Goal: Information Seeking & Learning: Learn about a topic

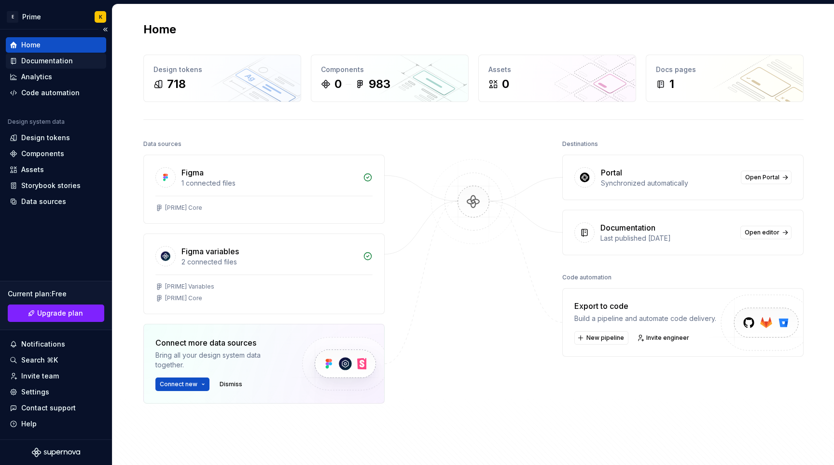
click at [62, 64] on div "Documentation" at bounding box center [47, 61] width 52 height 10
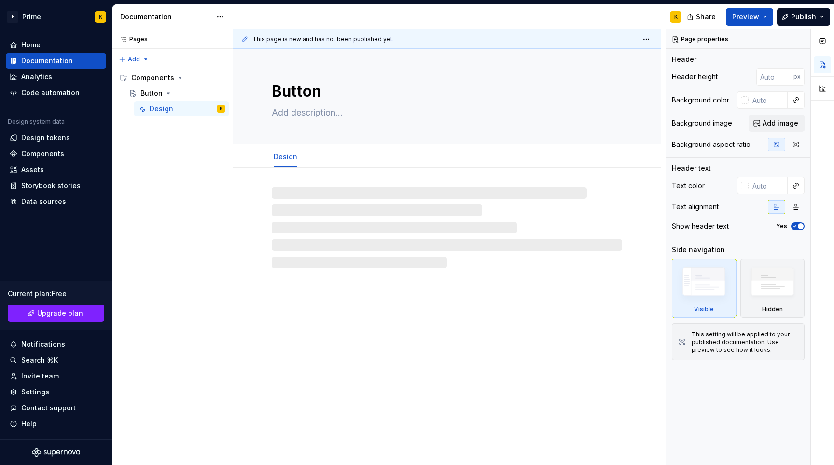
type textarea "*"
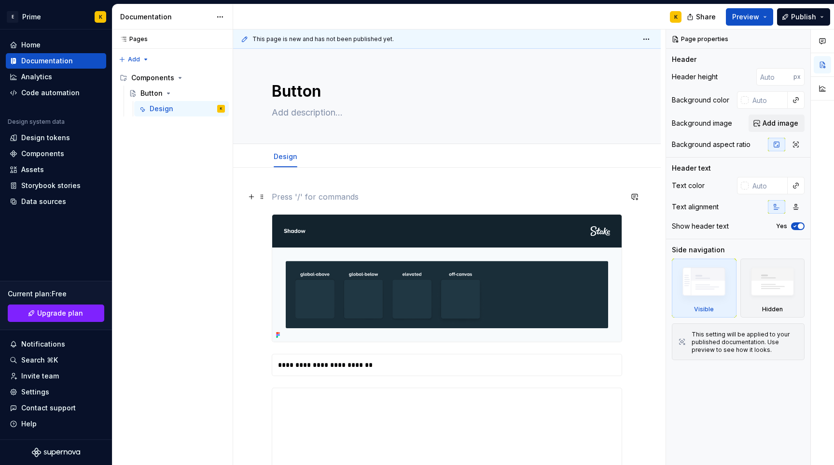
click at [308, 198] on p at bounding box center [447, 197] width 351 height 12
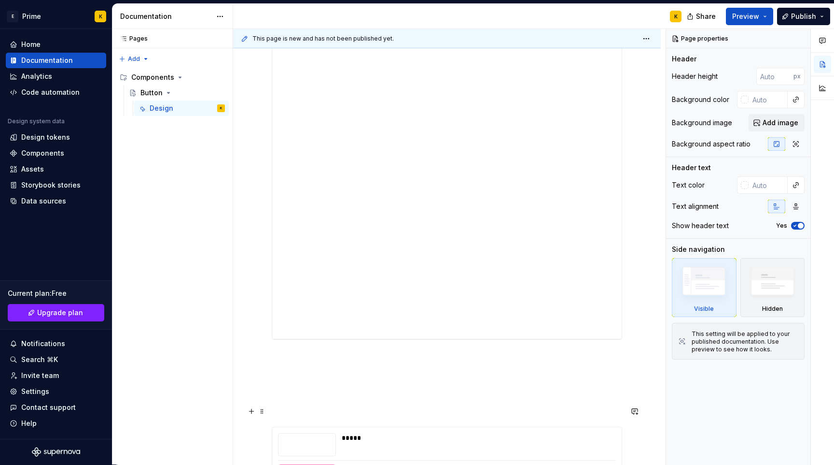
scroll to position [512, 0]
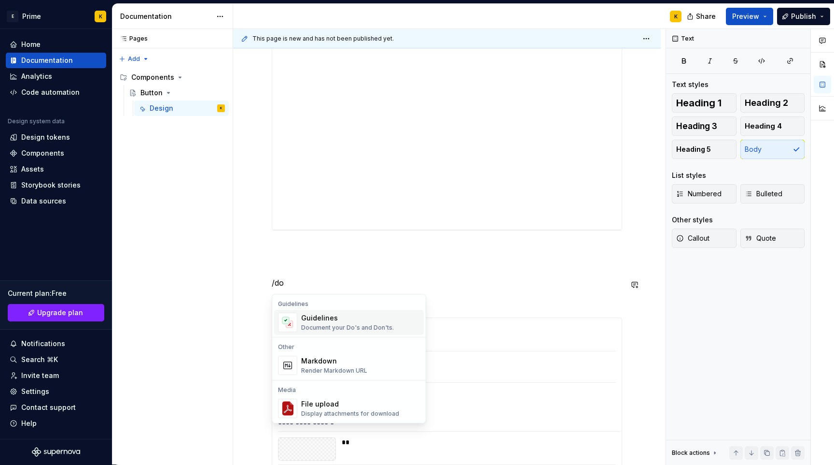
click at [328, 315] on div "Guidelines" at bounding box center [347, 318] width 93 height 10
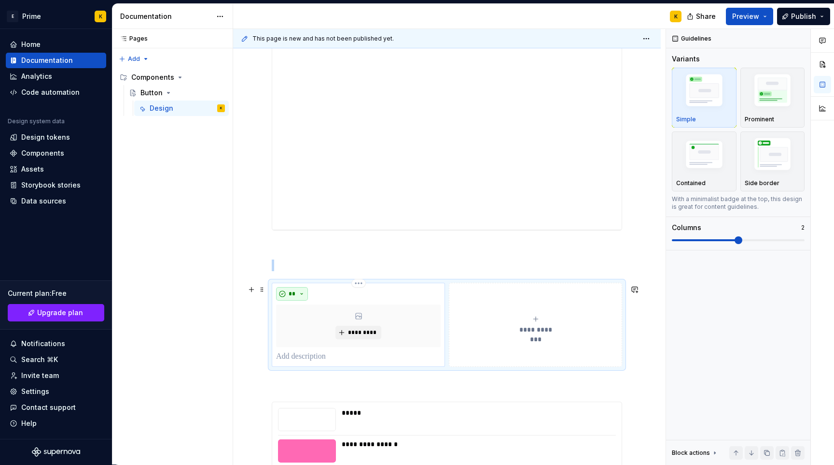
click at [296, 292] on button "**" at bounding box center [292, 294] width 32 height 14
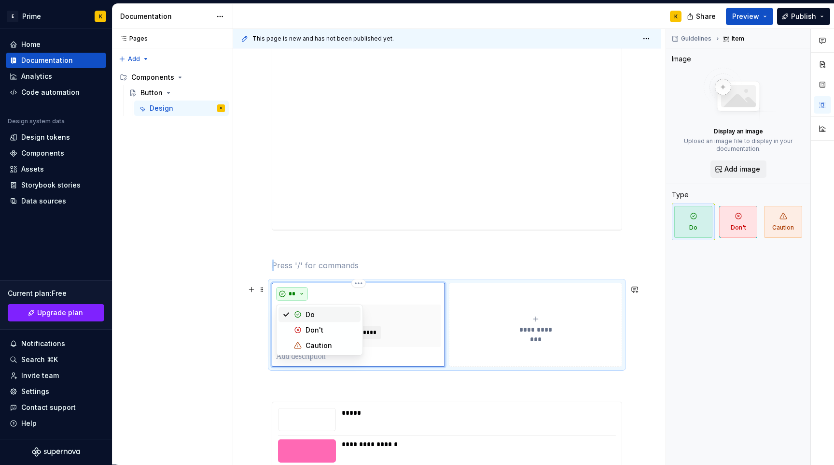
click at [296, 292] on button "**" at bounding box center [292, 294] width 32 height 14
click at [487, 296] on button "**********" at bounding box center [535, 324] width 173 height 84
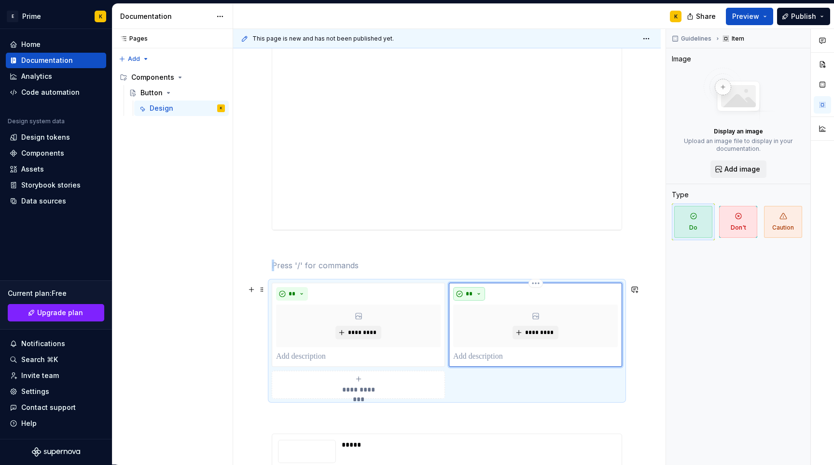
click at [481, 294] on button "**" at bounding box center [469, 294] width 32 height 14
click at [492, 323] on span "Don't" at bounding box center [499, 329] width 82 height 15
click at [738, 224] on span "Don't" at bounding box center [738, 222] width 38 height 32
click at [753, 16] on span "Preview" at bounding box center [746, 17] width 27 height 10
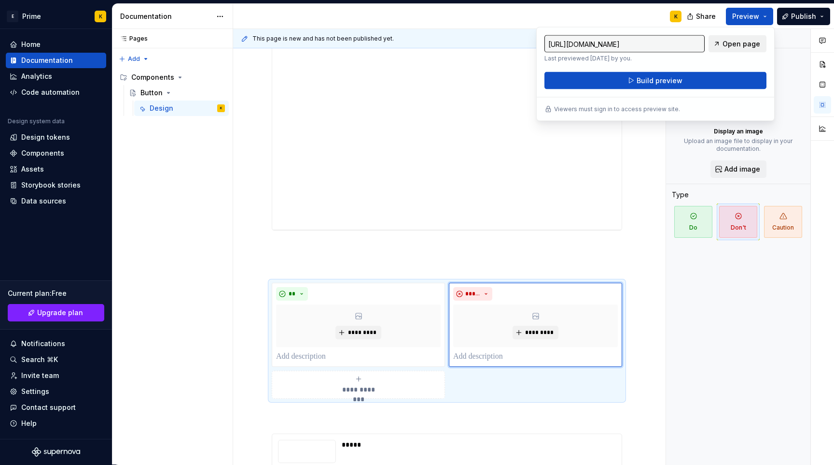
click at [738, 44] on span "Open page" at bounding box center [742, 44] width 38 height 10
click at [742, 42] on span "Open page" at bounding box center [742, 44] width 38 height 10
click at [355, 331] on span "*********" at bounding box center [362, 332] width 29 height 8
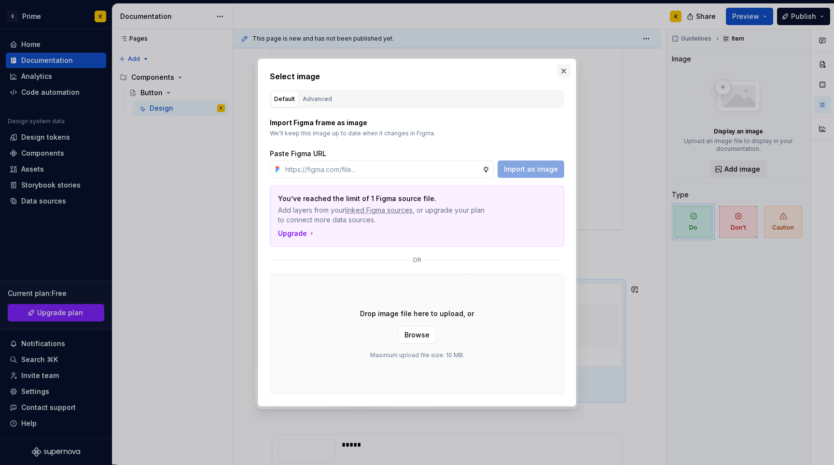
click at [564, 67] on button "button" at bounding box center [564, 71] width 14 height 14
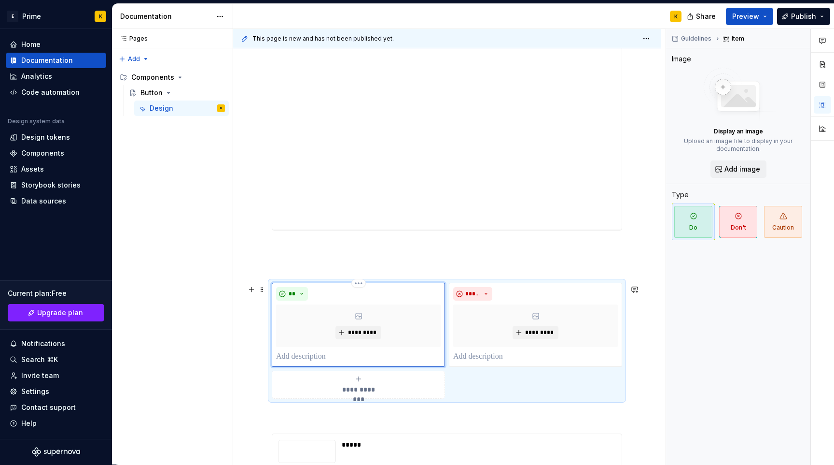
type textarea "*"
click at [355, 386] on span "**********" at bounding box center [359, 389] width 44 height 10
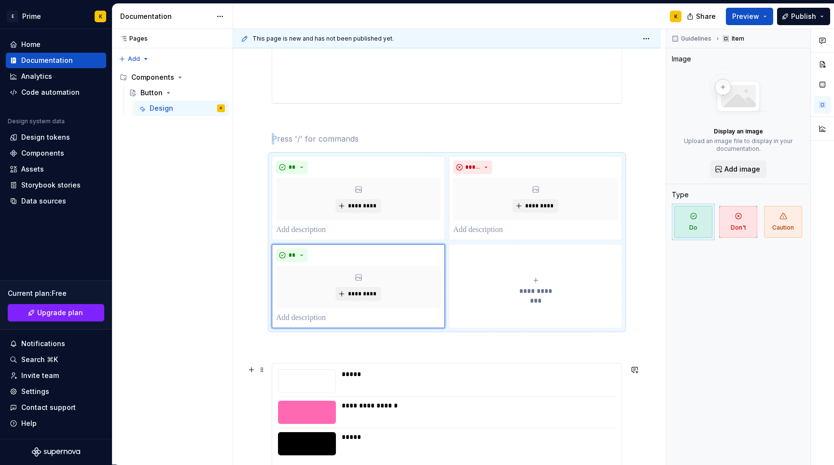
scroll to position [654, 0]
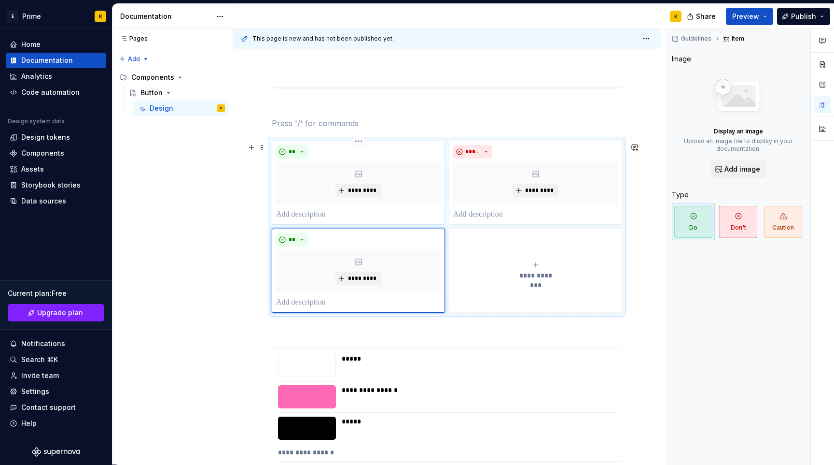
click at [325, 212] on p at bounding box center [358, 215] width 165 height 12
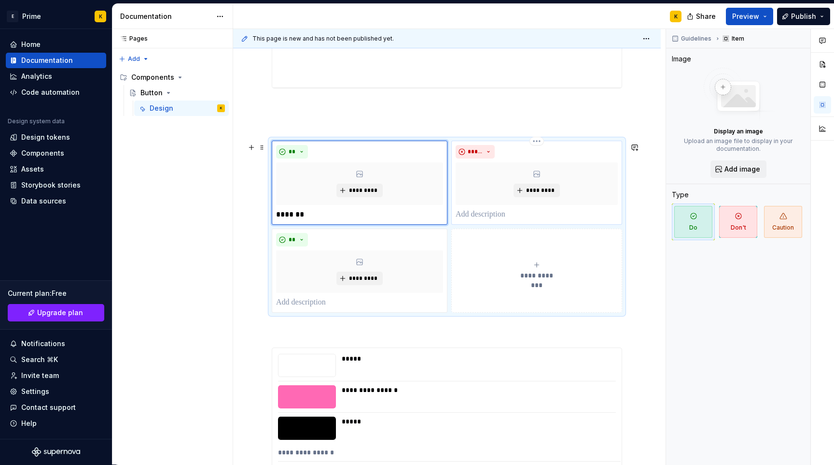
click at [499, 216] on p at bounding box center [537, 215] width 162 height 12
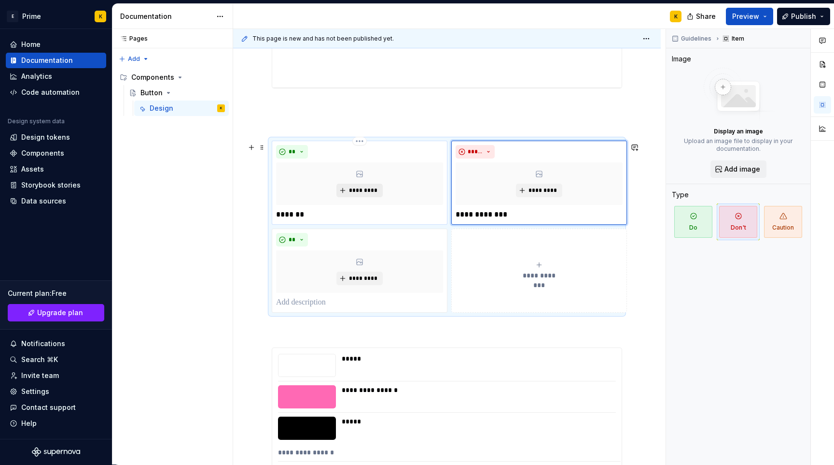
click at [364, 193] on span "*********" at bounding box center [363, 190] width 29 height 8
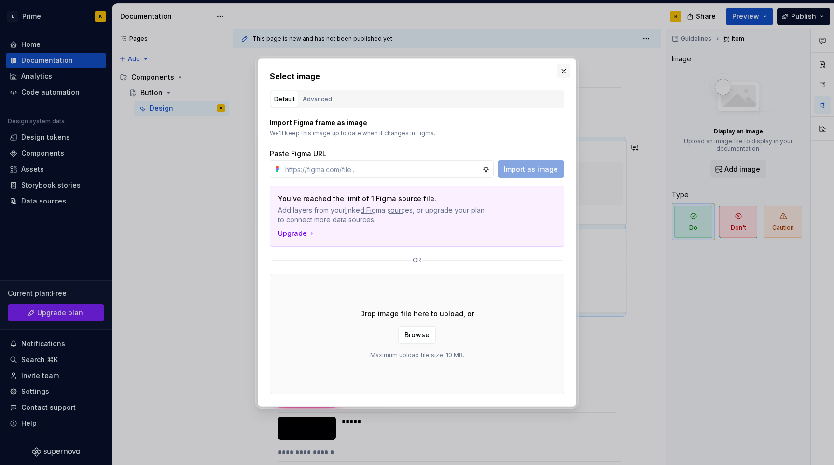
click at [567, 70] on button "button" at bounding box center [564, 71] width 14 height 14
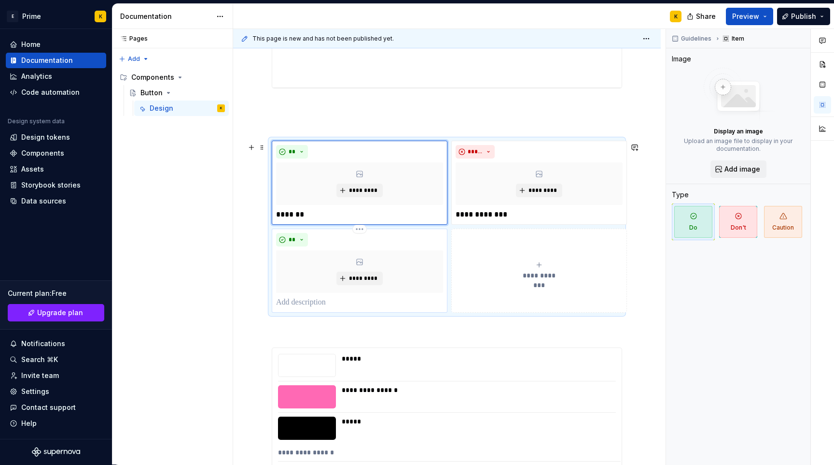
click at [374, 237] on div "**" at bounding box center [359, 240] width 167 height 14
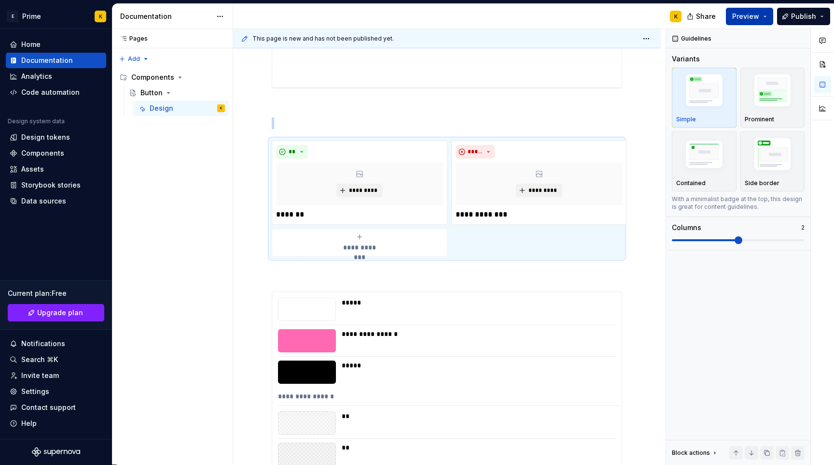
click at [734, 13] on button "Preview" at bounding box center [749, 16] width 47 height 17
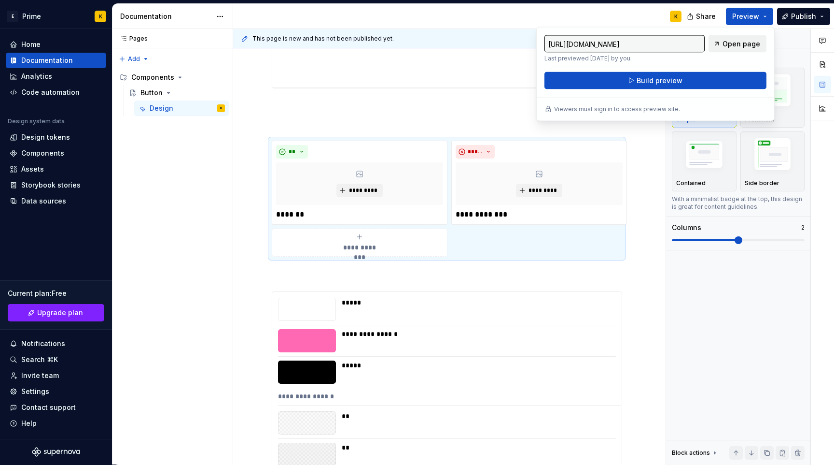
click at [739, 39] on span "Open page" at bounding box center [742, 44] width 38 height 10
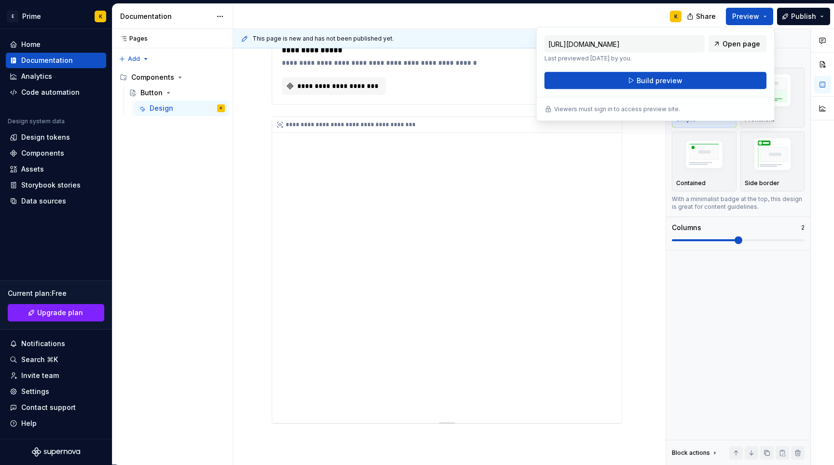
scroll to position [0, 0]
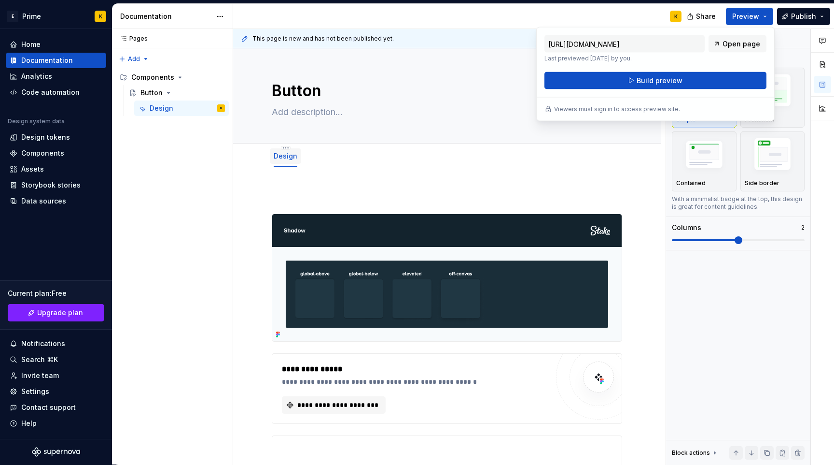
type textarea "*"
click at [325, 158] on span "Add tab" at bounding box center [330, 156] width 23 height 8
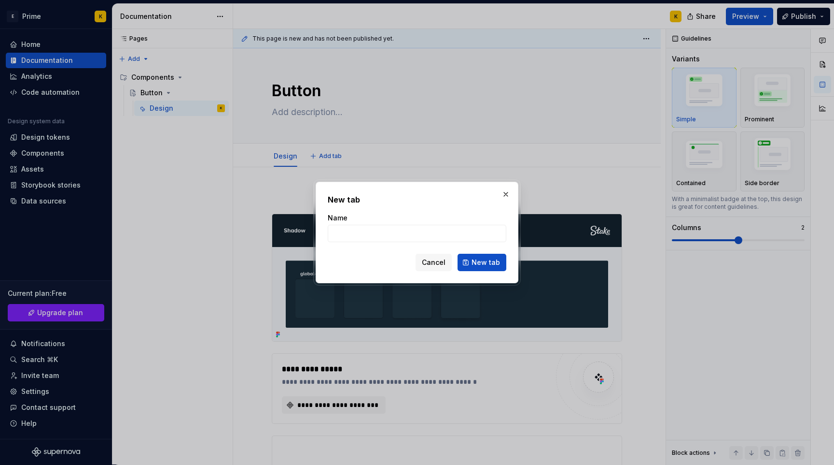
type input "D"
type input "Engineering"
click at [474, 261] on span "New tab" at bounding box center [486, 262] width 28 height 10
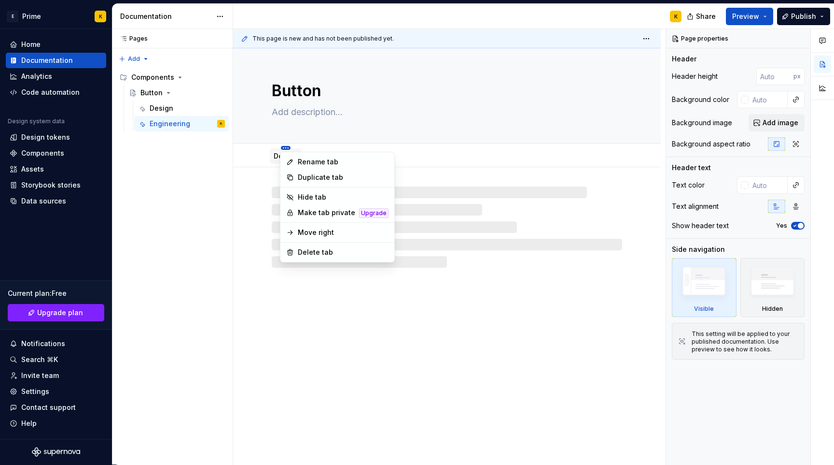
click at [283, 148] on html "E Prime K Home Documentation Analytics Code automation Design system data Desig…" at bounding box center [417, 232] width 834 height 465
click at [280, 144] on html "E Prime K Home Documentation Analytics Code automation Design system data Desig…" at bounding box center [417, 232] width 834 height 465
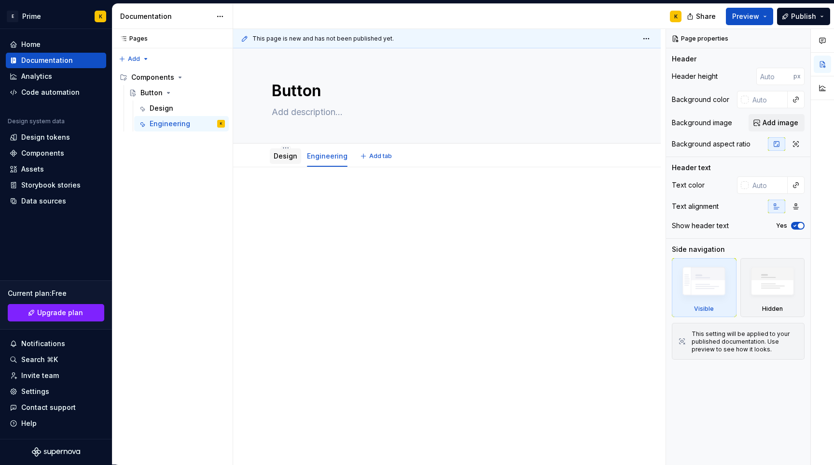
click at [280, 154] on link "Design" at bounding box center [286, 156] width 24 height 8
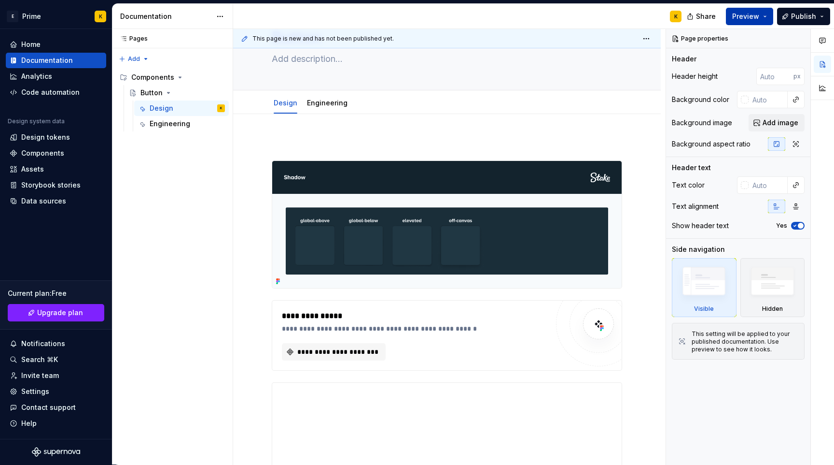
scroll to position [191, 0]
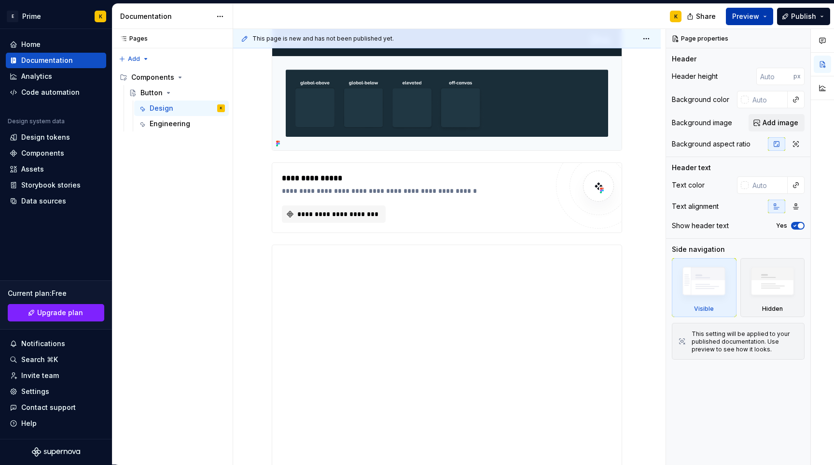
click at [766, 20] on button "Preview" at bounding box center [749, 16] width 47 height 17
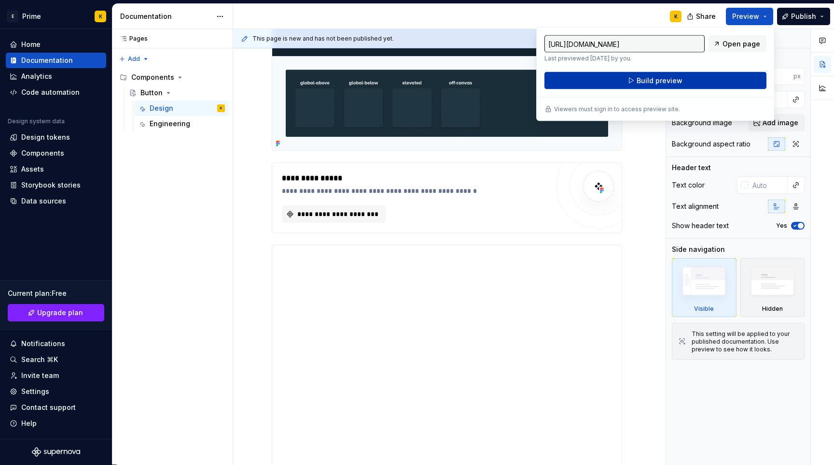
click at [680, 86] on button "Build preview" at bounding box center [656, 80] width 222 height 17
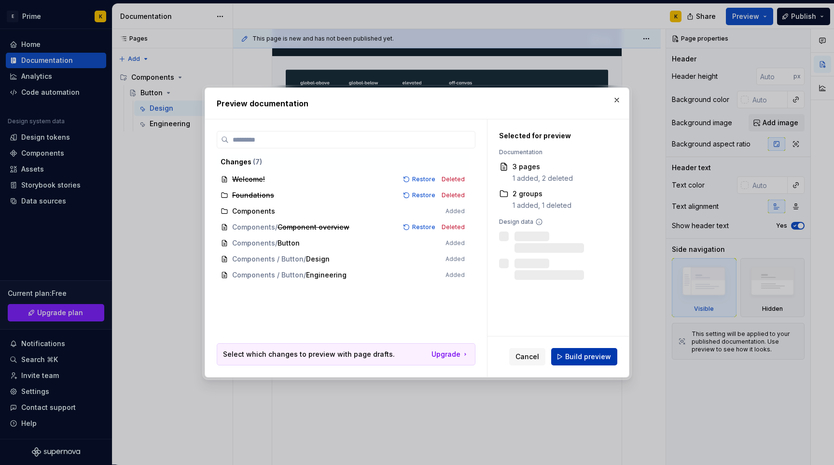
click at [572, 351] on button "Build preview" at bounding box center [584, 356] width 66 height 17
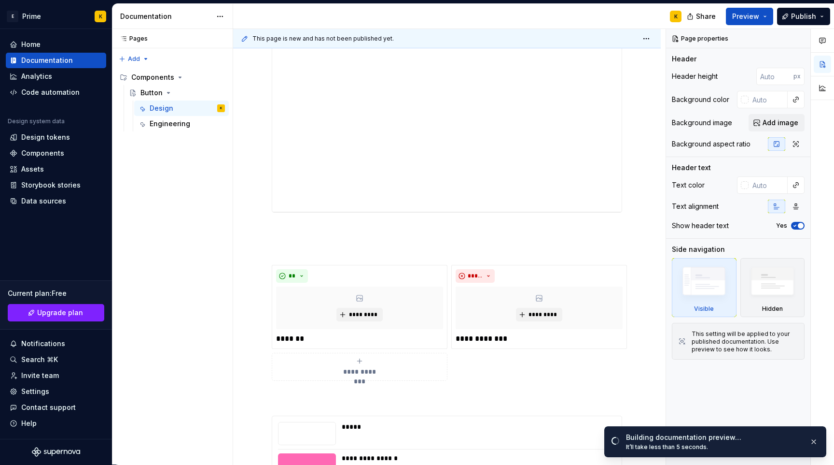
scroll to position [641, 0]
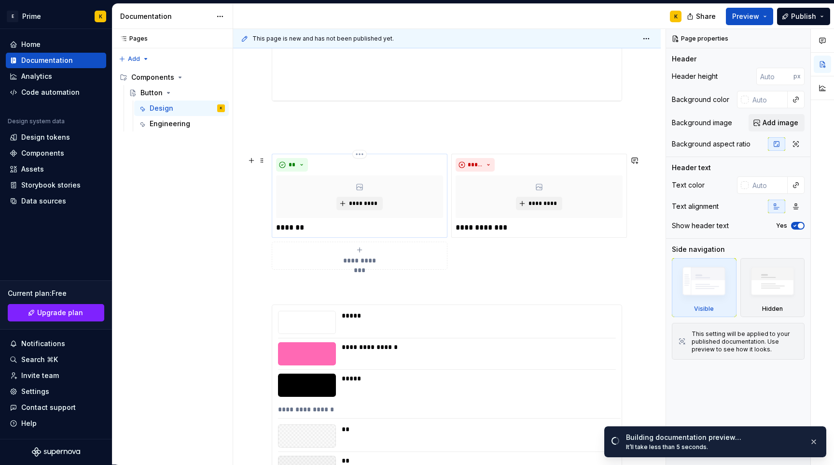
click at [333, 220] on div "** ********* *******" at bounding box center [359, 195] width 167 height 75
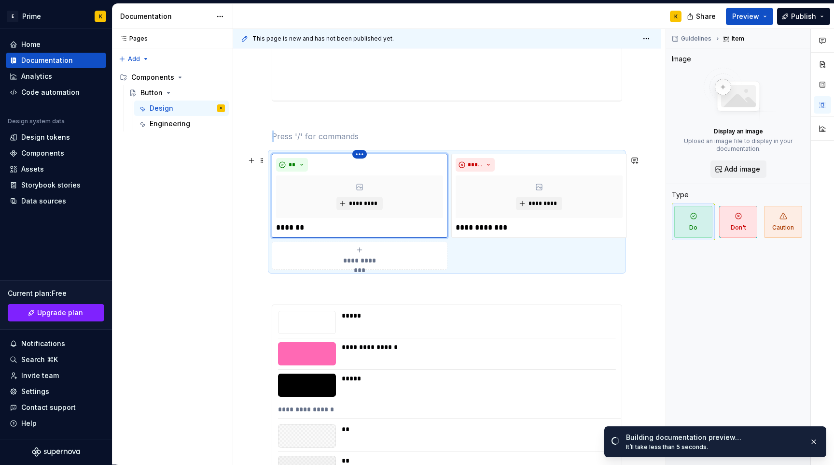
click at [356, 157] on html "**********" at bounding box center [417, 232] width 834 height 465
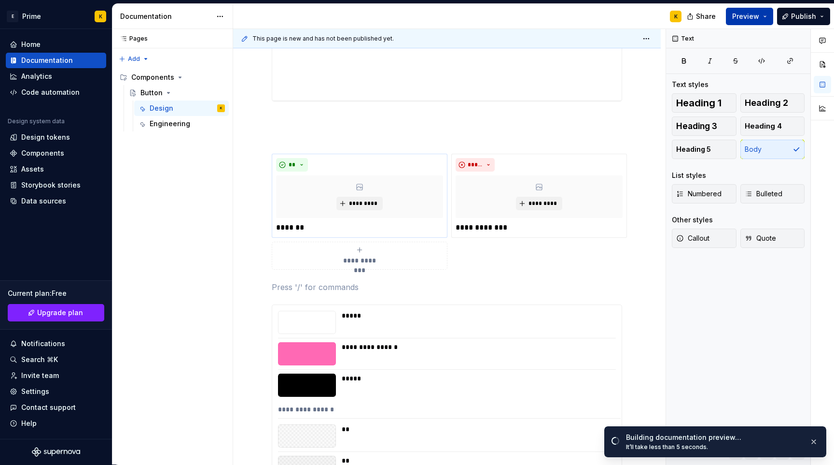
click at [761, 15] on button "Preview" at bounding box center [749, 16] width 47 height 17
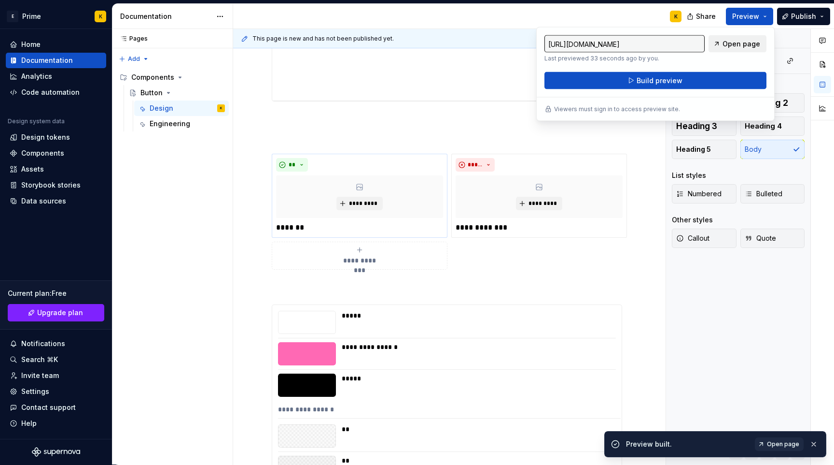
click at [737, 48] on span "Open page" at bounding box center [742, 44] width 38 height 10
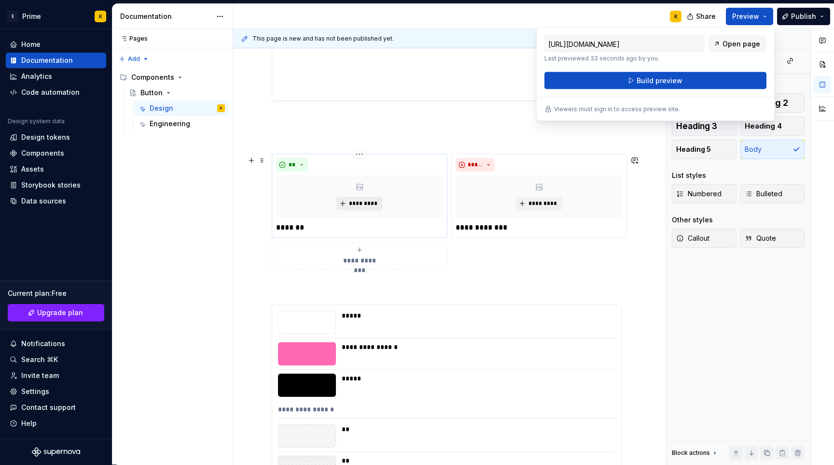
click at [347, 210] on button "*********" at bounding box center [360, 204] width 46 height 14
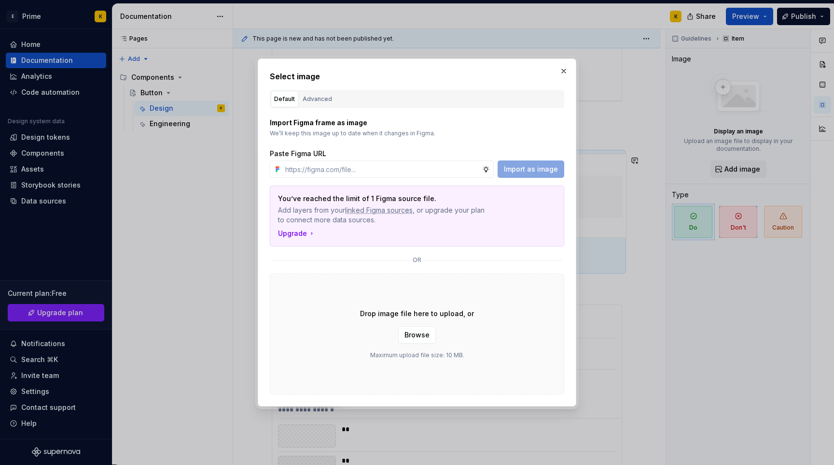
click at [350, 201] on p "You’ve reached the limit of 1 Figma source file." at bounding box center [383, 199] width 211 height 10
click at [322, 122] on p "Import Figma frame as image" at bounding box center [417, 123] width 295 height 10
click at [336, 132] on p "We’ll keep this image up to date when it changes in Figma." at bounding box center [417, 133] width 295 height 8
click at [419, 335] on span "Browse" at bounding box center [417, 335] width 25 height 10
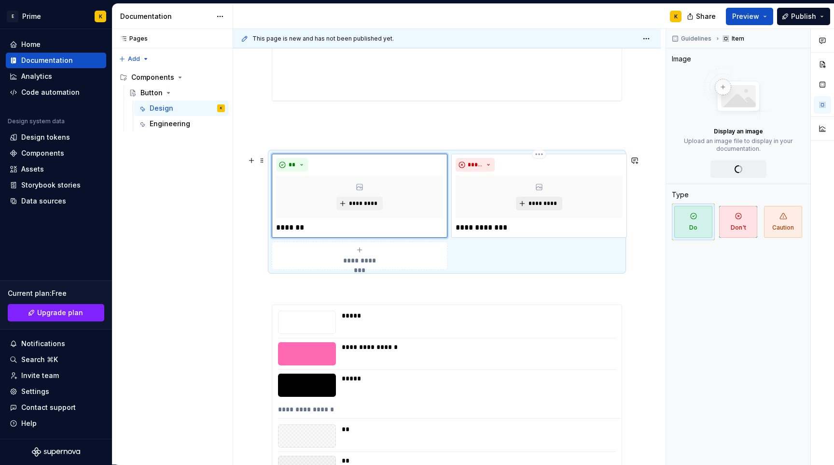
click at [527, 205] on button "*********" at bounding box center [539, 204] width 46 height 14
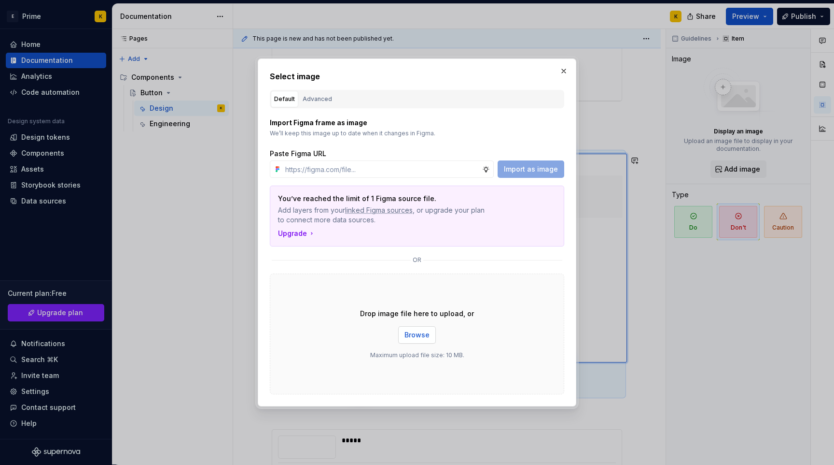
click at [400, 326] on button "Browse" at bounding box center [417, 334] width 38 height 17
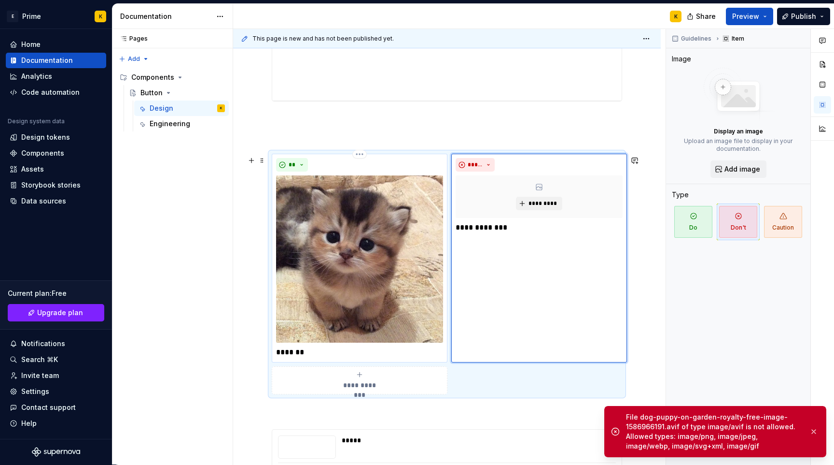
click at [316, 351] on p "*******" at bounding box center [359, 352] width 167 height 12
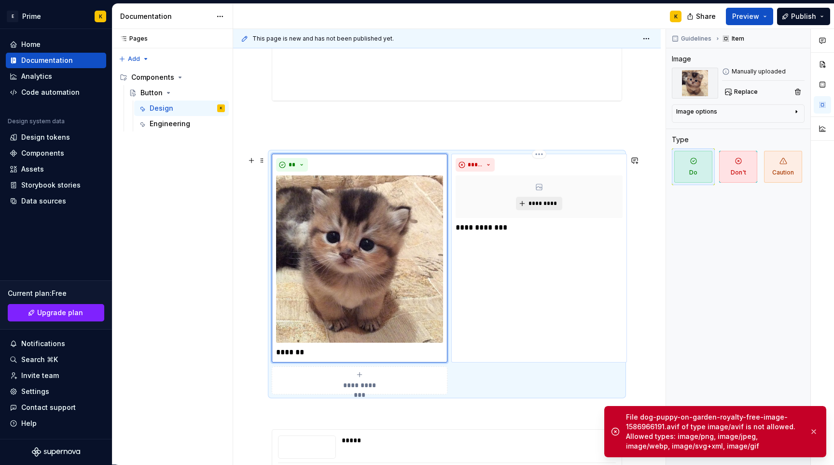
click at [523, 204] on button "*********" at bounding box center [539, 204] width 46 height 14
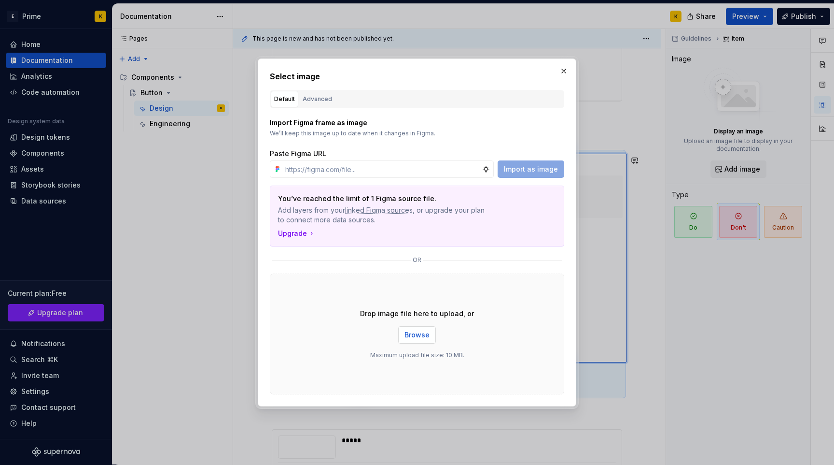
click at [419, 332] on span "Browse" at bounding box center [417, 335] width 25 height 10
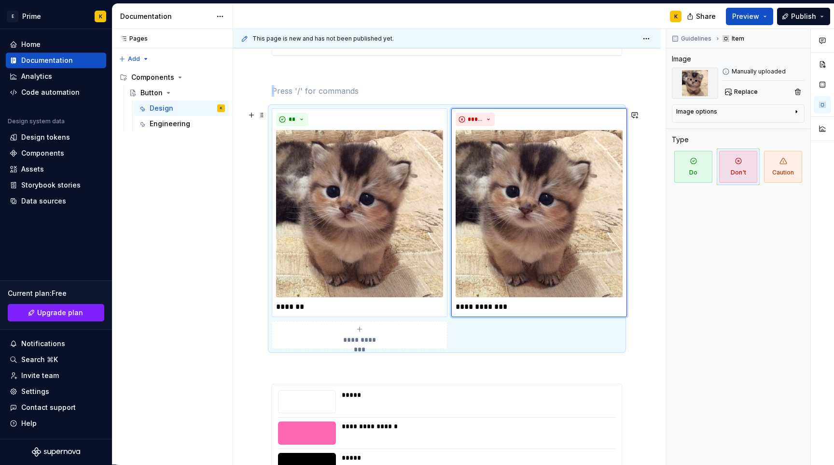
scroll to position [704, 0]
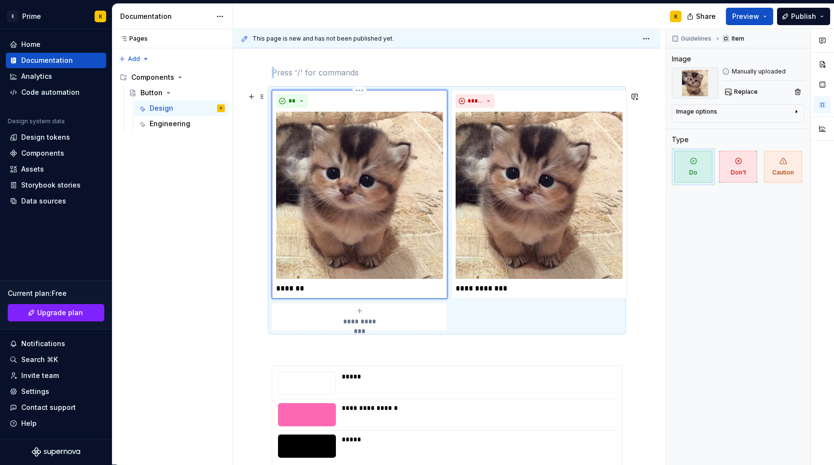
click at [419, 239] on img at bounding box center [359, 195] width 167 height 167
click at [734, 113] on div "Image options" at bounding box center [734, 114] width 116 height 12
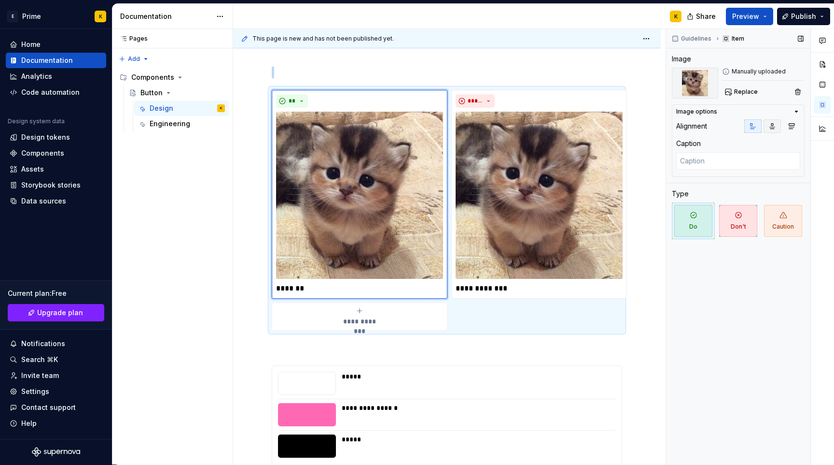
click at [769, 126] on icon "button" at bounding box center [773, 126] width 8 height 8
click at [752, 128] on icon "button" at bounding box center [753, 126] width 5 height 5
click at [756, 15] on span "Preview" at bounding box center [746, 17] width 27 height 10
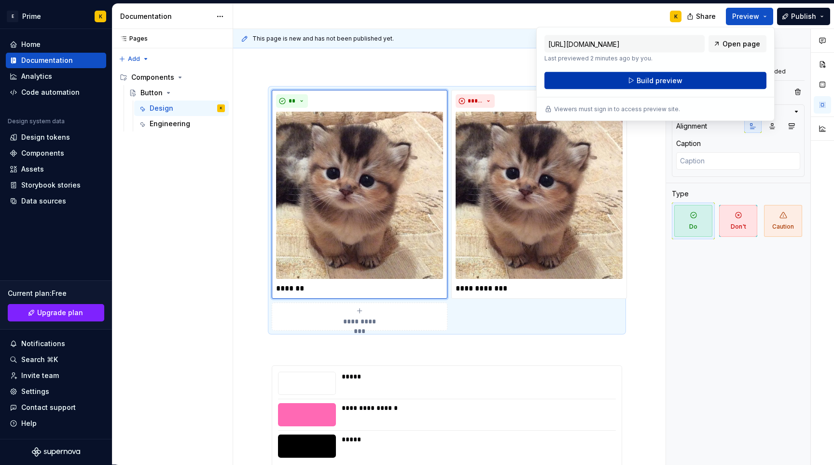
click at [687, 79] on button "Build preview" at bounding box center [656, 80] width 222 height 17
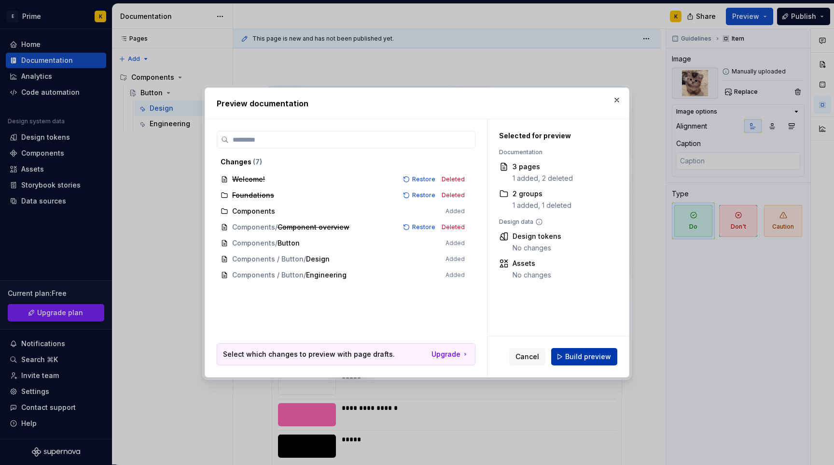
click at [565, 355] on button "Build preview" at bounding box center [584, 356] width 66 height 17
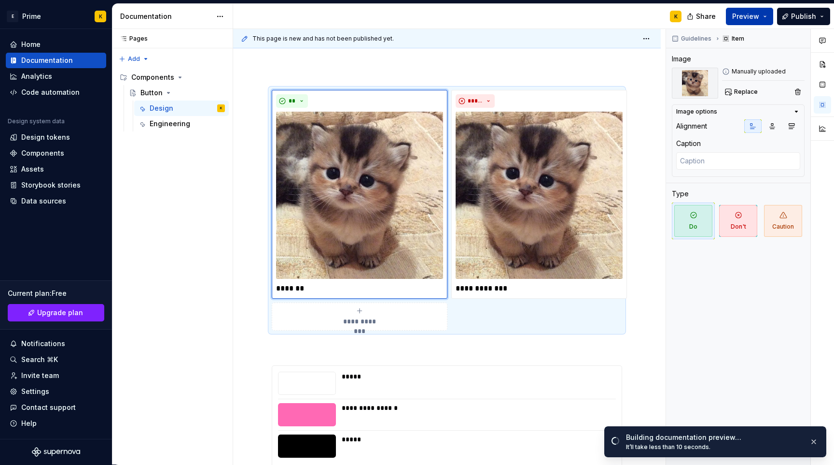
click at [749, 23] on button "Preview" at bounding box center [749, 16] width 47 height 17
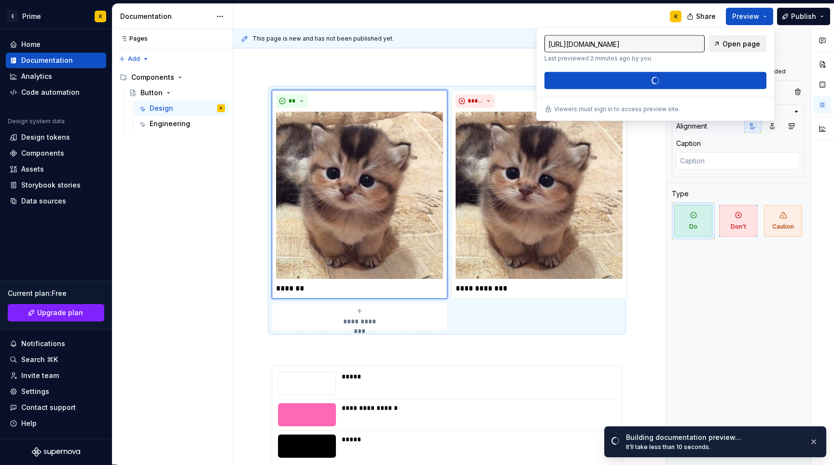
click at [729, 43] on span "Open page" at bounding box center [742, 44] width 38 height 10
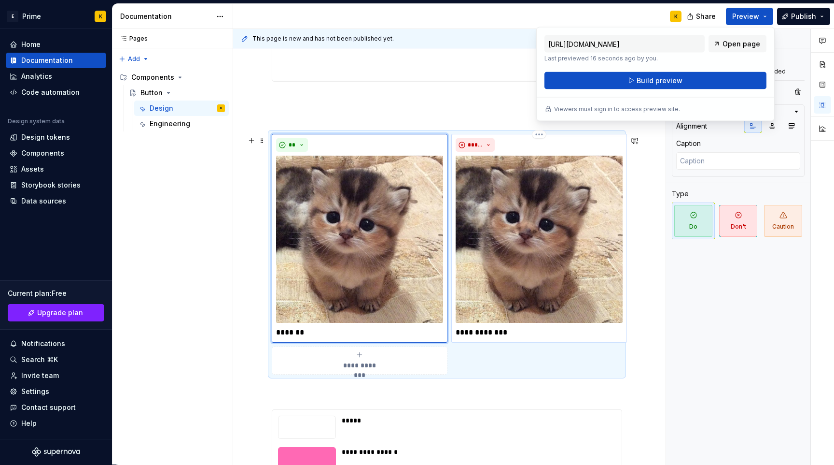
scroll to position [657, 0]
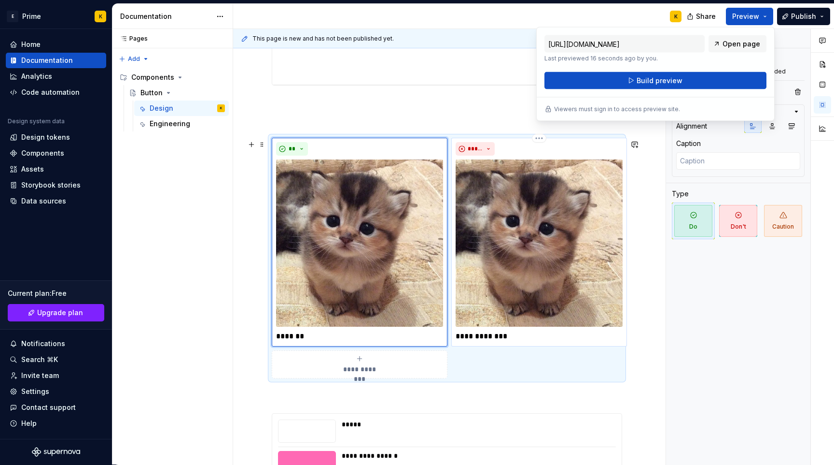
click at [624, 139] on div "**********" at bounding box center [539, 242] width 176 height 209
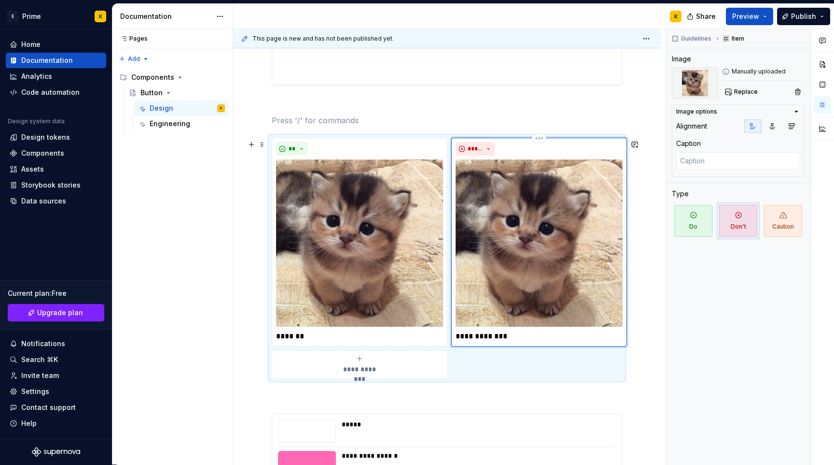
click at [599, 147] on div "*****" at bounding box center [539, 149] width 167 height 14
click at [546, 141] on html "**********" at bounding box center [417, 232] width 834 height 465
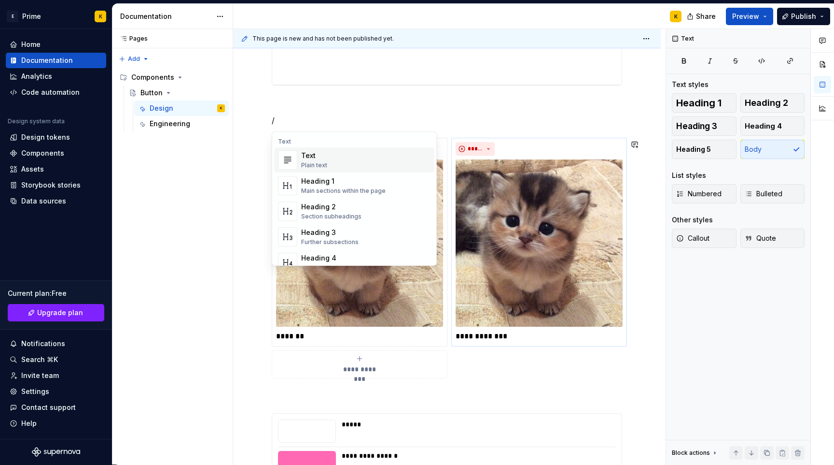
type textarea "*"
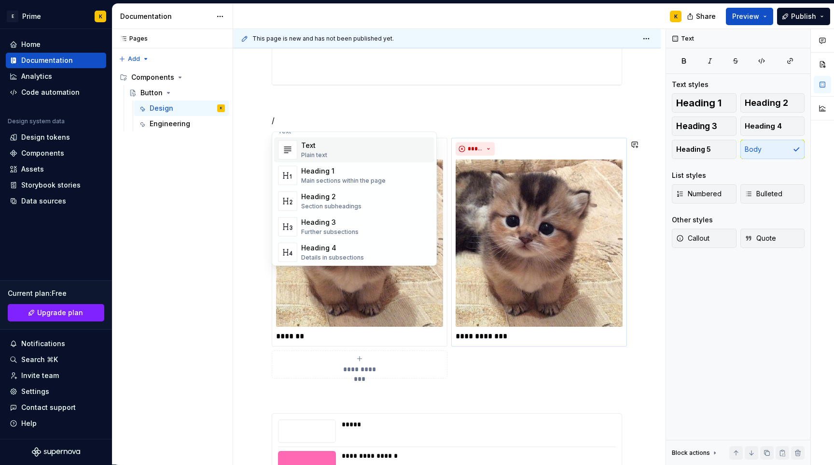
click at [462, 101] on p at bounding box center [447, 103] width 351 height 12
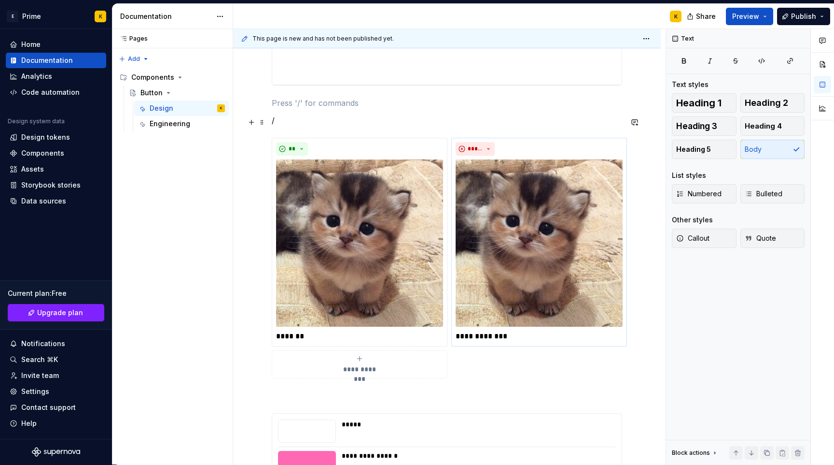
click at [404, 126] on p "/" at bounding box center [447, 120] width 351 height 12
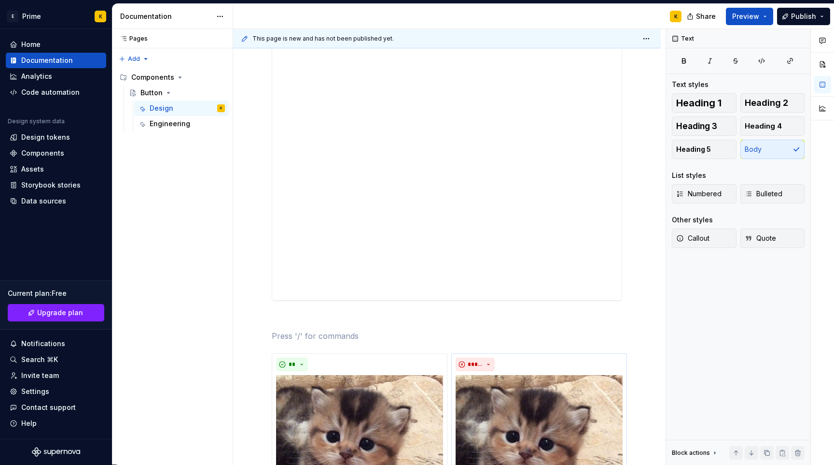
scroll to position [326, 0]
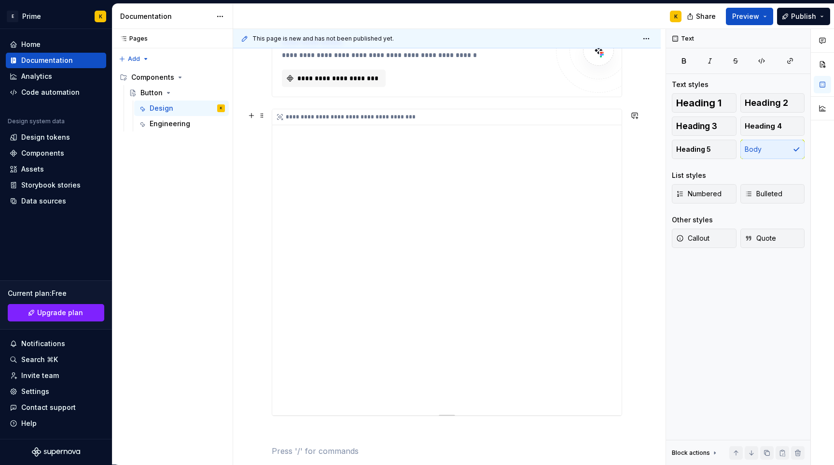
click at [393, 197] on div "**********" at bounding box center [447, 262] width 350 height 306
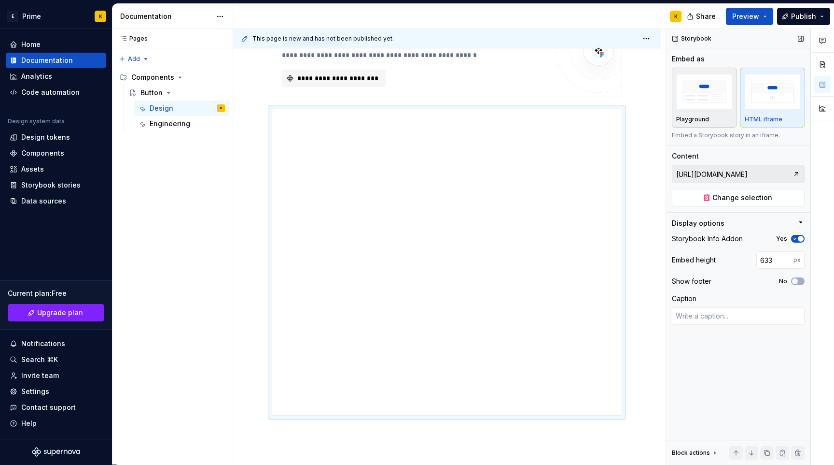
click at [725, 114] on div "Playground" at bounding box center [704, 97] width 56 height 51
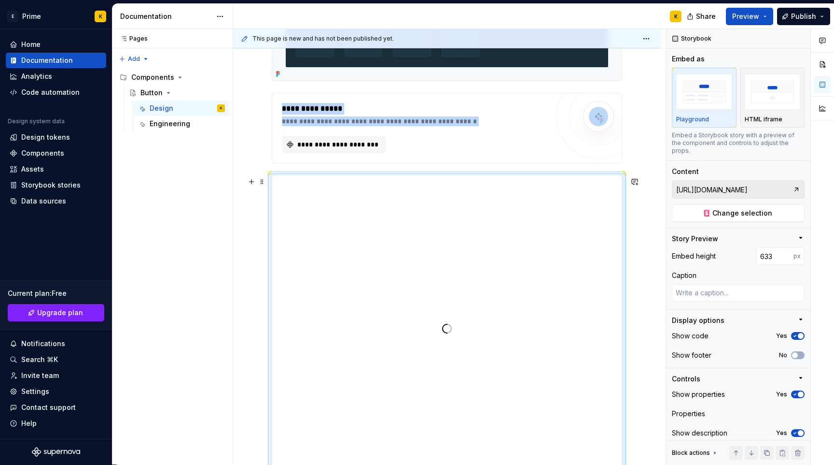
scroll to position [382, 0]
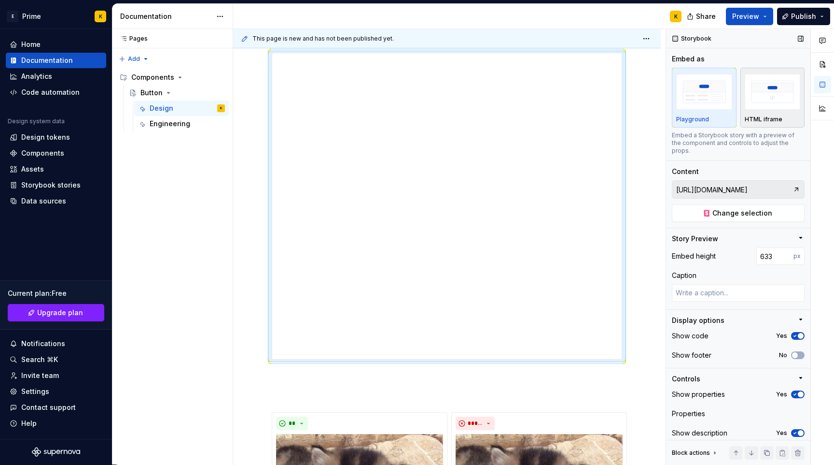
click at [769, 113] on div "HTML iframe" at bounding box center [773, 97] width 56 height 51
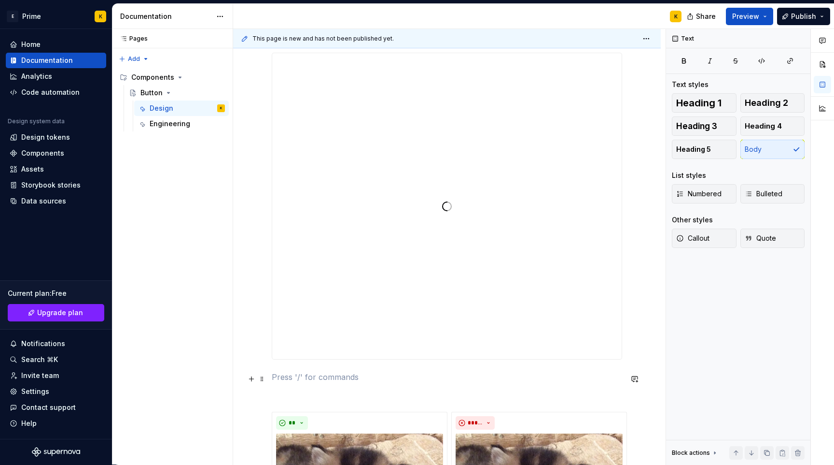
click at [345, 376] on p at bounding box center [447, 377] width 351 height 12
click at [296, 279] on div at bounding box center [447, 206] width 350 height 306
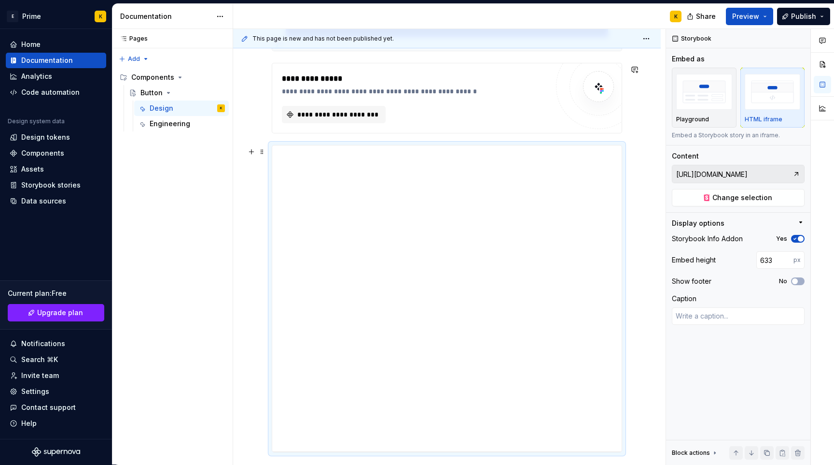
scroll to position [191, 0]
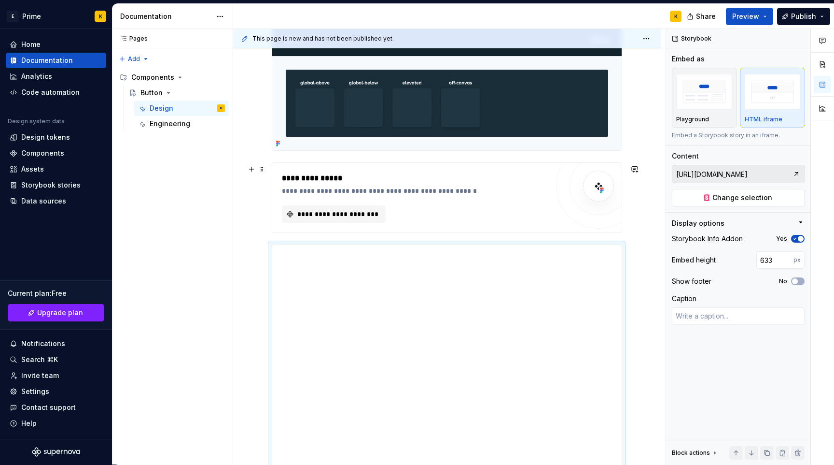
click at [274, 233] on div "**********" at bounding box center [447, 197] width 351 height 70
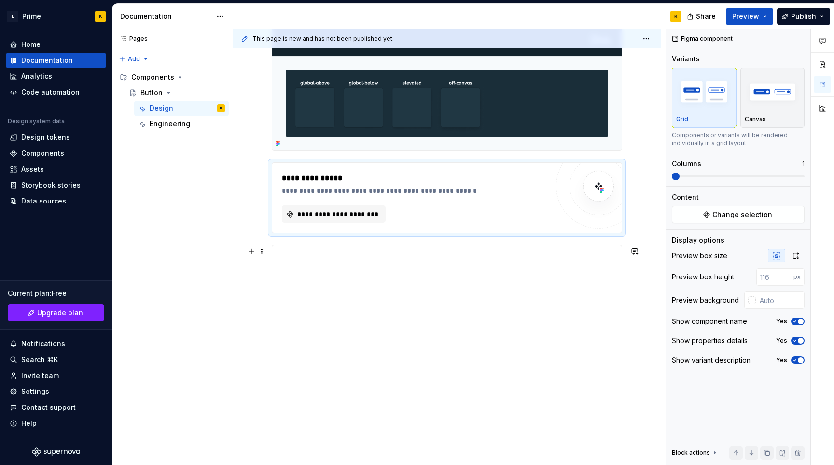
click at [272, 255] on div "**********" at bounding box center [447, 397] width 351 height 307
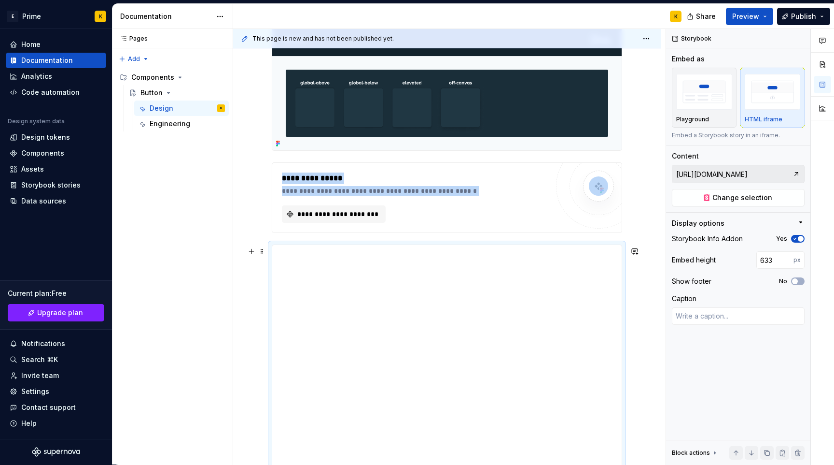
drag, startPoint x: 259, startPoint y: 248, endPoint x: 259, endPoint y: 260, distance: 12.1
click at [280, 233] on div "**********" at bounding box center [447, 197] width 351 height 70
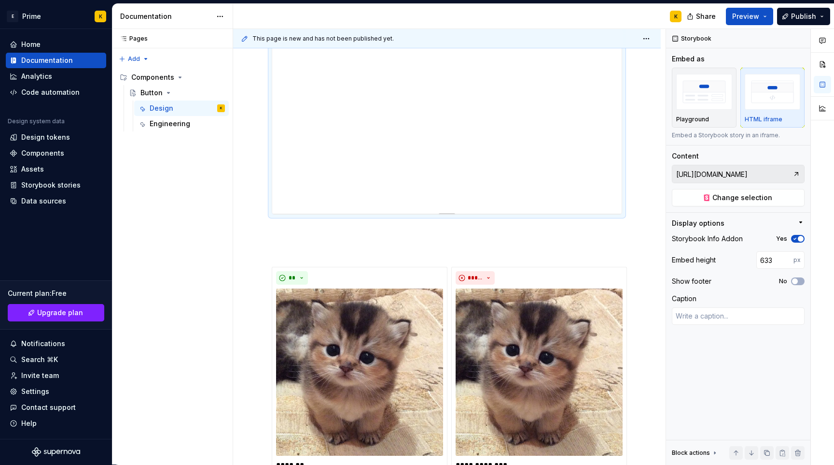
scroll to position [550, 0]
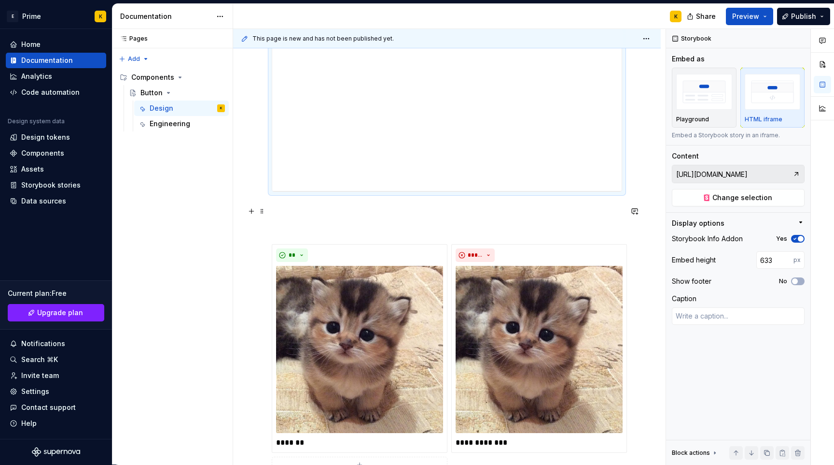
click at [344, 212] on p at bounding box center [447, 209] width 351 height 12
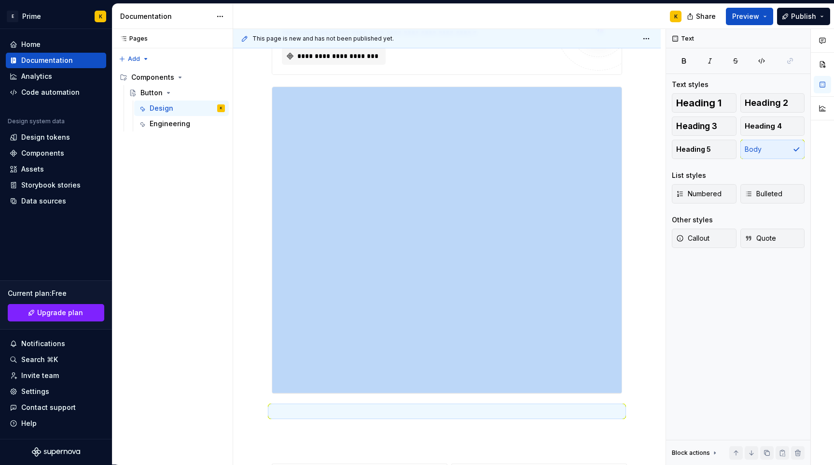
scroll to position [316, 0]
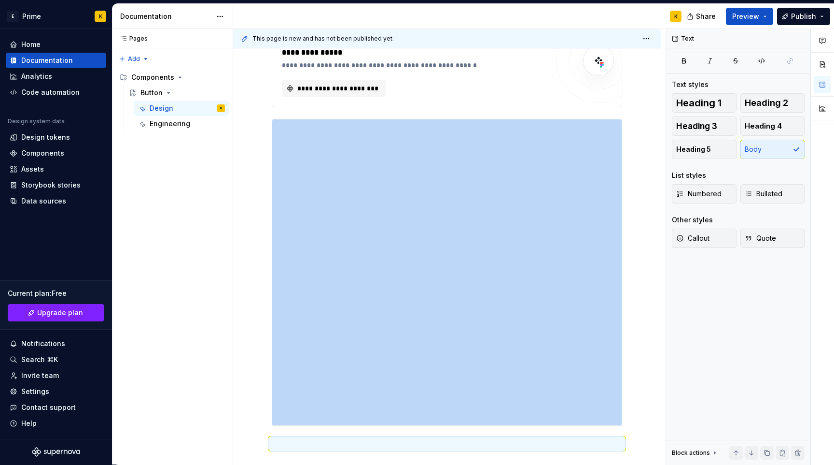
drag, startPoint x: 262, startPoint y: 211, endPoint x: 266, endPoint y: 109, distance: 102.9
click at [260, 128] on span at bounding box center [262, 126] width 8 height 14
type textarea "*"
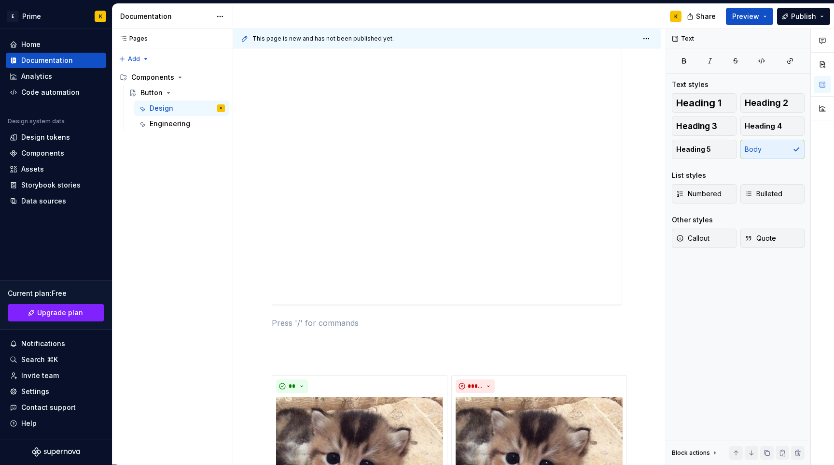
scroll to position [485, 0]
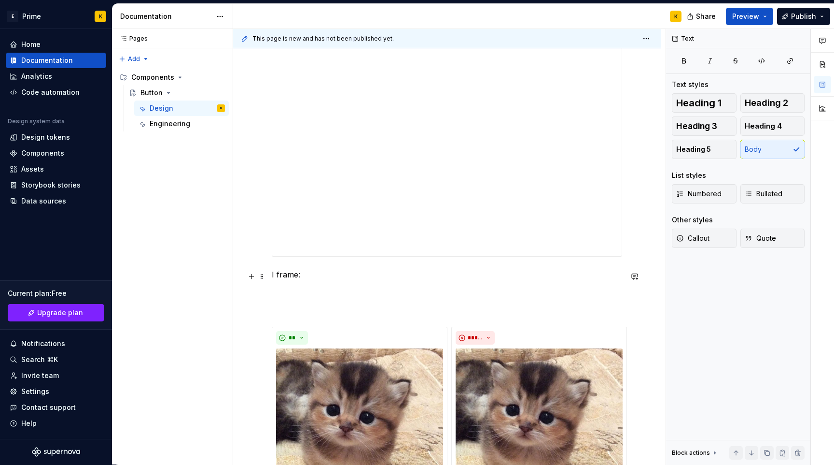
click at [277, 272] on p "I frame:" at bounding box center [447, 274] width 351 height 12
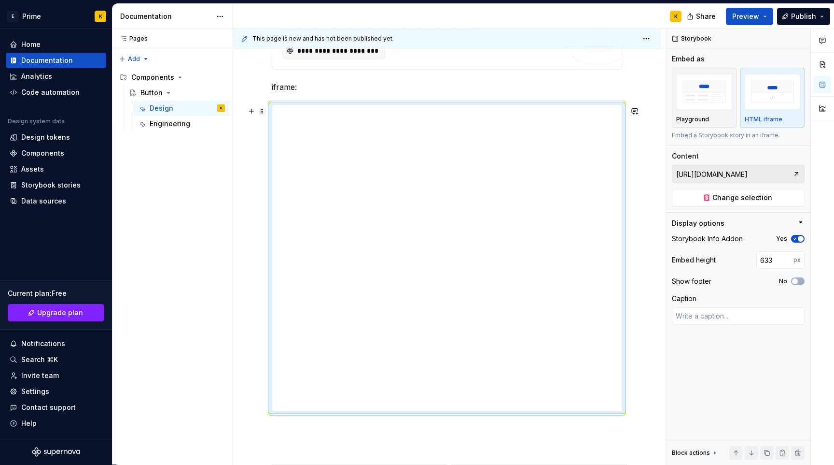
scroll to position [381, 0]
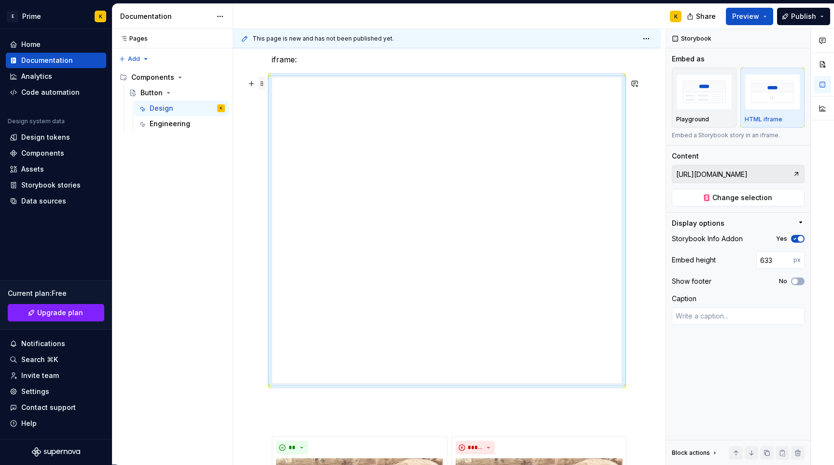
click at [264, 85] on span at bounding box center [262, 84] width 8 height 14
click at [304, 98] on div "Duplicate" at bounding box center [307, 99] width 63 height 10
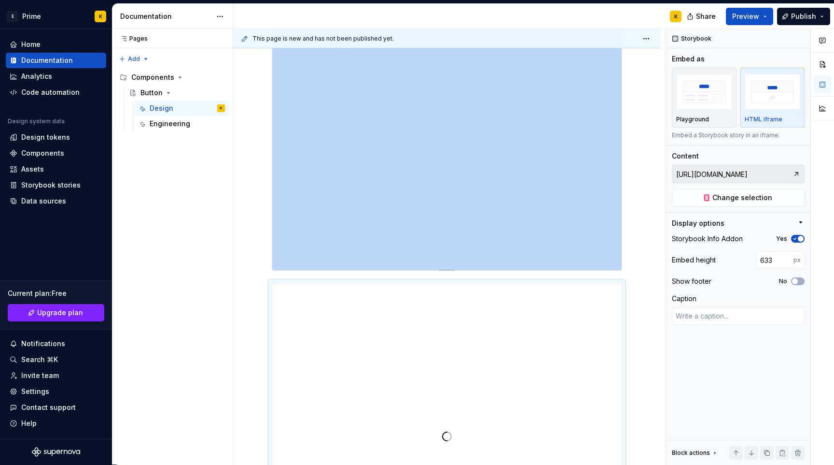
scroll to position [247, 0]
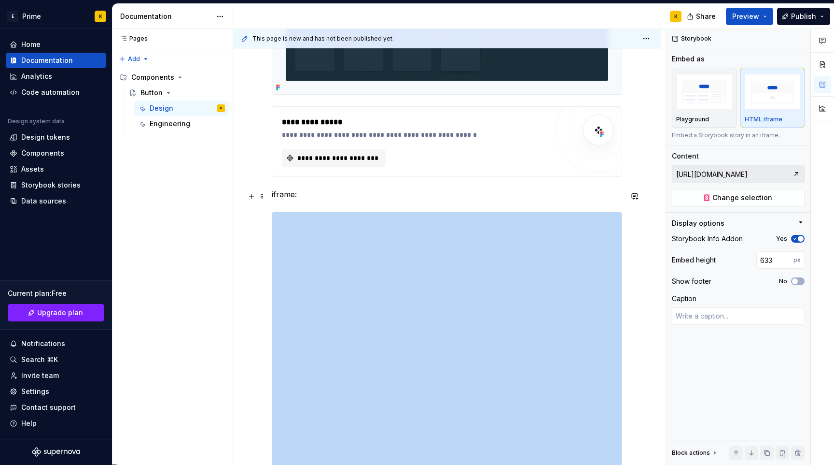
click at [310, 192] on p "iframe:" at bounding box center [447, 194] width 351 height 12
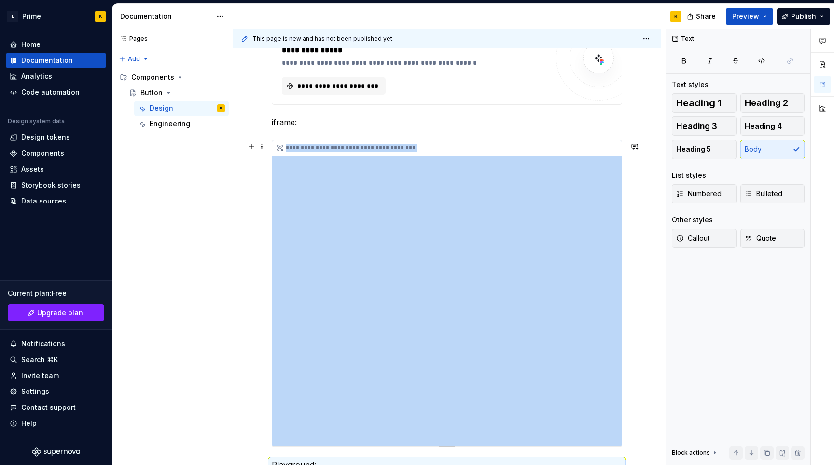
scroll to position [311, 0]
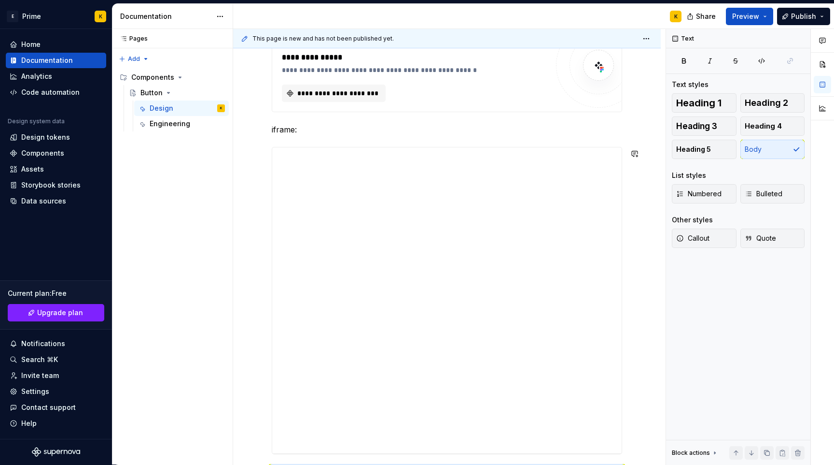
click at [291, 134] on p "iframe:" at bounding box center [447, 130] width 351 height 12
click at [310, 134] on p "iframe:" at bounding box center [447, 130] width 351 height 12
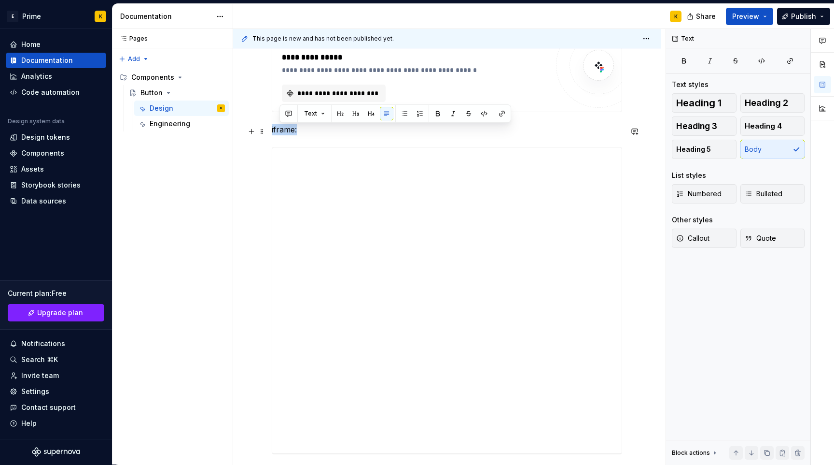
drag, startPoint x: 310, startPoint y: 127, endPoint x: 268, endPoint y: 127, distance: 42.0
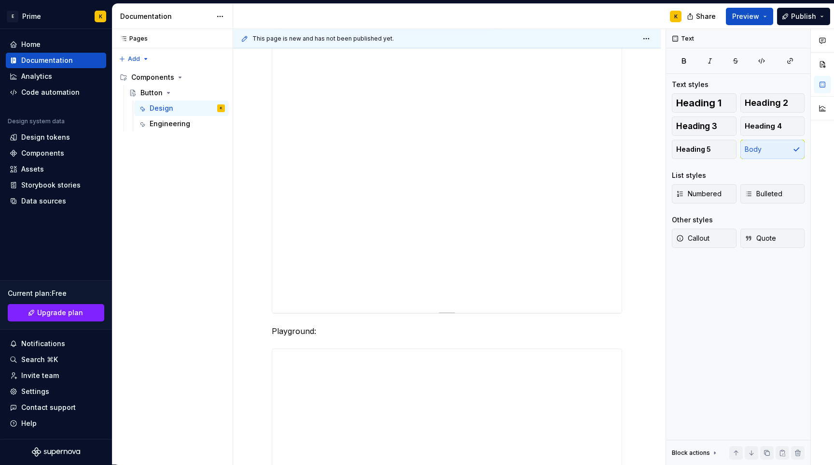
scroll to position [416, 0]
click at [309, 108] on div "**********" at bounding box center [447, 196] width 350 height 306
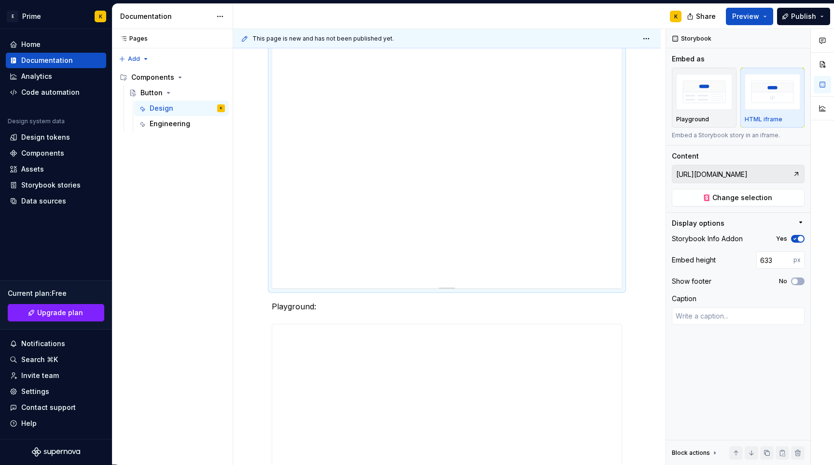
scroll to position [557, 0]
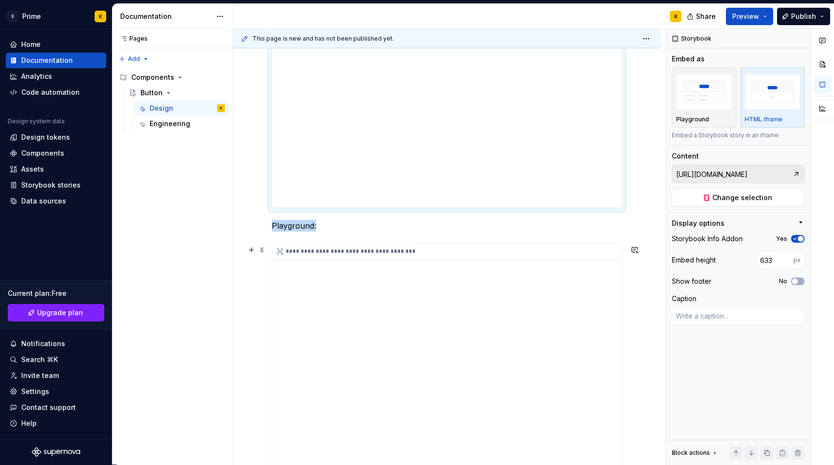
click at [437, 332] on div "**********" at bounding box center [447, 396] width 350 height 306
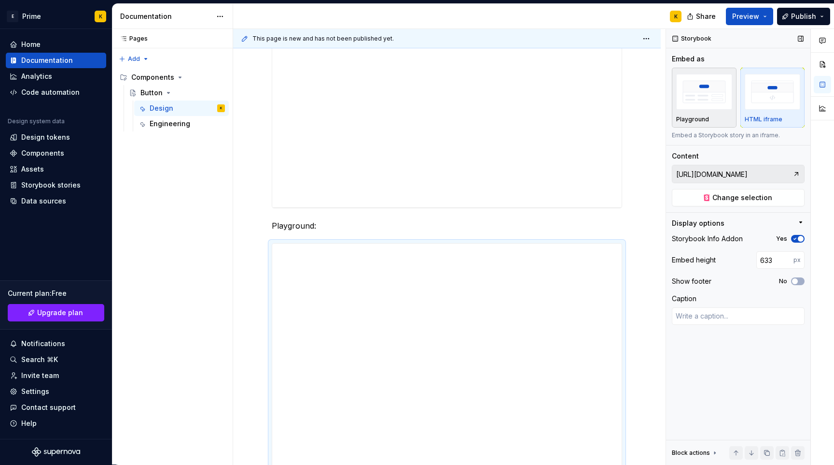
click at [676, 102] on img "button" at bounding box center [704, 91] width 56 height 35
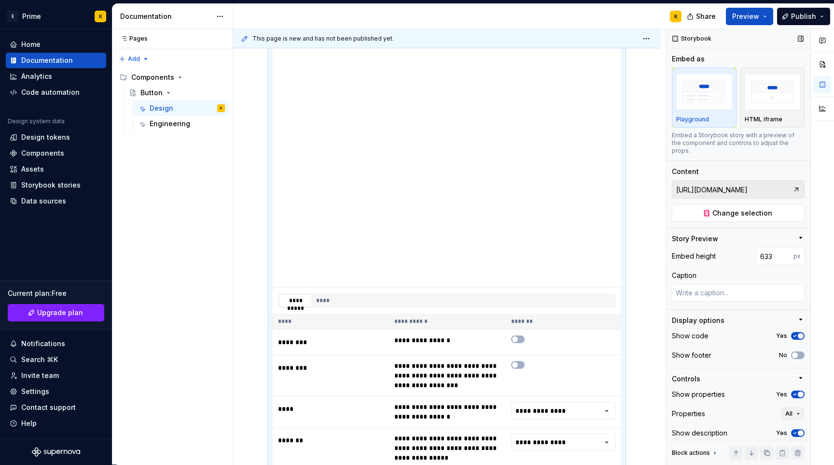
scroll to position [17, 0]
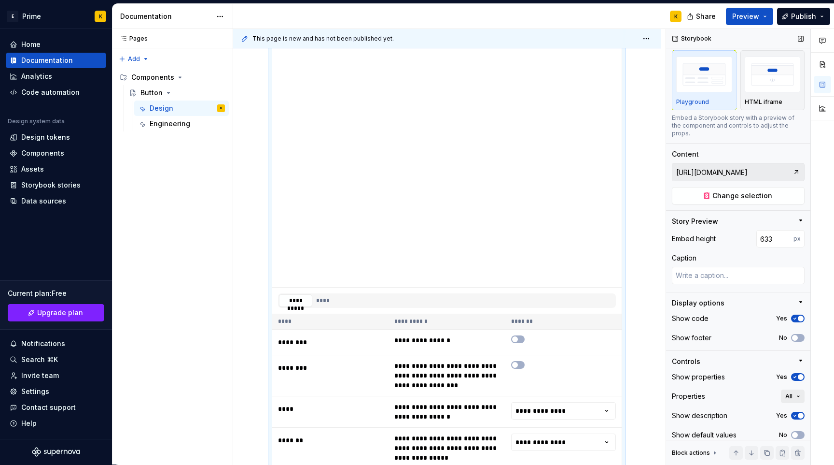
click at [793, 389] on button "All" at bounding box center [793, 396] width 24 height 14
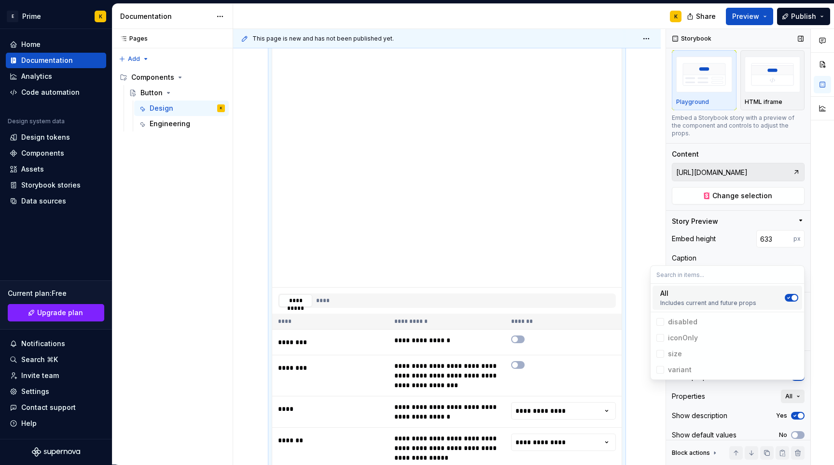
click at [792, 392] on span "All" at bounding box center [789, 396] width 7 height 8
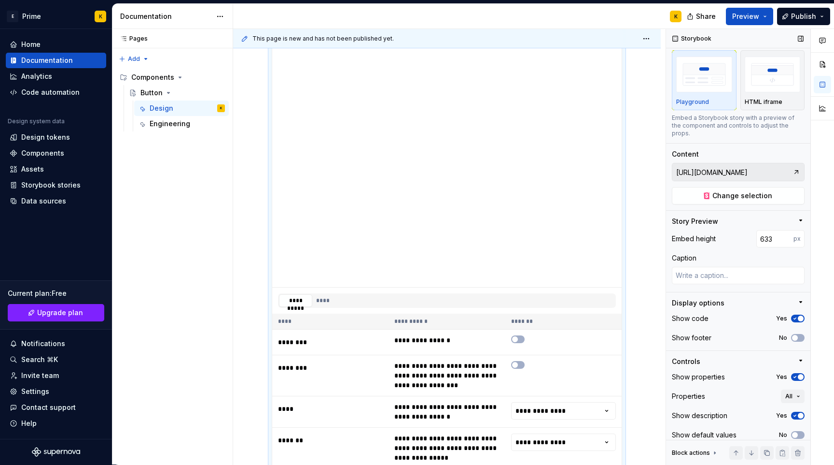
click at [801, 412] on span "button" at bounding box center [801, 415] width 6 height 6
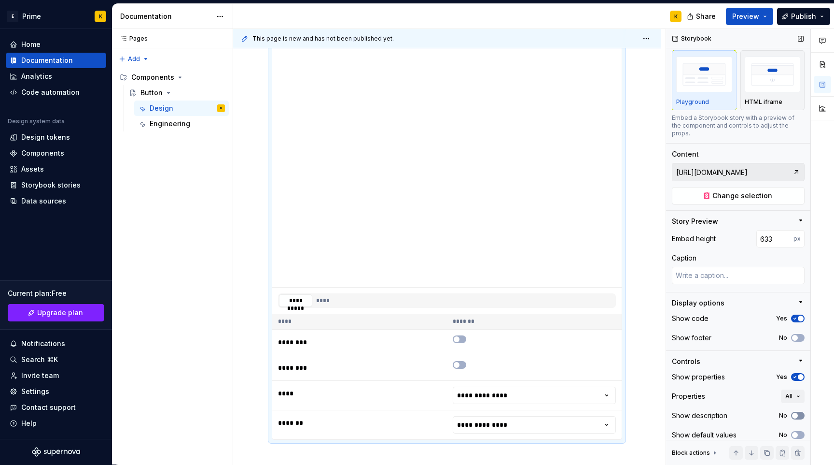
scroll to position [796, 0]
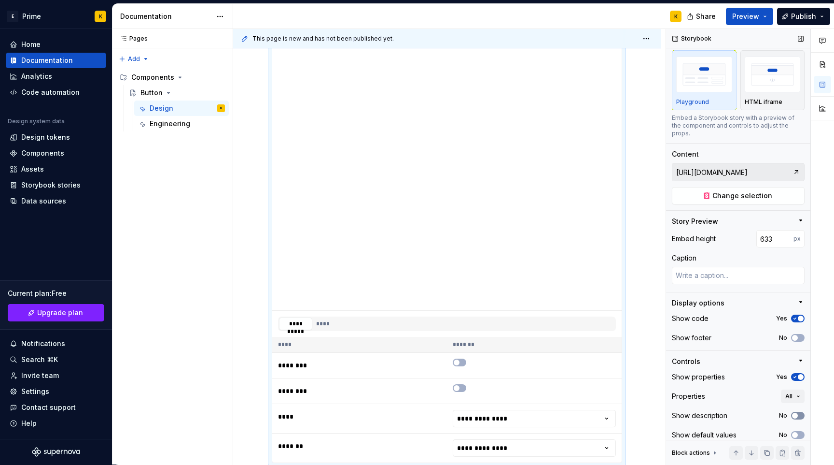
click at [801, 411] on button "No" at bounding box center [798, 415] width 14 height 8
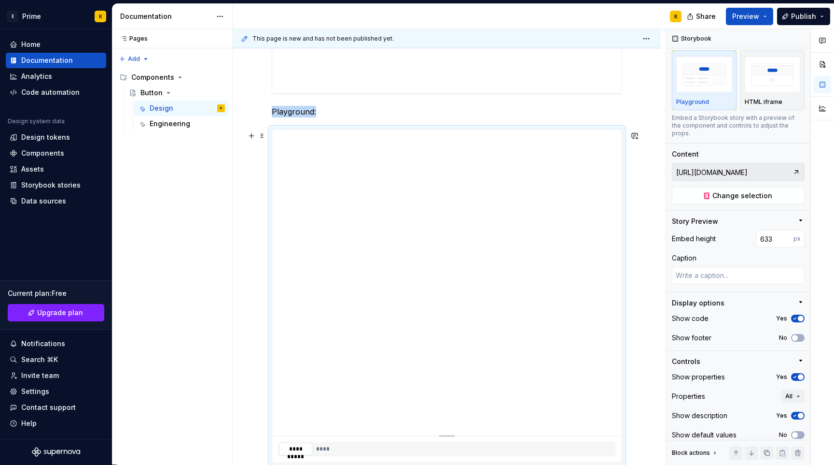
scroll to position [592, 0]
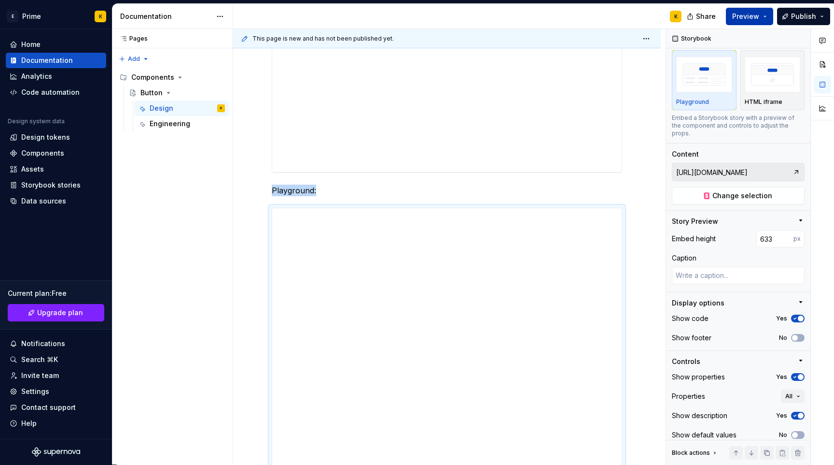
click at [760, 8] on button "Preview" at bounding box center [749, 16] width 47 height 17
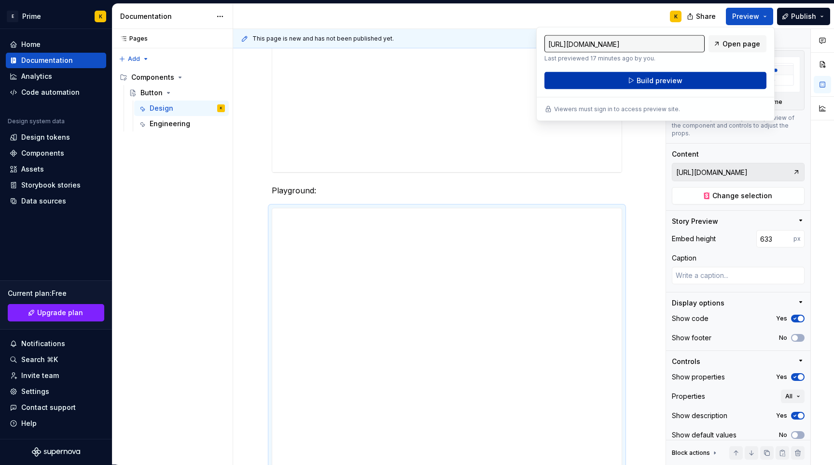
click at [659, 80] on span "Build preview" at bounding box center [660, 81] width 46 height 10
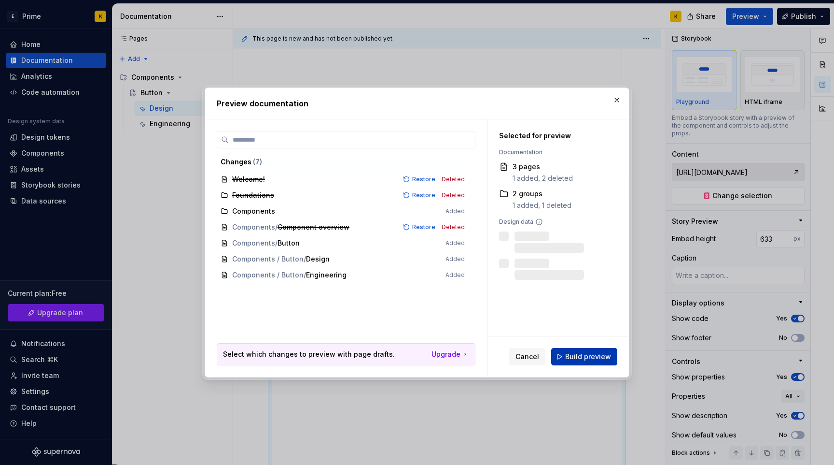
click at [608, 354] on span "Build preview" at bounding box center [588, 357] width 46 height 10
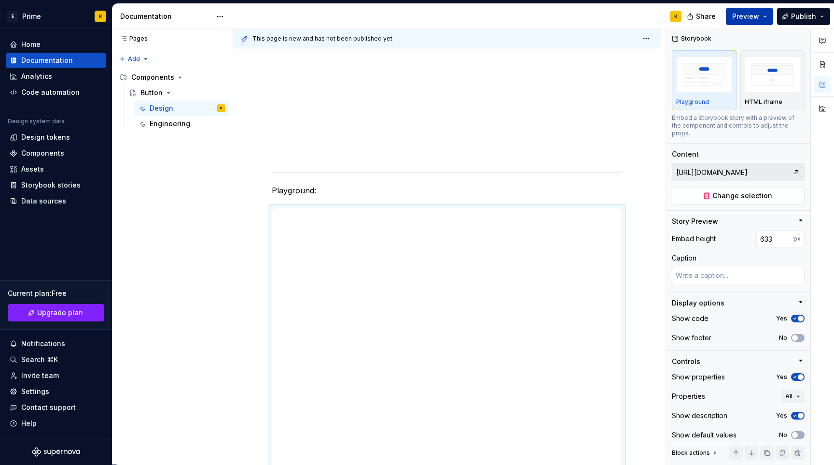
click at [758, 20] on span "Preview" at bounding box center [746, 17] width 27 height 10
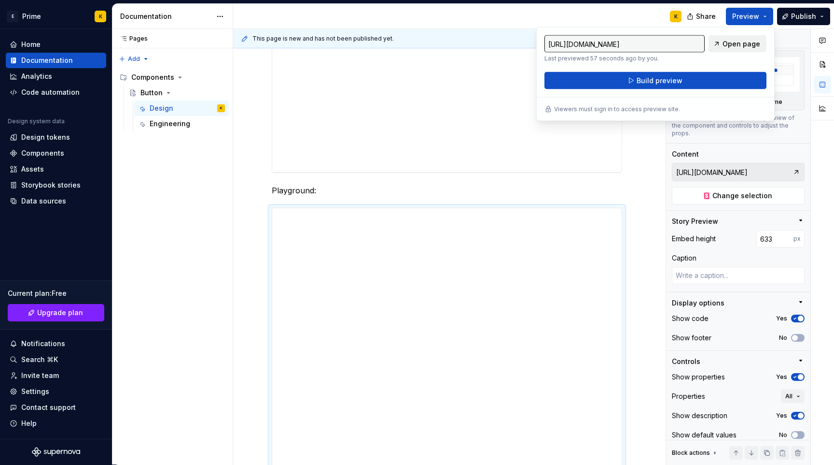
click at [727, 43] on span "Open page" at bounding box center [742, 44] width 38 height 10
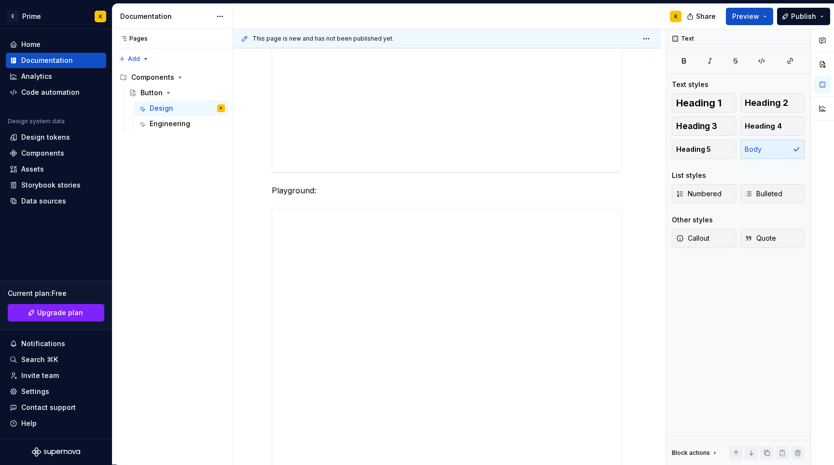
scroll to position [0, 0]
drag, startPoint x: 322, startPoint y: 189, endPoint x: 268, endPoint y: 189, distance: 53.1
click at [305, 173] on span "Text" at bounding box center [302, 174] width 13 height 8
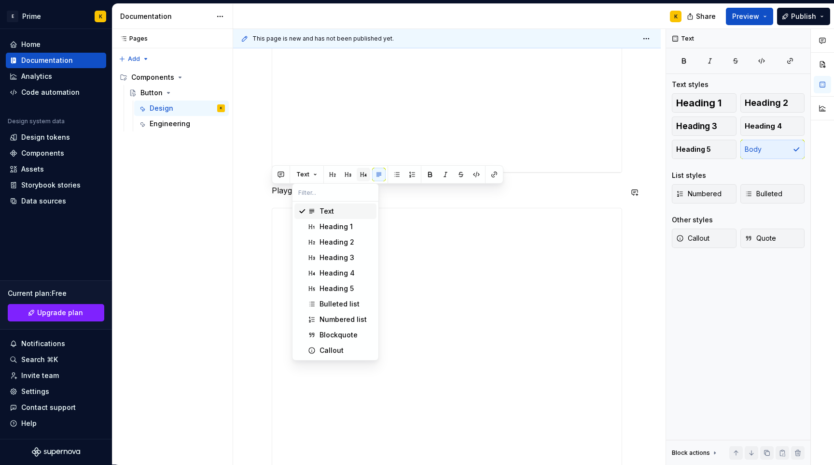
click at [362, 170] on button "button" at bounding box center [364, 175] width 14 height 14
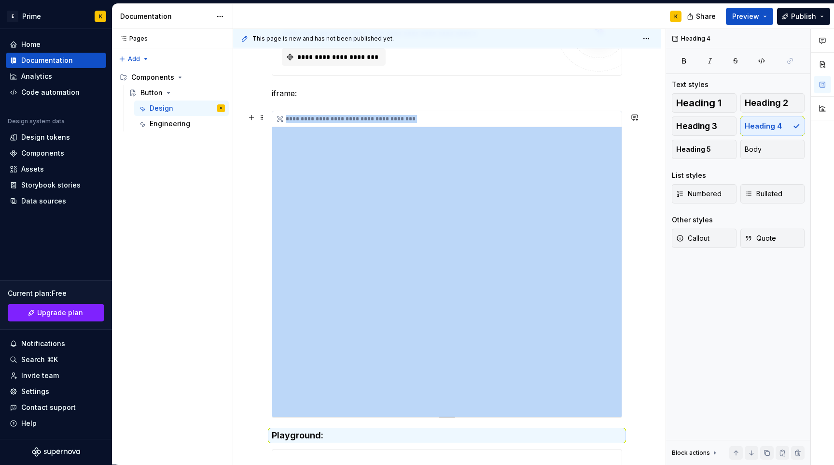
scroll to position [306, 0]
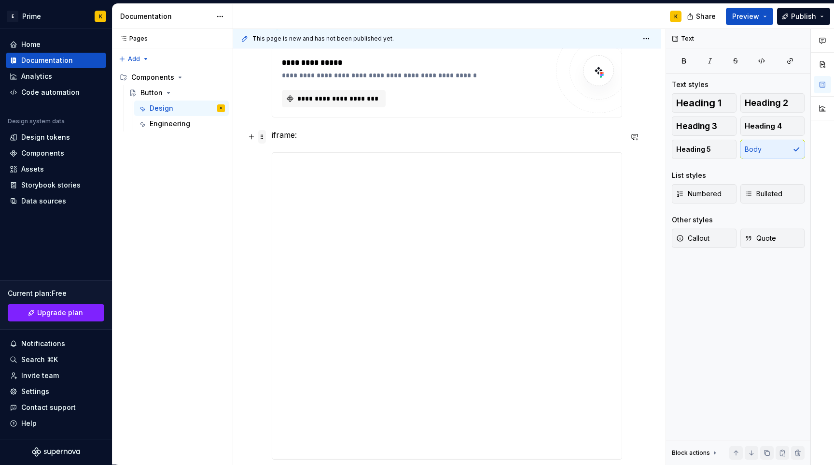
click at [262, 135] on span at bounding box center [262, 137] width 8 height 14
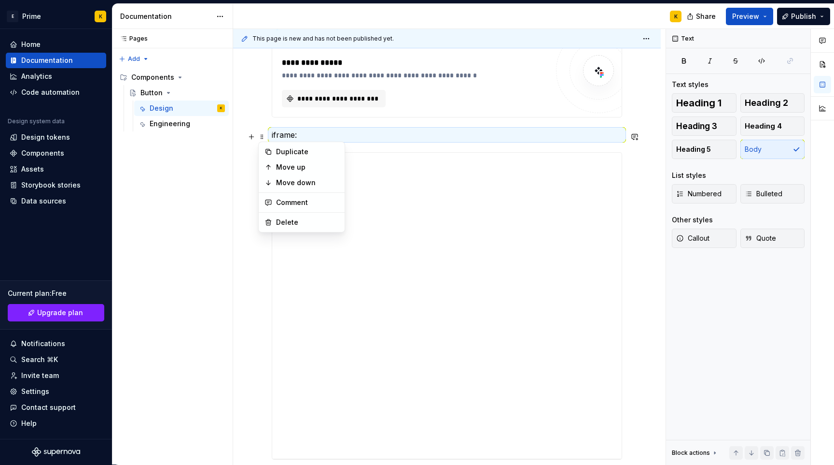
click at [305, 134] on p "iframe:" at bounding box center [447, 135] width 351 height 12
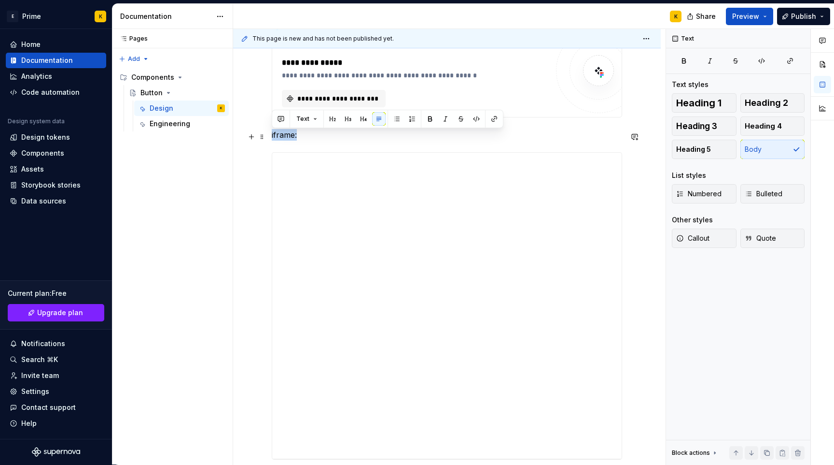
drag, startPoint x: 305, startPoint y: 138, endPoint x: 269, endPoint y: 138, distance: 35.7
click at [362, 119] on button "button" at bounding box center [364, 119] width 14 height 14
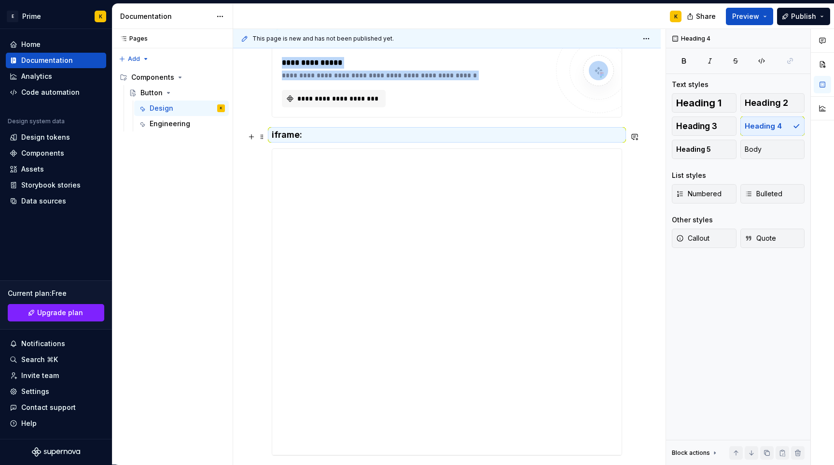
click at [326, 138] on h4 "iframe:" at bounding box center [447, 135] width 351 height 12
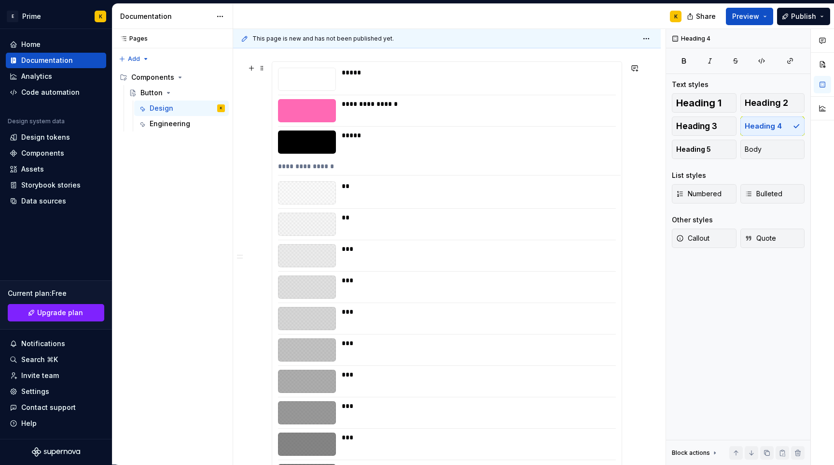
scroll to position [1484, 0]
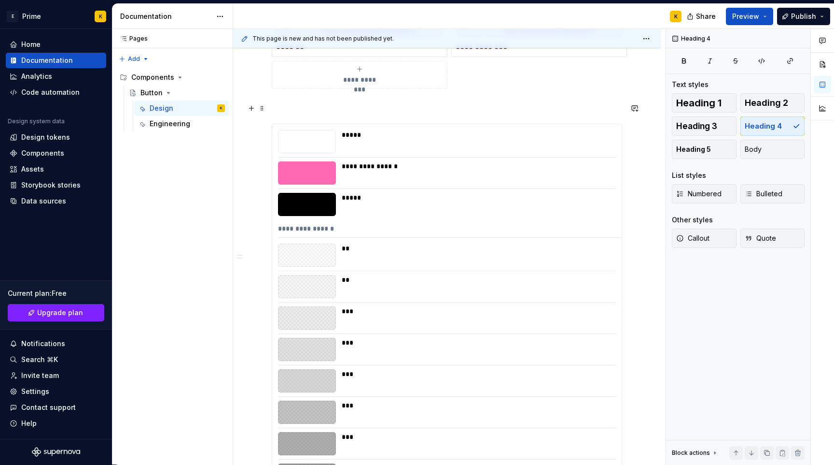
click at [328, 110] on p at bounding box center [447, 106] width 351 height 12
click at [263, 130] on span at bounding box center [262, 131] width 8 height 14
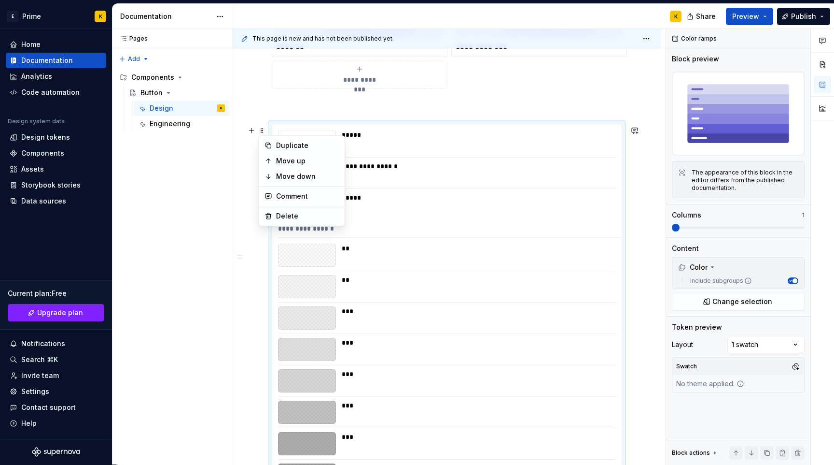
click at [303, 103] on p at bounding box center [447, 106] width 351 height 12
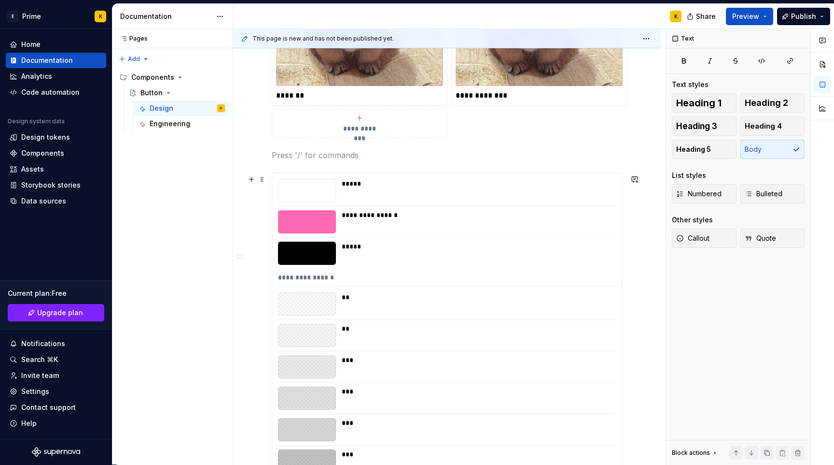
scroll to position [1417, 0]
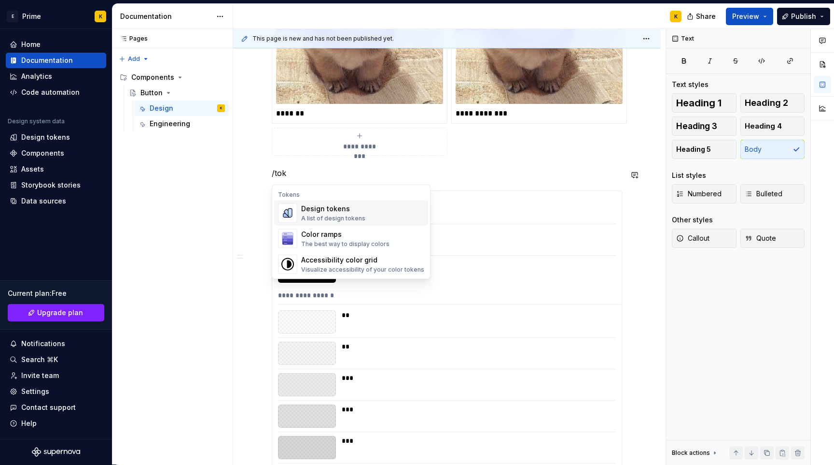
click at [353, 211] on div "Design tokens" at bounding box center [333, 209] width 64 height 10
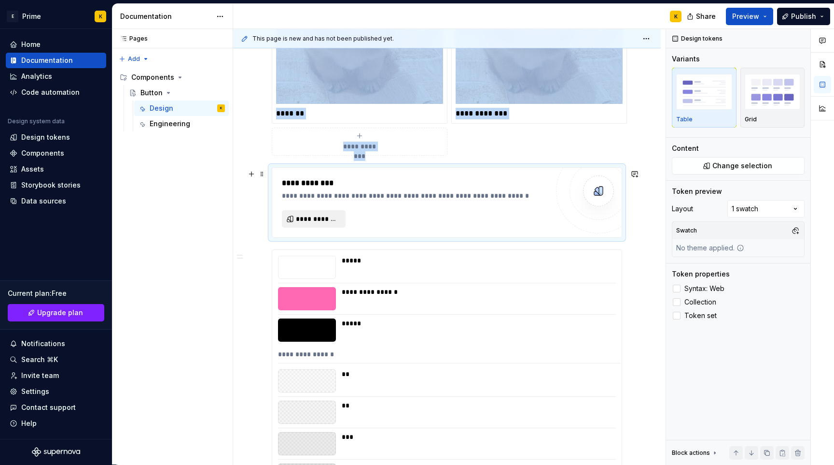
click at [316, 215] on span "**********" at bounding box center [317, 219] width 43 height 10
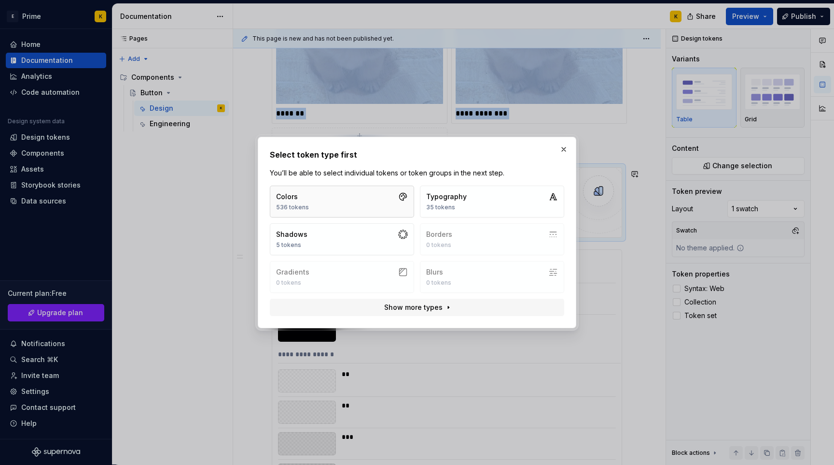
click at [366, 195] on button "Colors 536 tokens" at bounding box center [342, 201] width 144 height 32
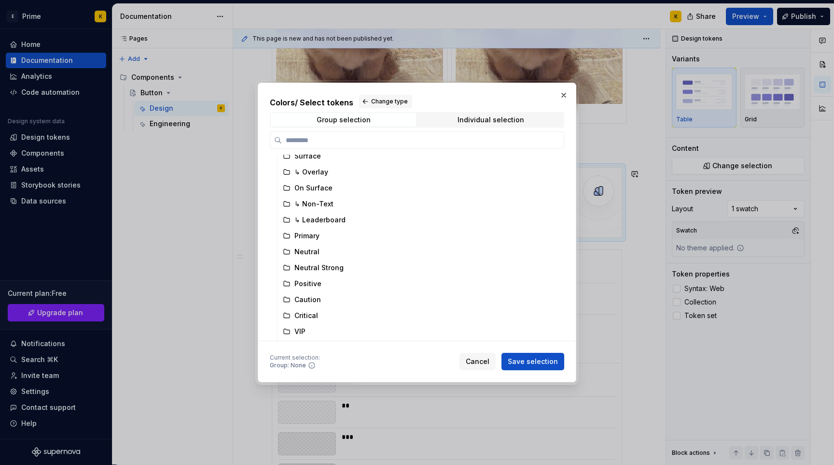
scroll to position [319, 0]
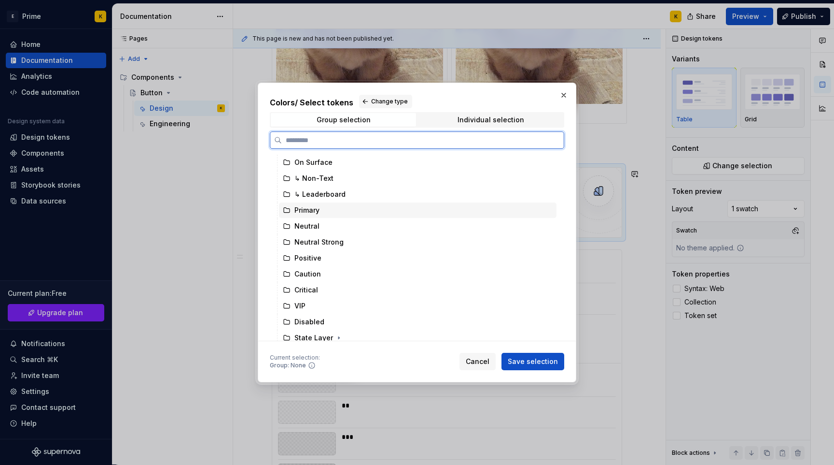
click at [310, 214] on div "Primary" at bounding box center [307, 210] width 25 height 10
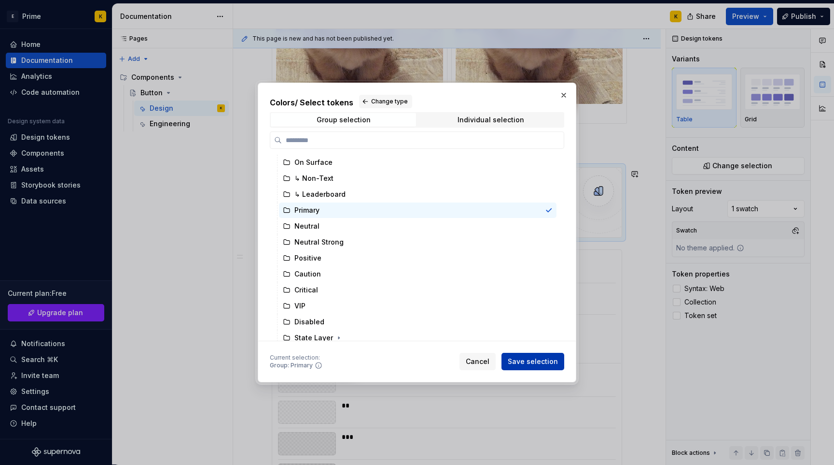
click at [528, 353] on button "Save selection" at bounding box center [533, 360] width 63 height 17
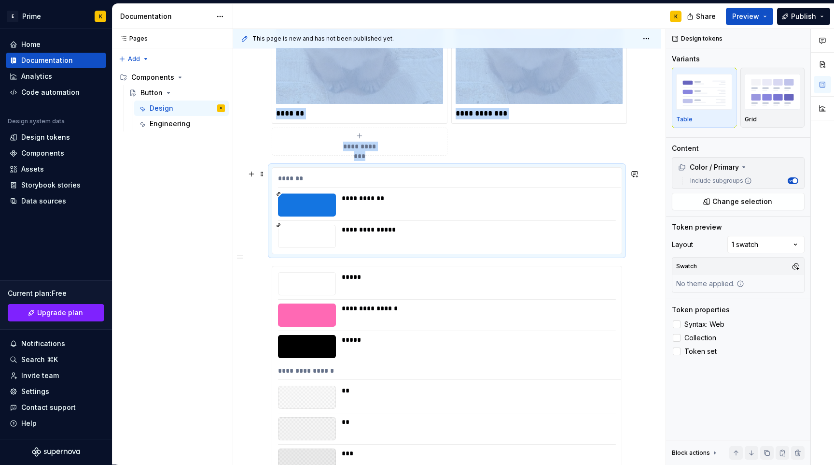
click at [307, 204] on div at bounding box center [307, 204] width 58 height 23
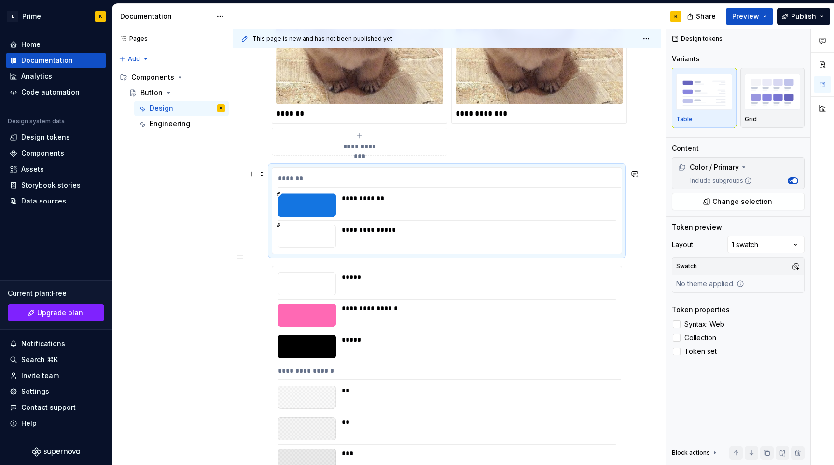
click at [557, 179] on div "*******" at bounding box center [449, 180] width 343 height 14
click at [688, 351] on span "Token set" at bounding box center [701, 351] width 32 height 8
click at [689, 341] on span "Collection" at bounding box center [701, 338] width 32 height 8
click at [692, 323] on span "Syntax: Web" at bounding box center [705, 324] width 40 height 8
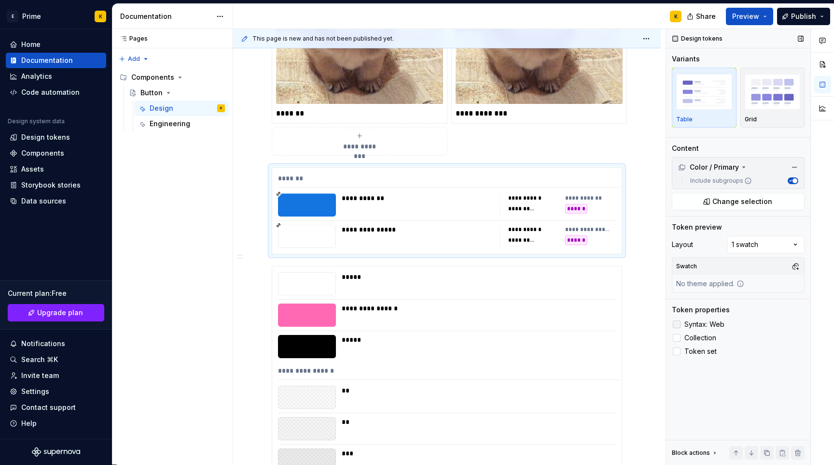
click at [692, 323] on span "Syntax: Web" at bounding box center [705, 324] width 40 height 8
click at [685, 337] on span "Collection" at bounding box center [701, 338] width 32 height 8
click at [754, 248] on div "Comments Open comments No comments yet Select ‘Comment’ from the block context …" at bounding box center [750, 247] width 168 height 436
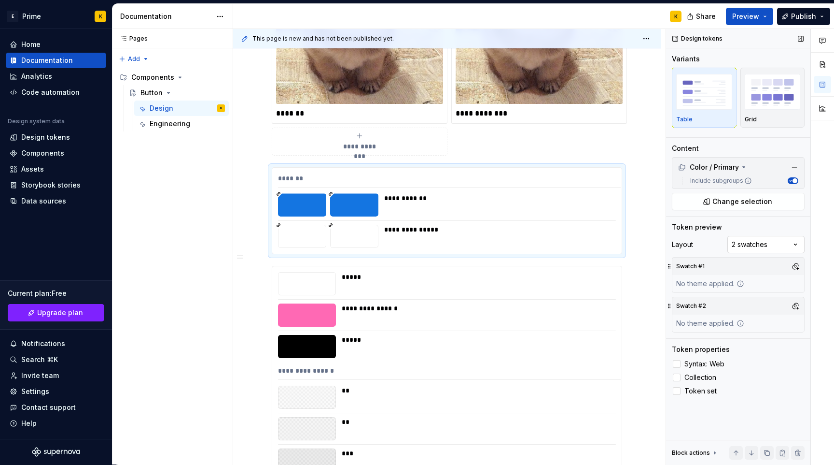
click at [754, 242] on div "Comments Open comments No comments yet Select ‘Comment’ from the block context …" at bounding box center [750, 247] width 168 height 436
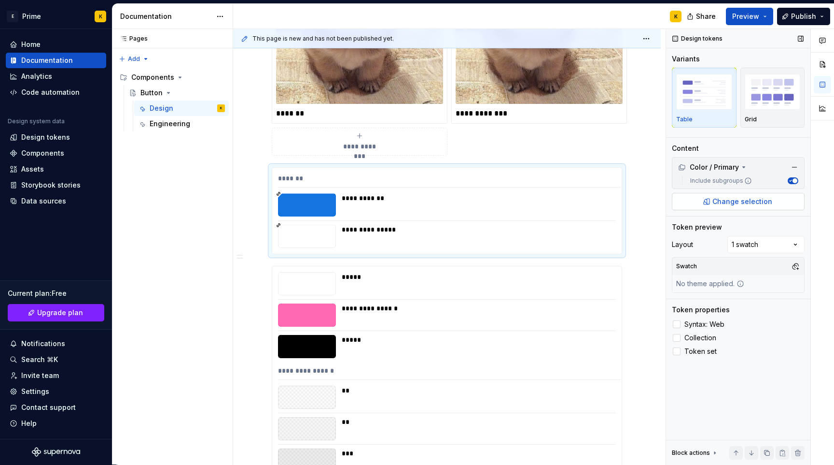
click at [746, 204] on span "Change selection" at bounding box center [743, 202] width 60 height 10
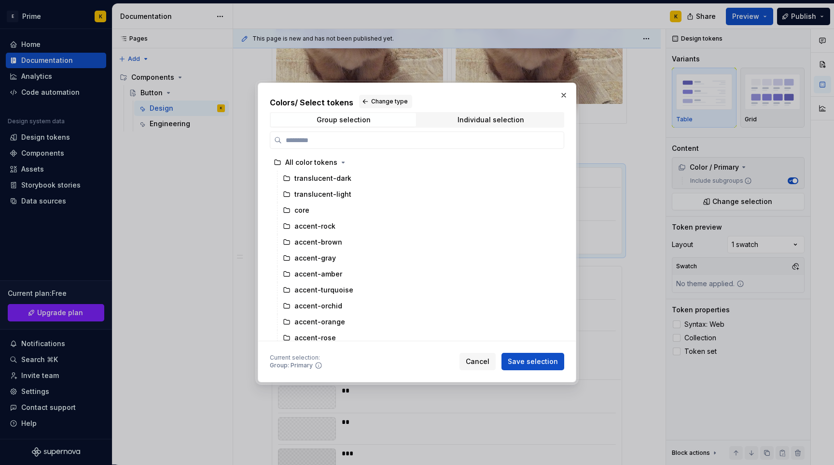
click at [479, 371] on div "Colors / Select tokens Change type Group selection Individual selection All col…" at bounding box center [417, 232] width 319 height 299
click at [485, 360] on span "Cancel" at bounding box center [478, 361] width 24 height 10
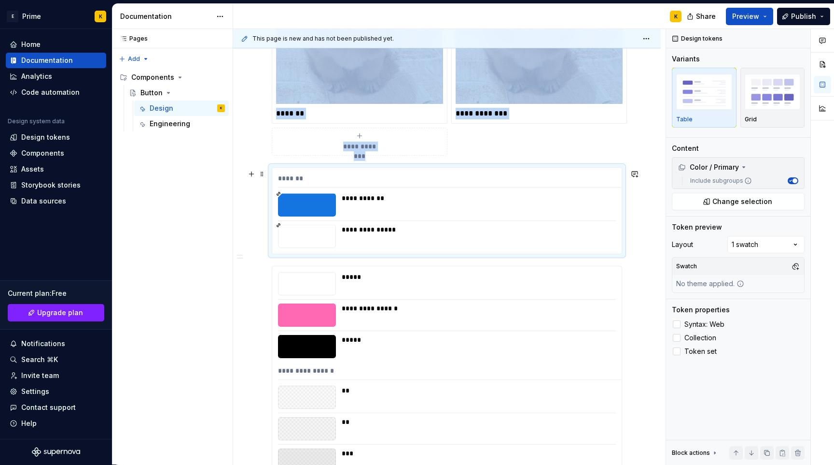
click at [380, 199] on div "**********" at bounding box center [478, 198] width 273 height 10
click at [310, 208] on div at bounding box center [307, 204] width 58 height 23
click at [795, 183] on button "Include subgroups" at bounding box center [793, 180] width 11 height 7
click at [775, 108] on img "button" at bounding box center [773, 91] width 56 height 35
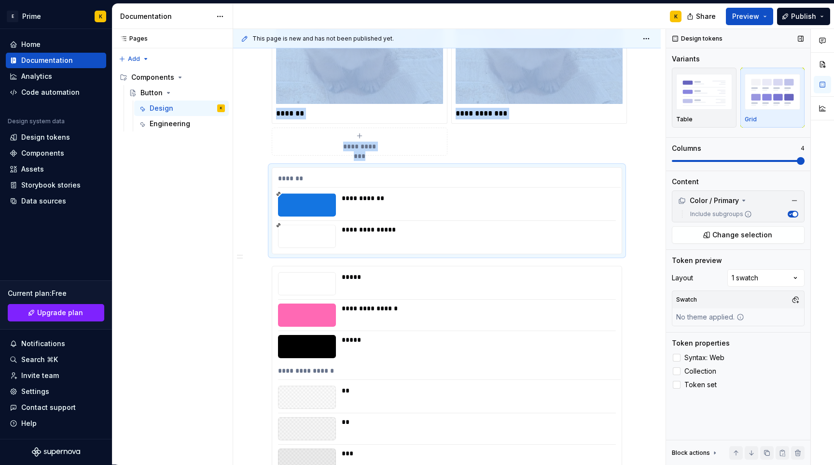
click at [797, 157] on span at bounding box center [801, 161] width 8 height 8
click at [715, 100] on img "button" at bounding box center [704, 91] width 56 height 35
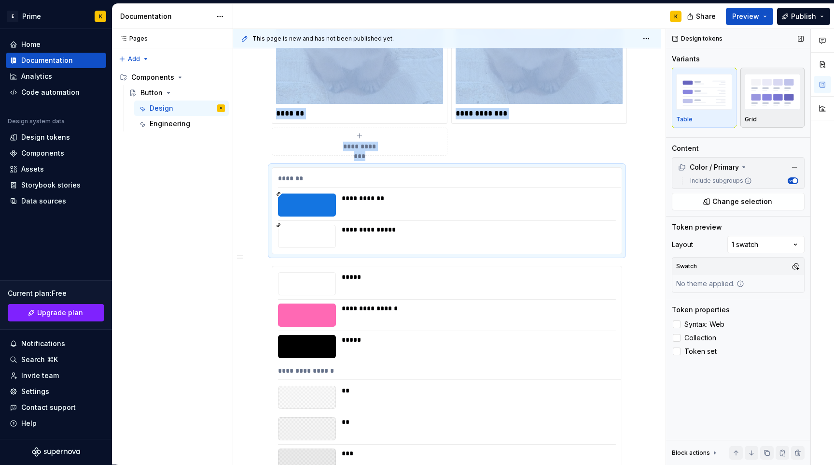
click at [769, 101] on img "button" at bounding box center [773, 91] width 56 height 35
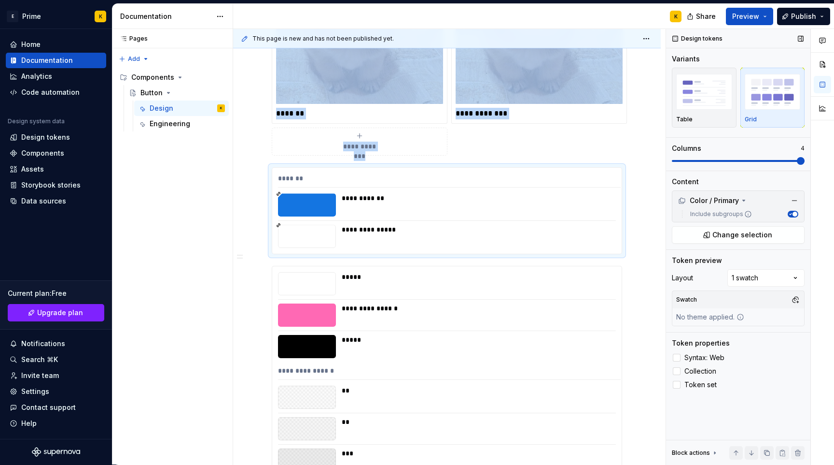
click at [801, 159] on span at bounding box center [801, 161] width 8 height 8
click at [263, 176] on span at bounding box center [262, 174] width 8 height 14
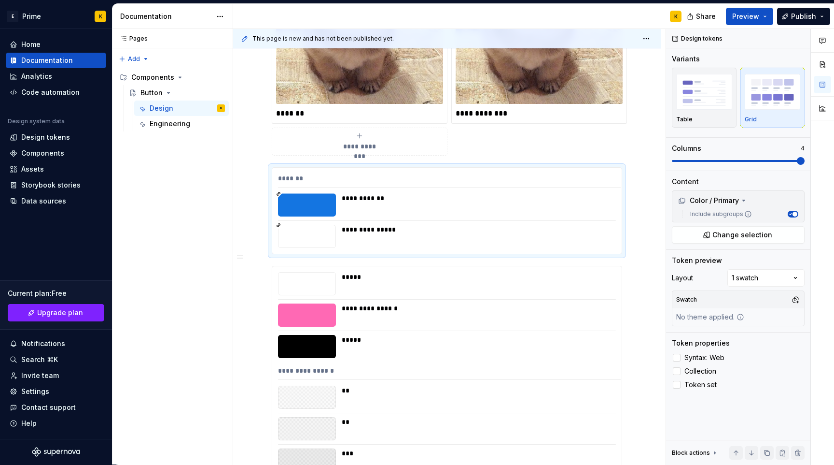
click at [616, 150] on div "**********" at bounding box center [447, 35] width 351 height 240
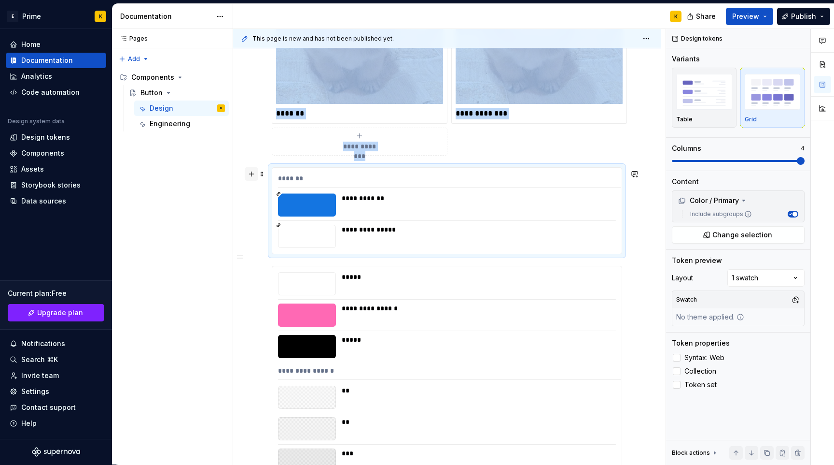
click at [251, 177] on button "button" at bounding box center [252, 174] width 14 height 14
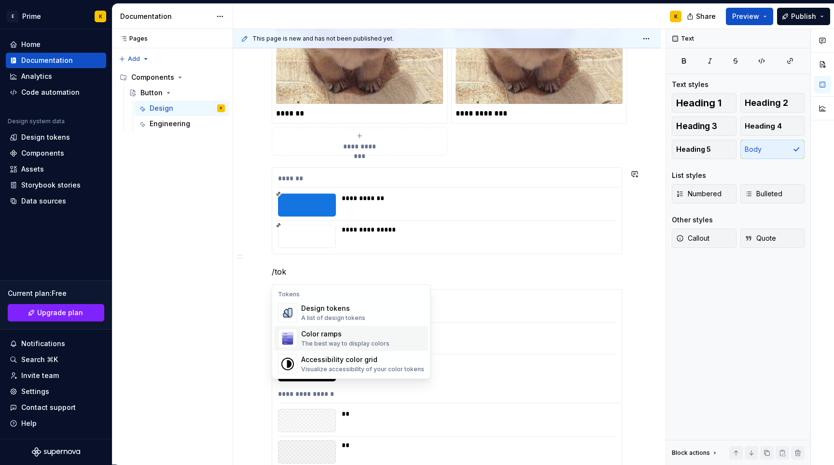
click at [335, 337] on div "Color ramps" at bounding box center [345, 334] width 88 height 10
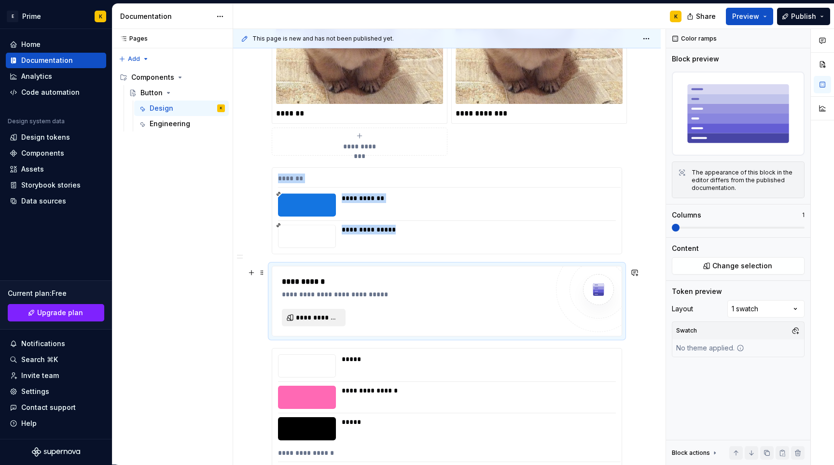
click at [316, 314] on span "**********" at bounding box center [317, 317] width 43 height 10
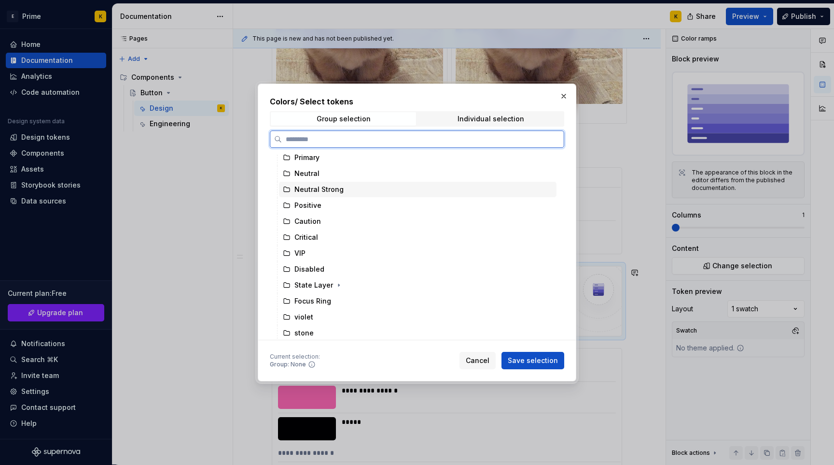
scroll to position [346, 0]
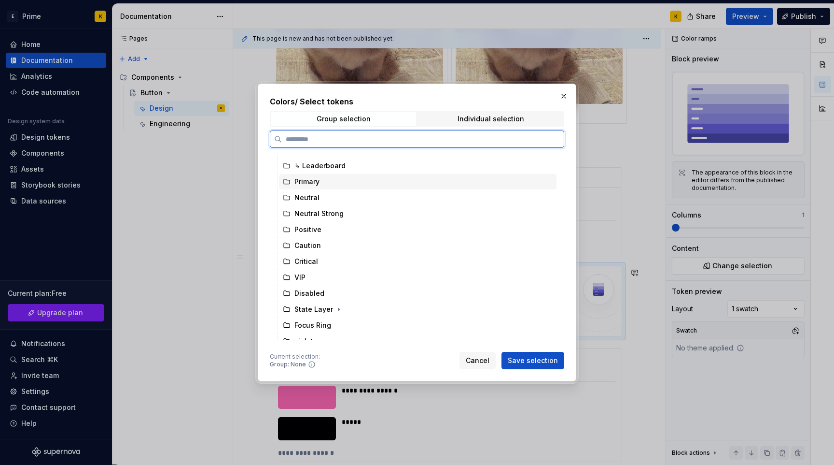
click at [316, 179] on div "Primary" at bounding box center [307, 182] width 25 height 10
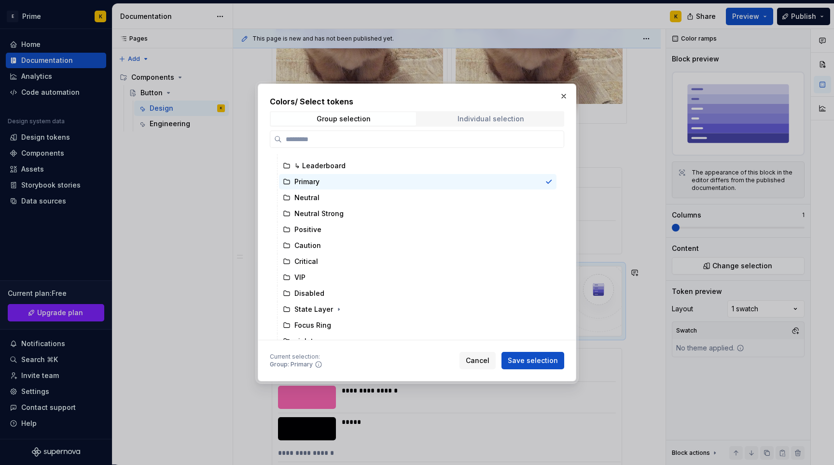
click at [486, 113] on span "Individual selection" at bounding box center [490, 119] width 145 height 14
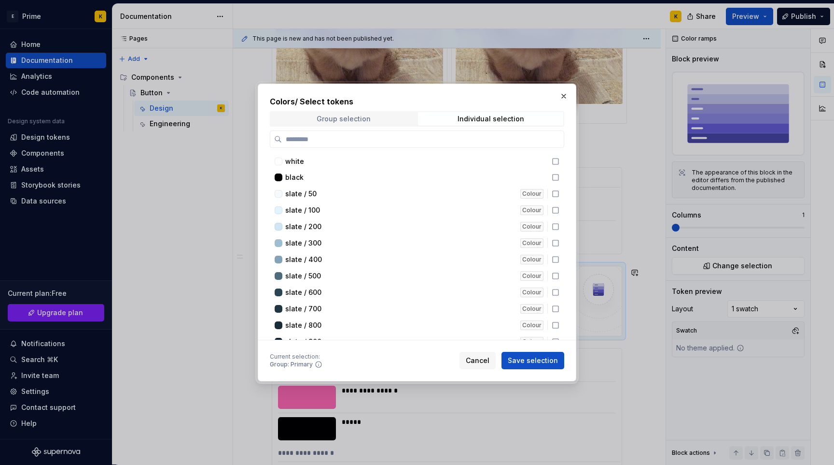
click at [321, 117] on div "Group selection" at bounding box center [344, 119] width 54 height 8
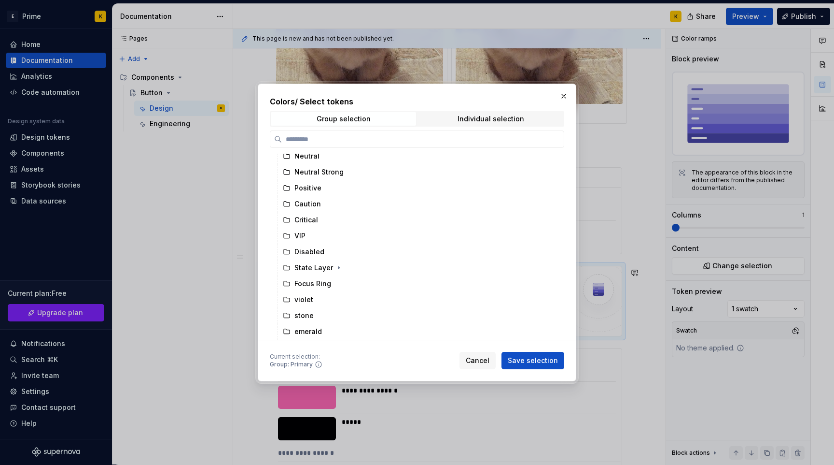
scroll to position [357, 0]
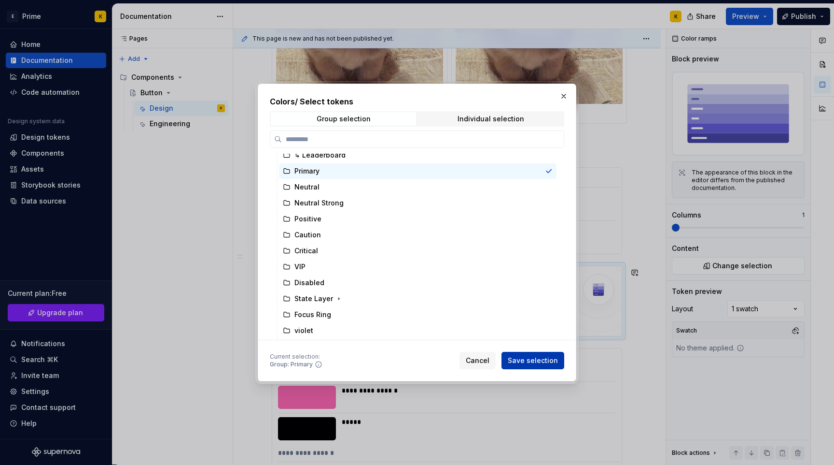
click at [536, 366] on button "Save selection" at bounding box center [533, 360] width 63 height 17
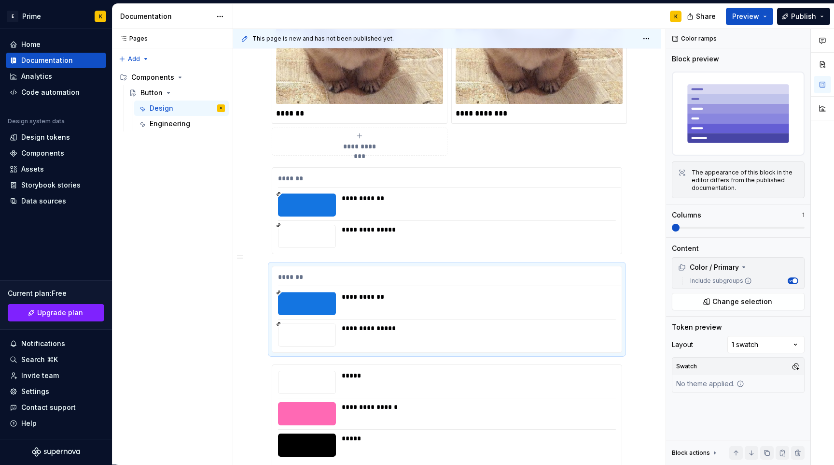
click at [332, 155] on div "**********" at bounding box center [447, 35] width 351 height 240
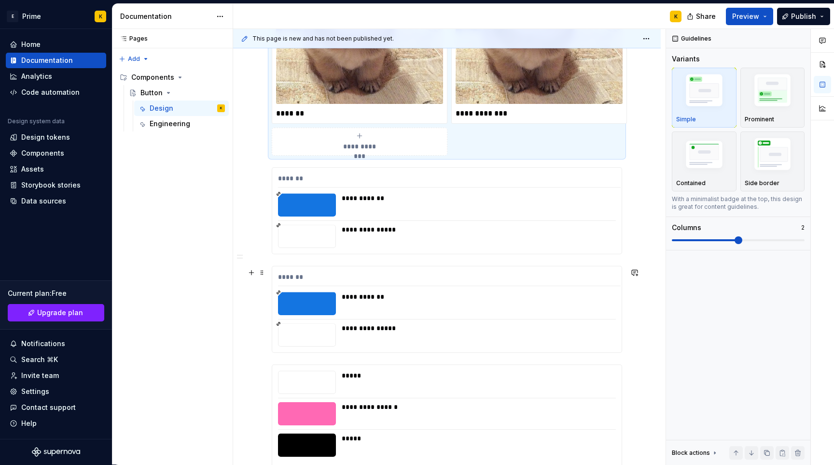
click at [489, 266] on div "**********" at bounding box center [447, 309] width 351 height 87
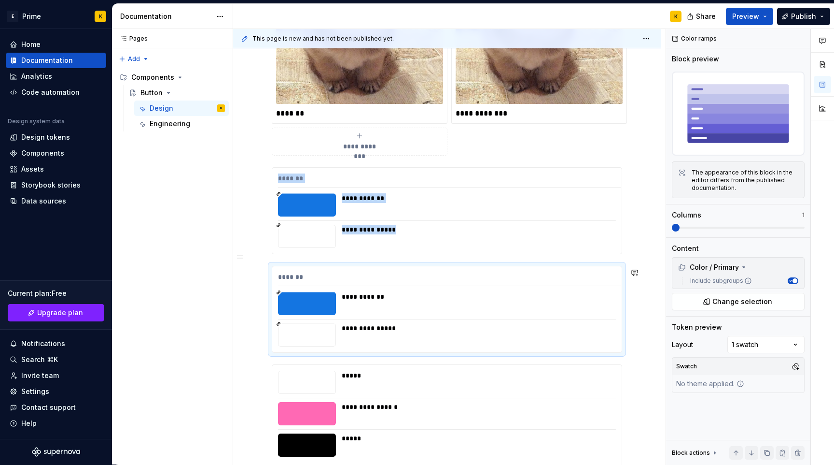
type textarea "*"
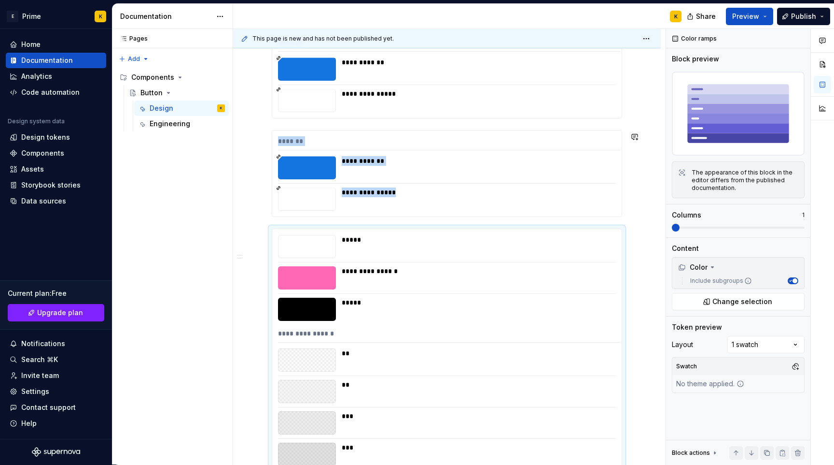
scroll to position [1550, 0]
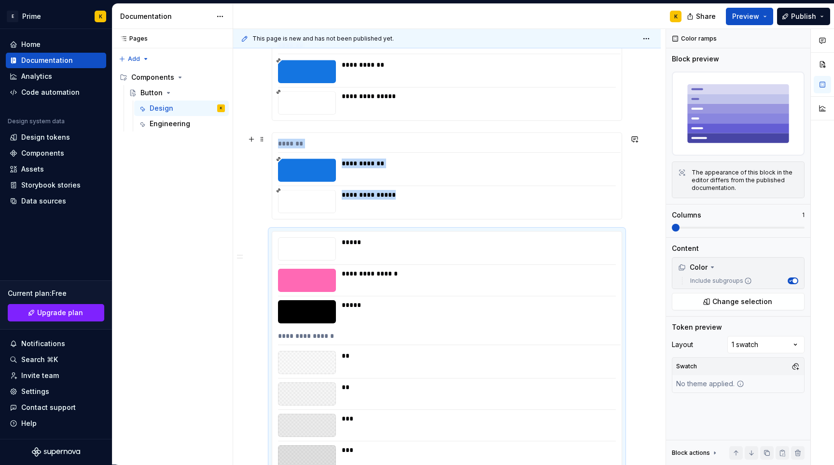
click at [386, 148] on div "*******" at bounding box center [449, 146] width 343 height 14
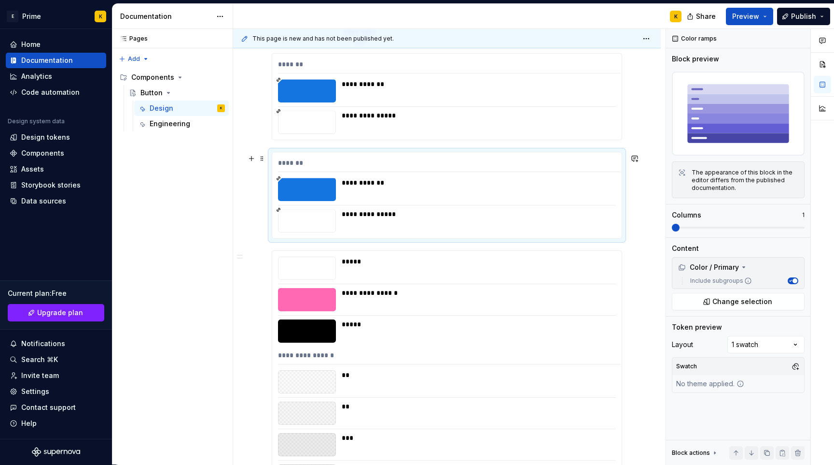
scroll to position [1528, 0]
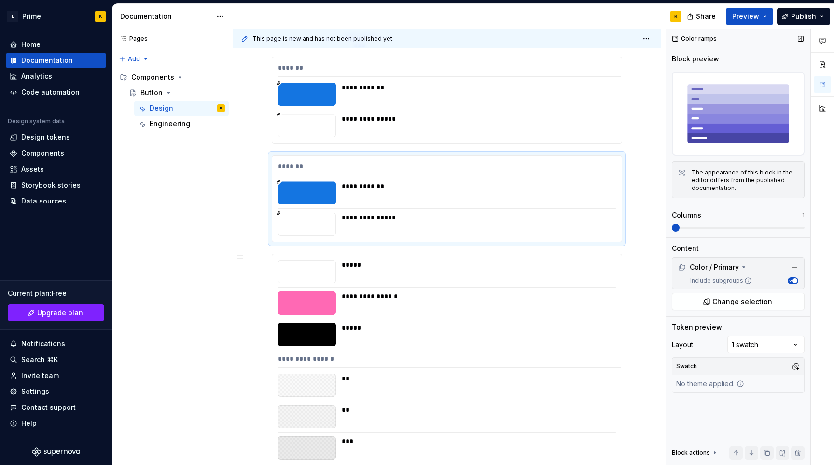
click at [728, 106] on img at bounding box center [738, 113] width 133 height 84
click at [743, 297] on span "Change selection" at bounding box center [743, 301] width 60 height 10
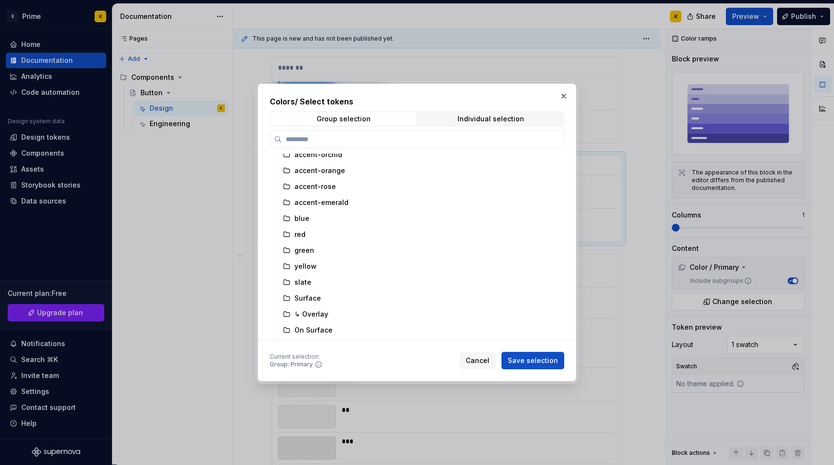
scroll to position [95, 0]
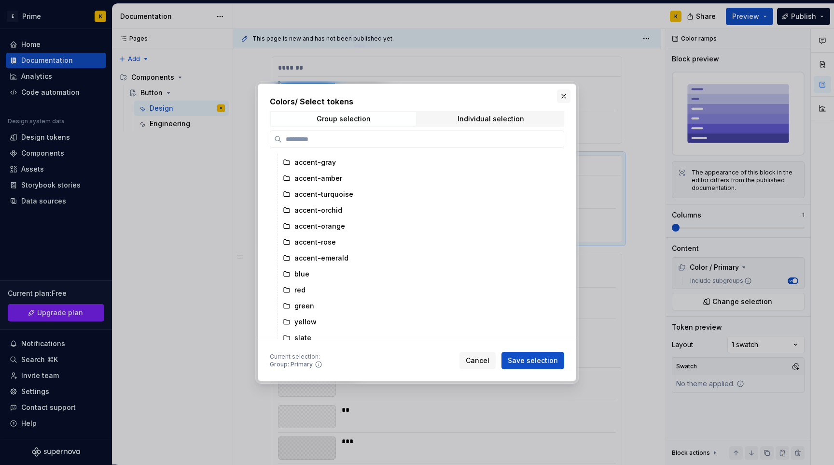
click at [566, 98] on button "button" at bounding box center [564, 96] width 14 height 14
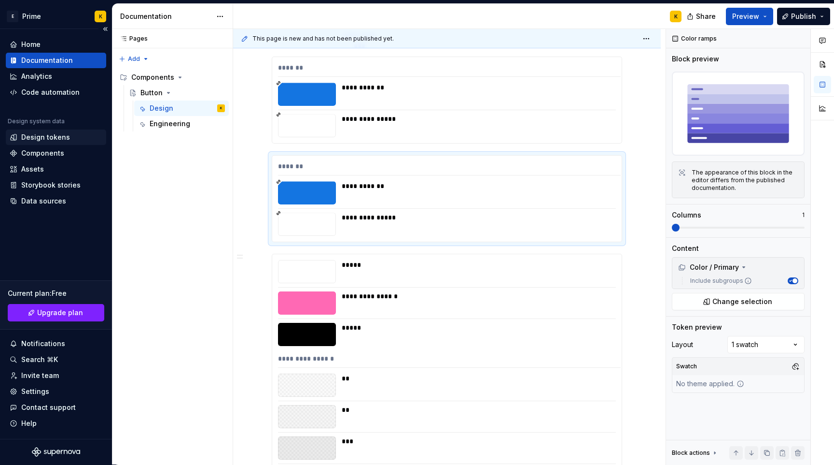
click at [39, 137] on div "Design tokens" at bounding box center [45, 137] width 49 height 10
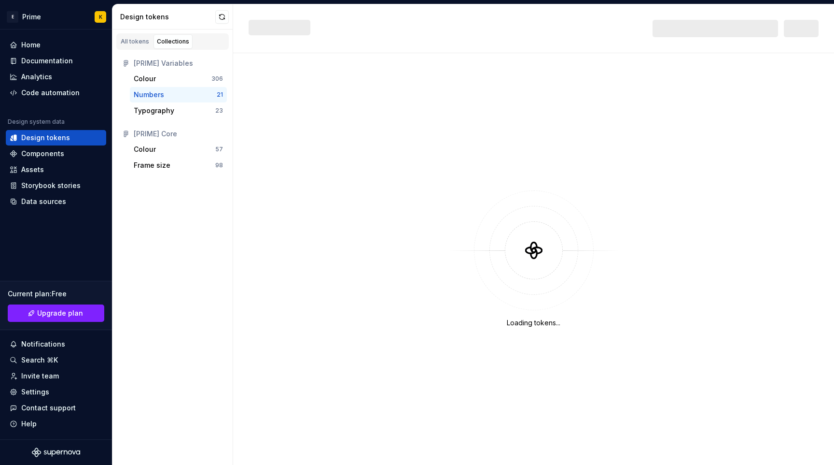
click at [173, 64] on div "[PRIME] Variables" at bounding box center [178, 63] width 89 height 10
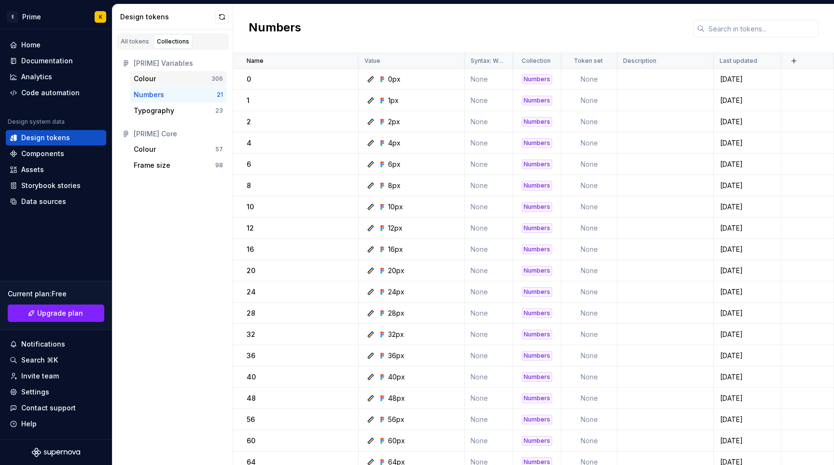
click at [158, 82] on div "Colour" at bounding box center [173, 79] width 78 height 10
click at [165, 78] on div "Colour" at bounding box center [173, 79] width 78 height 10
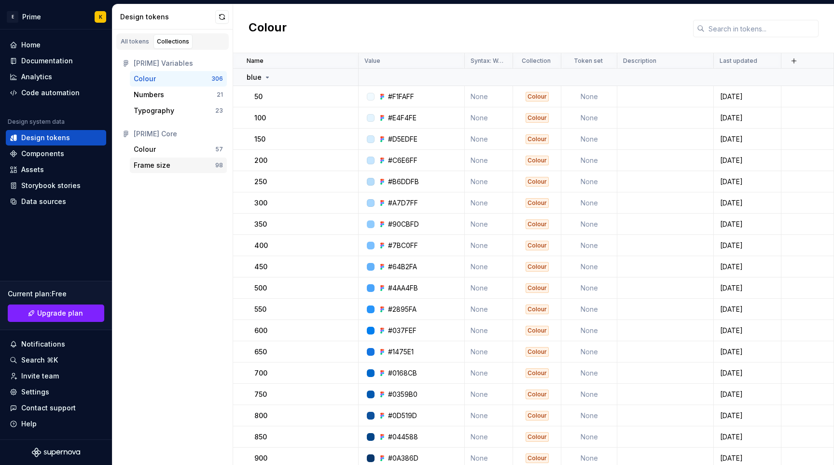
click at [157, 160] on div "Frame size" at bounding box center [152, 165] width 37 height 10
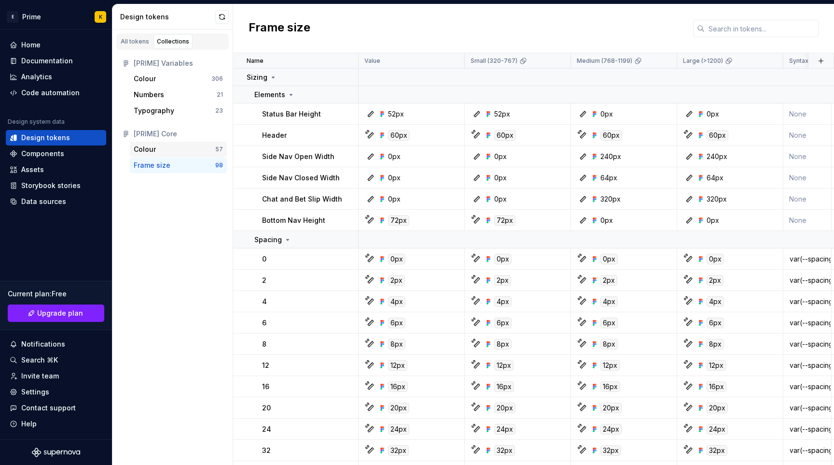
click at [190, 142] on div "Colour 57" at bounding box center [178, 148] width 97 height 15
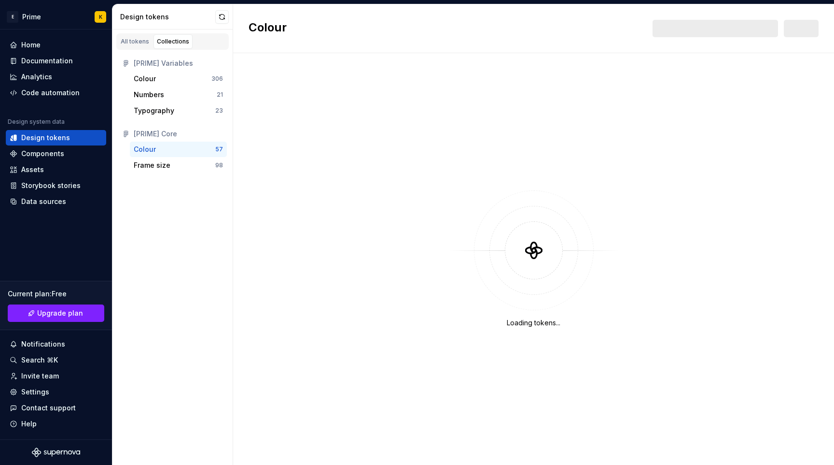
click at [177, 61] on div "[PRIME] Variables" at bounding box center [178, 63] width 89 height 10
click at [167, 135] on div "[PRIME] Core" at bounding box center [178, 134] width 89 height 10
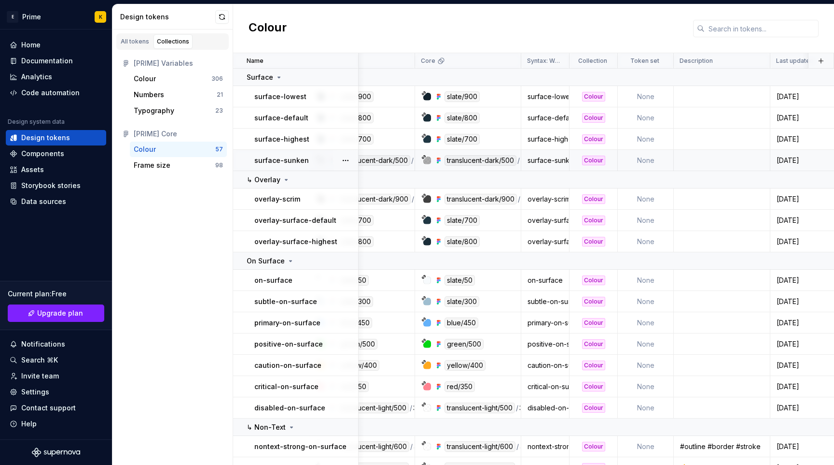
scroll to position [0, 79]
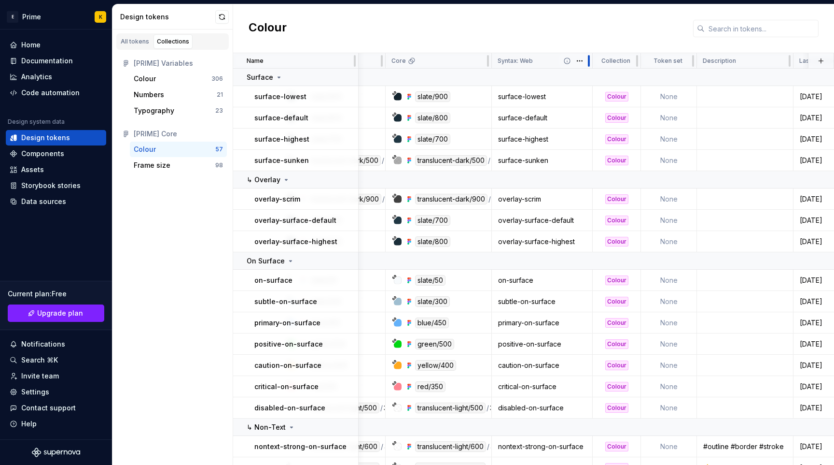
drag, startPoint x: 538, startPoint y: 59, endPoint x: 591, endPoint y: 56, distance: 52.7
click at [591, 56] on div at bounding box center [589, 60] width 8 height 15
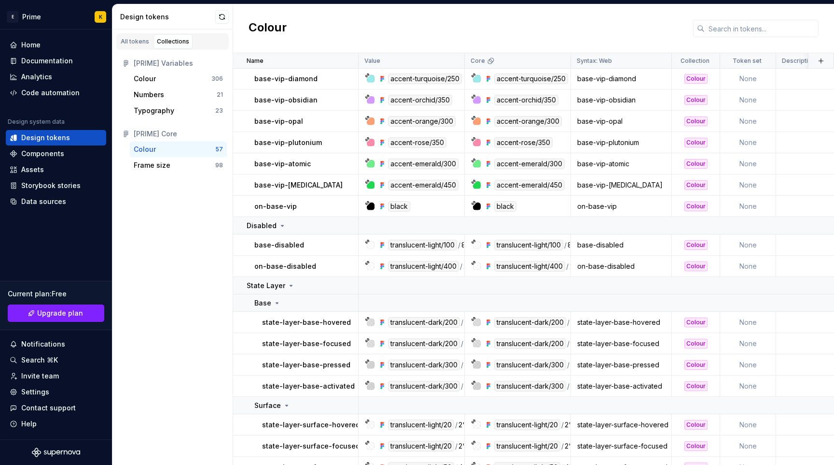
scroll to position [1111, 0]
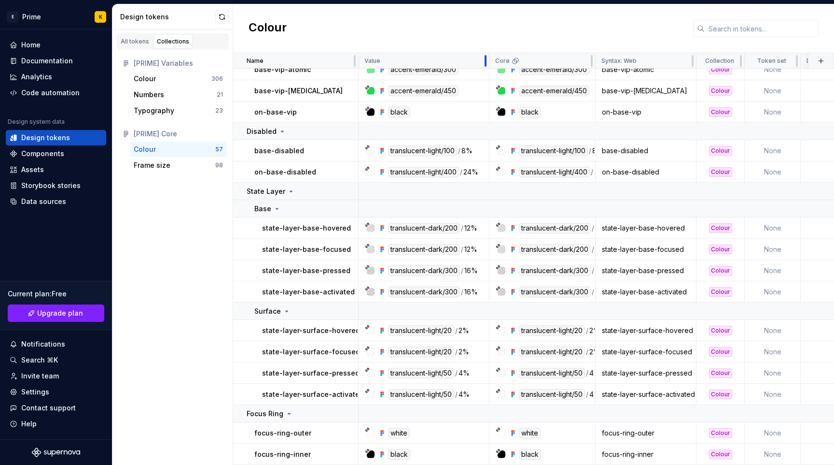
drag, startPoint x: 464, startPoint y: 58, endPoint x: 487, endPoint y: 60, distance: 23.3
click at [487, 60] on div at bounding box center [486, 60] width 8 height 15
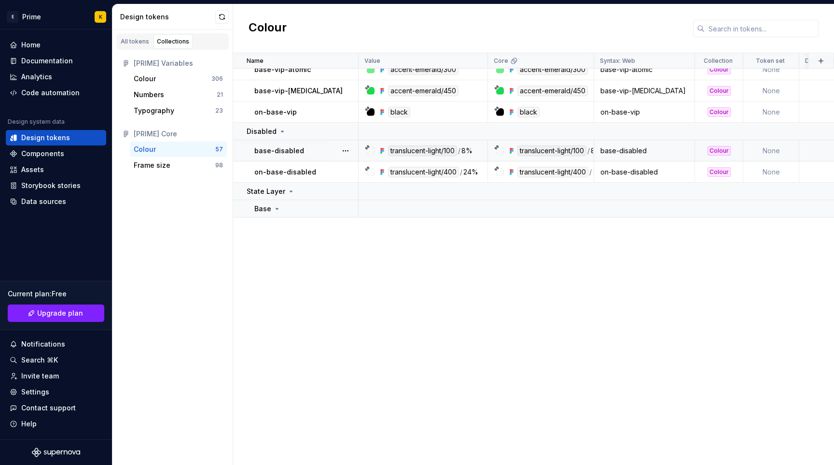
scroll to position [0, 0]
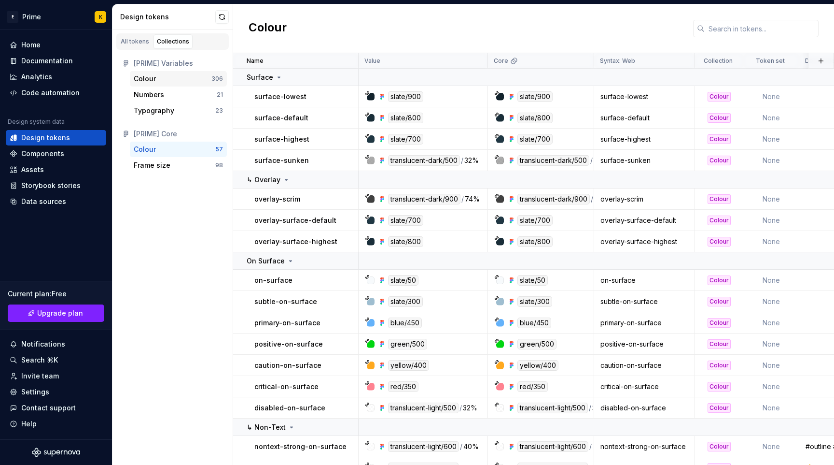
click at [172, 79] on div "Colour" at bounding box center [173, 79] width 78 height 10
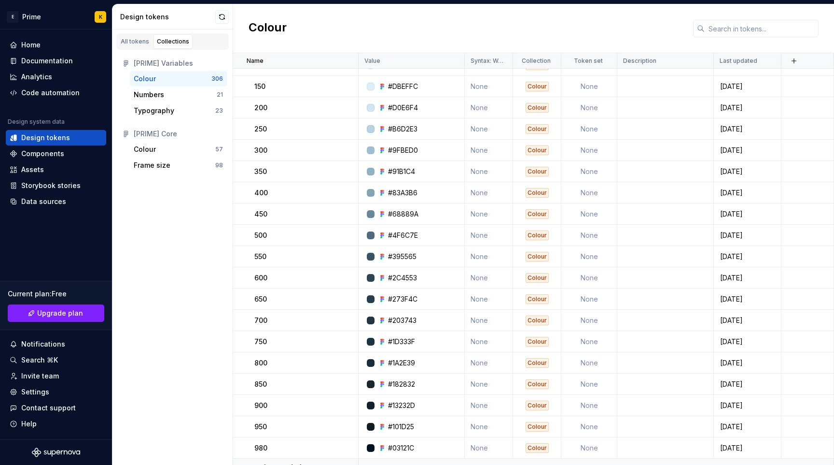
scroll to position [1601, 0]
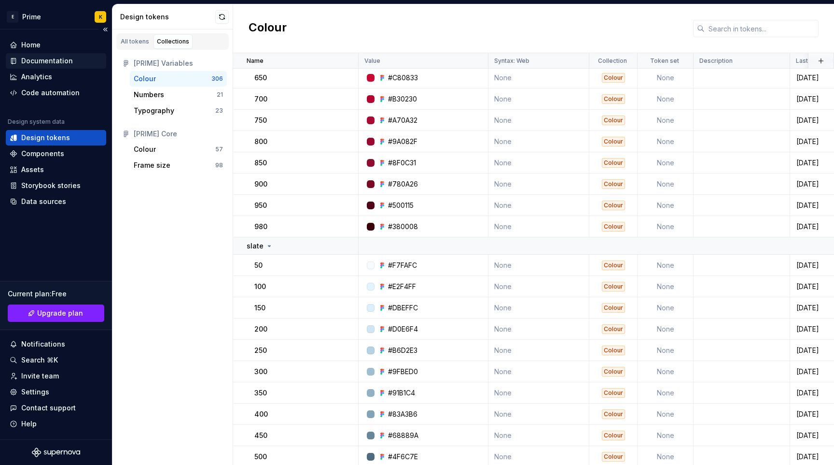
click at [51, 61] on div "Documentation" at bounding box center [47, 61] width 52 height 10
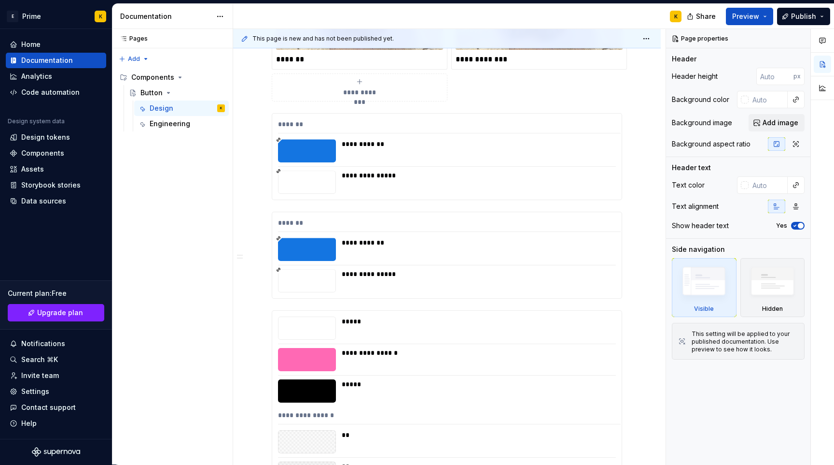
scroll to position [1473, 0]
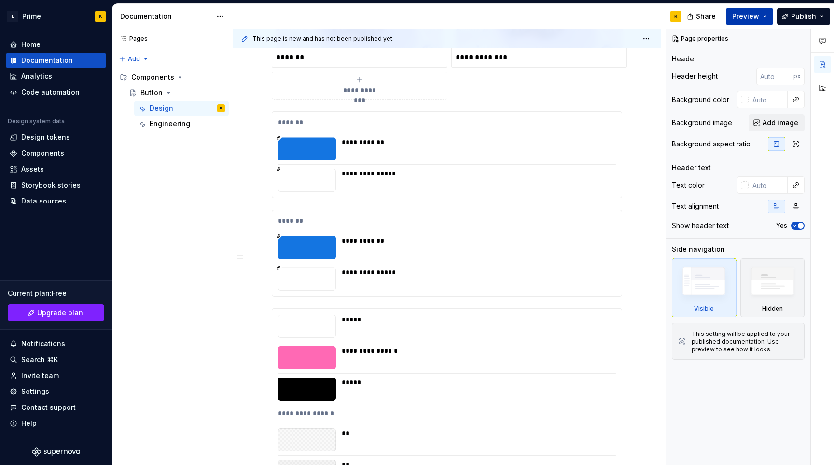
click at [753, 8] on button "Preview" at bounding box center [749, 16] width 47 height 17
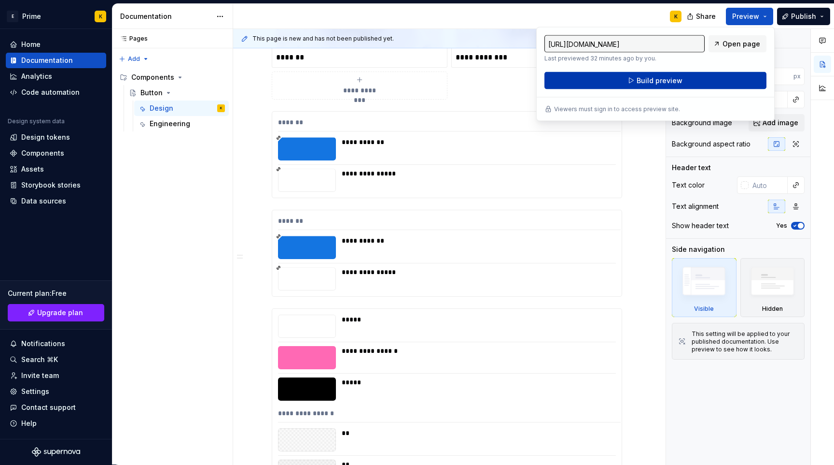
click at [700, 82] on button "Build preview" at bounding box center [656, 80] width 222 height 17
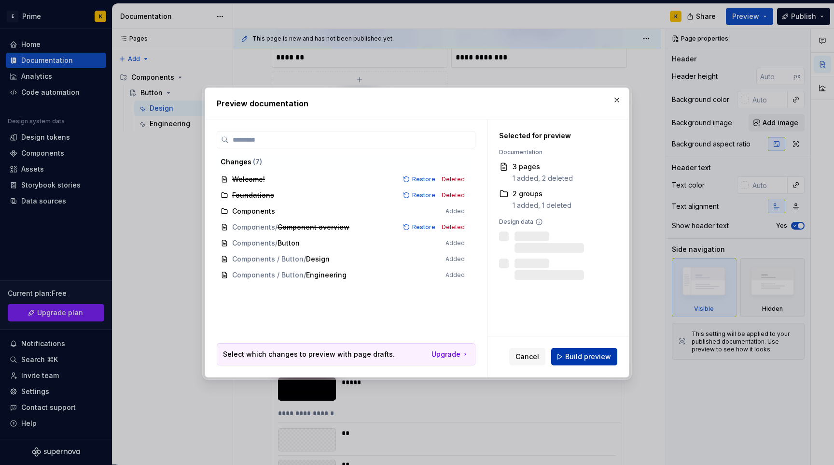
click at [581, 350] on button "Build preview" at bounding box center [584, 356] width 66 height 17
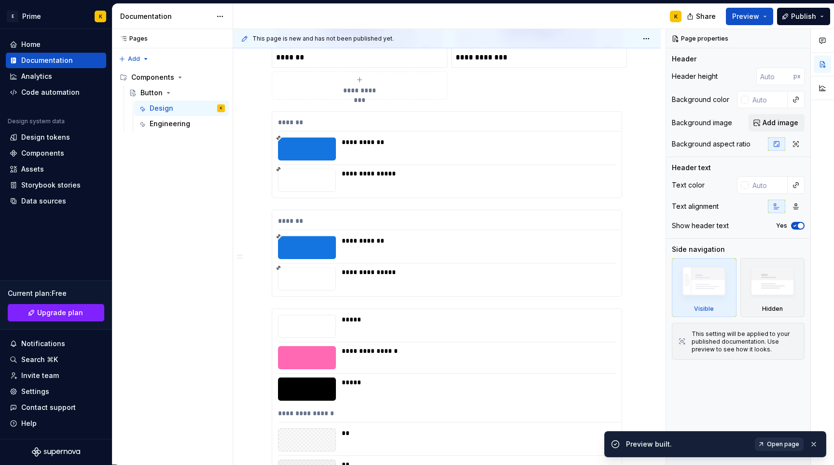
click at [785, 442] on span "Open page" at bounding box center [783, 444] width 32 height 8
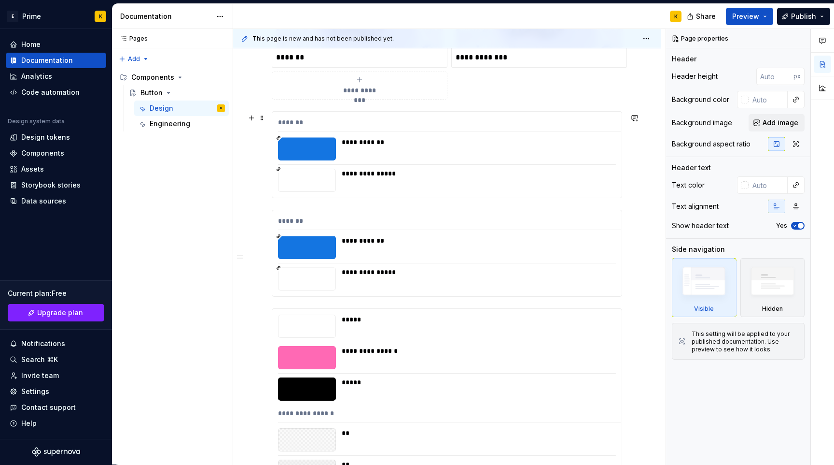
click at [388, 126] on div "*******" at bounding box center [449, 124] width 343 height 14
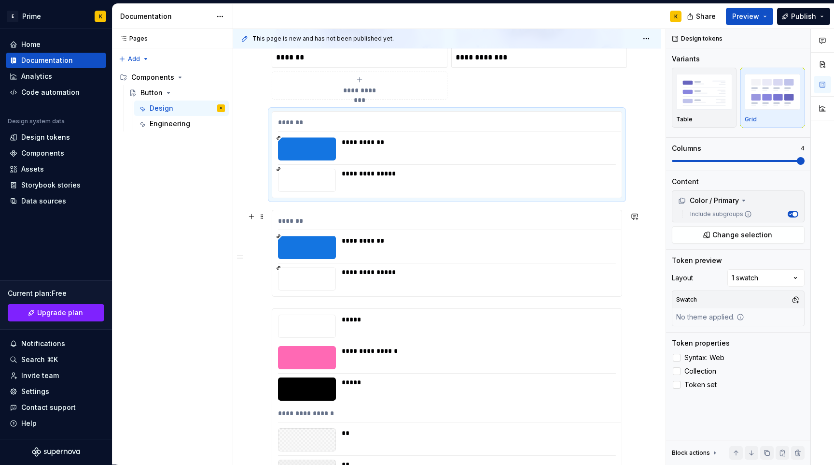
click at [512, 235] on div "**********" at bounding box center [447, 253] width 350 height 86
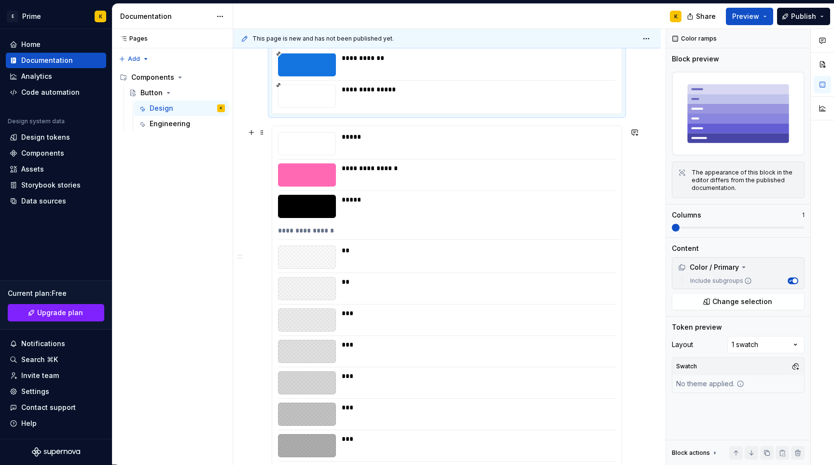
scroll to position [1583, 0]
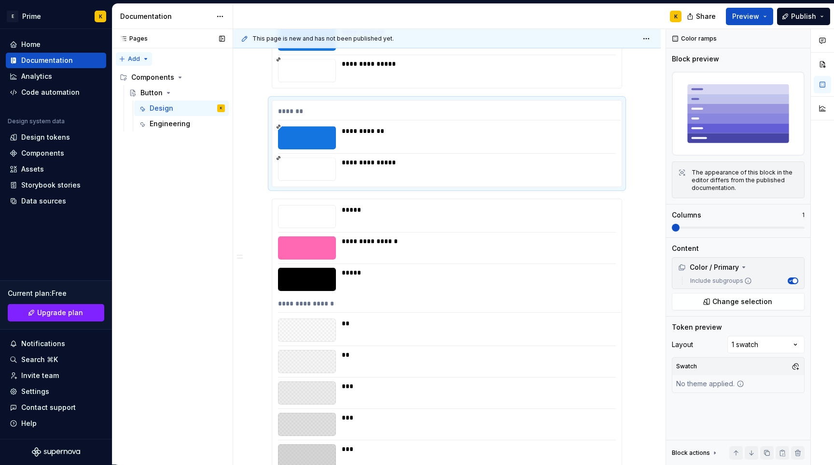
click at [132, 57] on div "Pages Pages Add Accessibility guide for tree Page tree. Navigate the tree with …" at bounding box center [172, 247] width 121 height 436
click at [151, 93] on div "New group" at bounding box center [165, 93] width 63 height 10
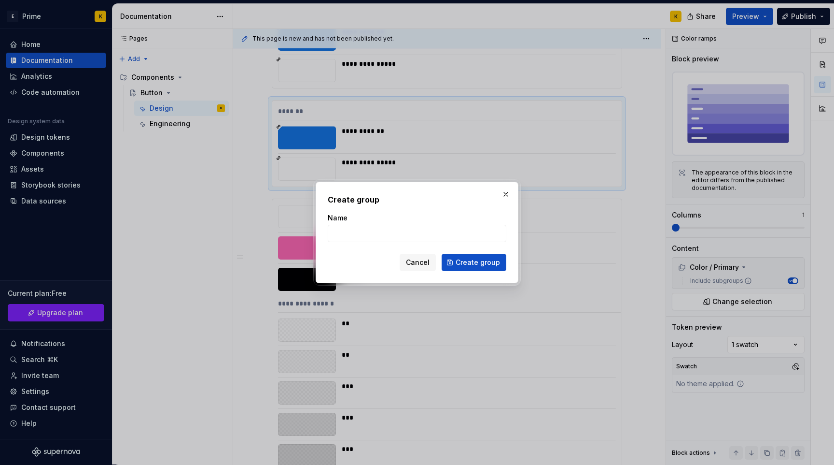
type textarea "*"
type input "Core styles"
click button "Create group" at bounding box center [474, 262] width 65 height 17
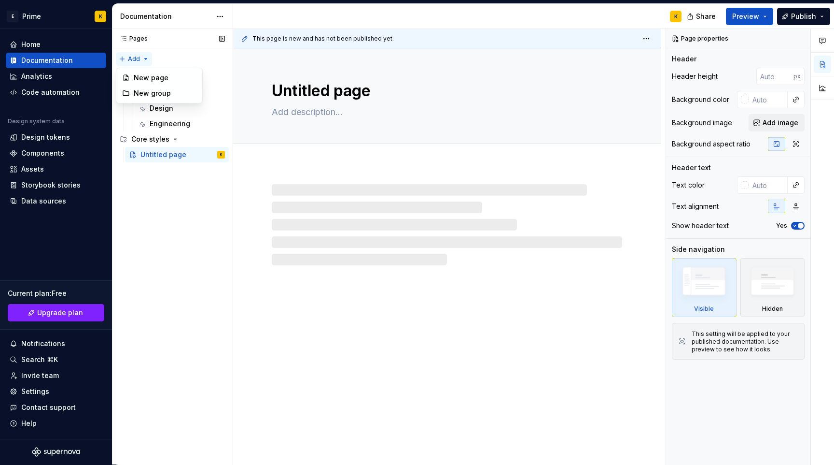
click at [143, 60] on div "Pages Pages Add Accessibility guide for tree Page tree. Navigate the tree with …" at bounding box center [172, 247] width 121 height 436
click at [148, 78] on div "New page" at bounding box center [165, 78] width 63 height 10
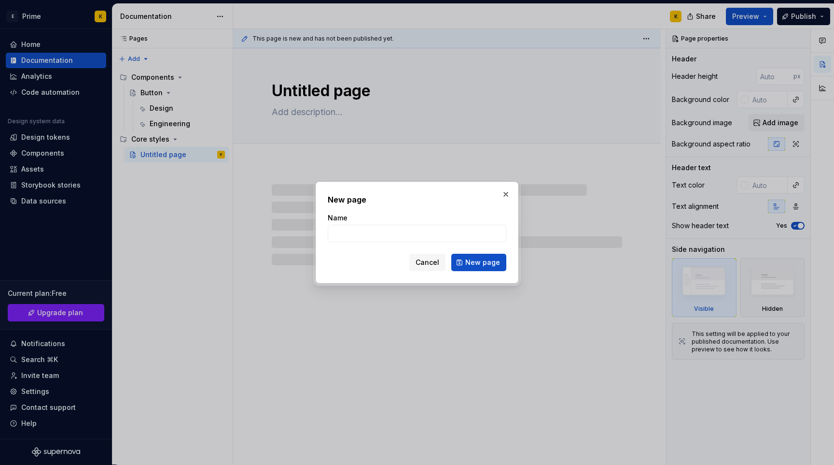
type textarea "*"
type input "V"
type input "Pri"
type textarea "*"
type input "Primitives"
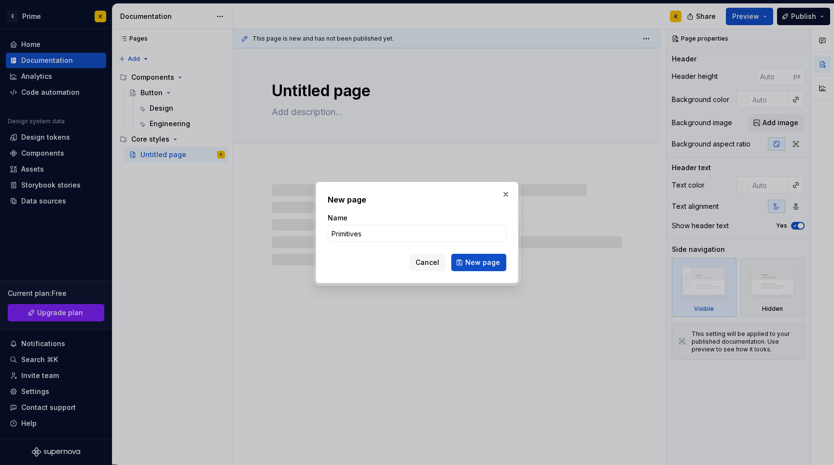
click button "New page" at bounding box center [478, 262] width 55 height 17
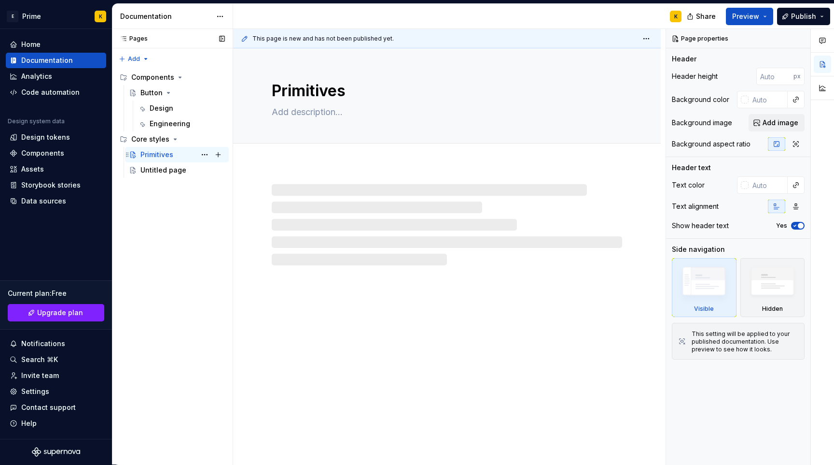
click at [175, 153] on div "Primitives K" at bounding box center [183, 155] width 85 height 14
click at [171, 170] on div "Untitled page" at bounding box center [164, 170] width 46 height 10
click at [168, 150] on div "Primitives" at bounding box center [157, 155] width 33 height 10
click at [168, 169] on div "Untitled page" at bounding box center [164, 170] width 46 height 10
click at [324, 79] on textarea "Untitled page" at bounding box center [445, 90] width 351 height 23
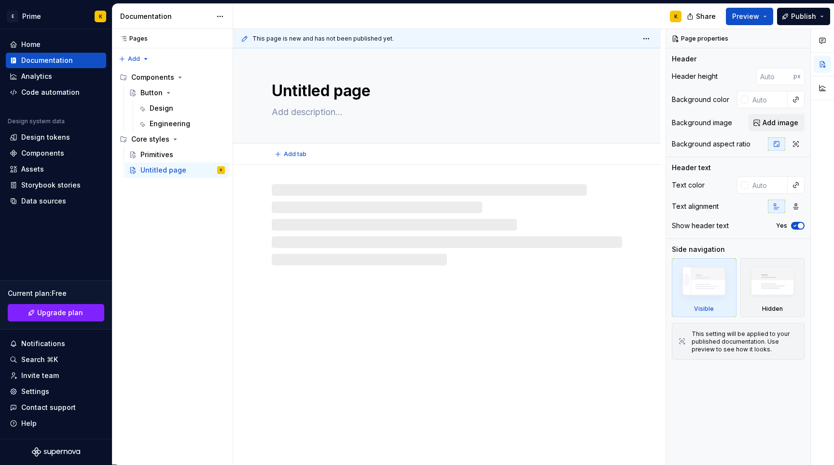
click at [316, 95] on textarea "Untitled page" at bounding box center [445, 90] width 351 height 23
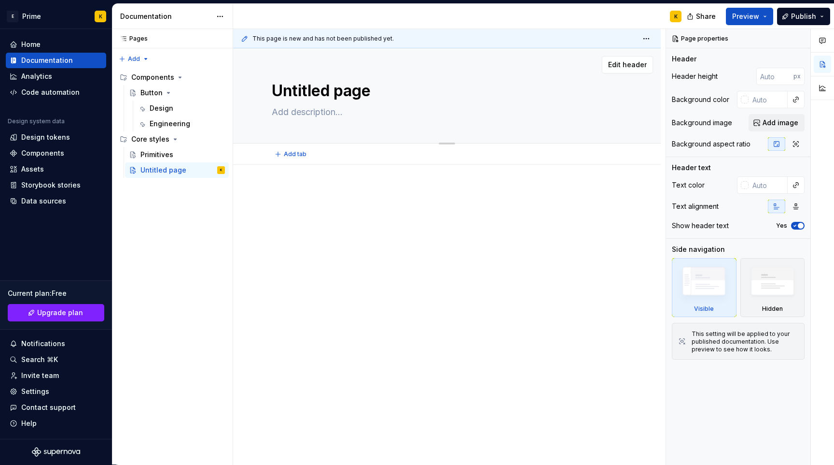
click at [326, 90] on textarea "Untitled page" at bounding box center [445, 90] width 351 height 23
type textarea "*"
type textarea "S"
type textarea "*"
type textarea "Se"
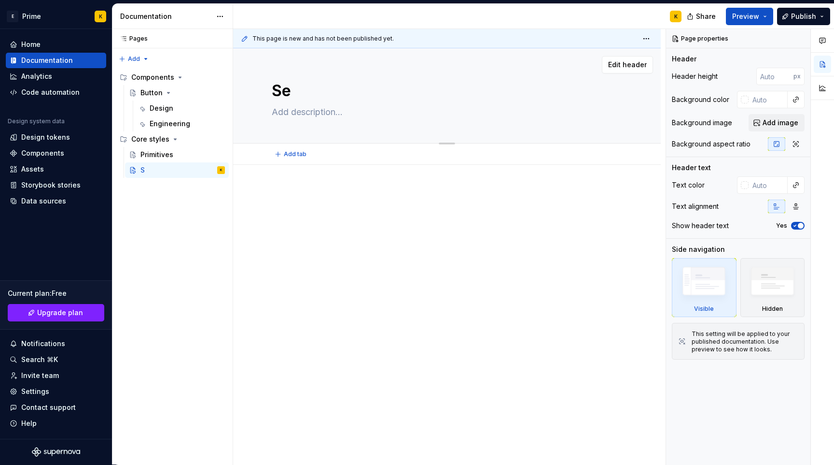
type textarea "*"
type textarea "Sem"
type textarea "*"
type textarea "Sema"
type textarea "*"
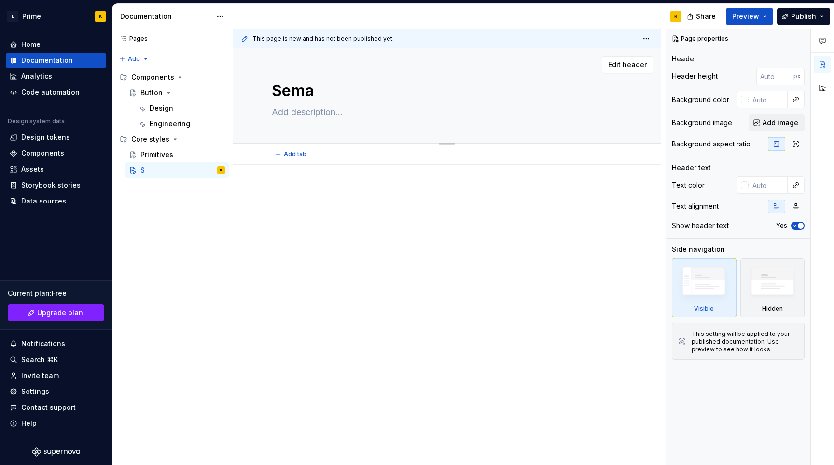
type textarea "Seman"
type textarea "*"
type textarea "Semant"
type textarea "*"
type textarea "Semantic"
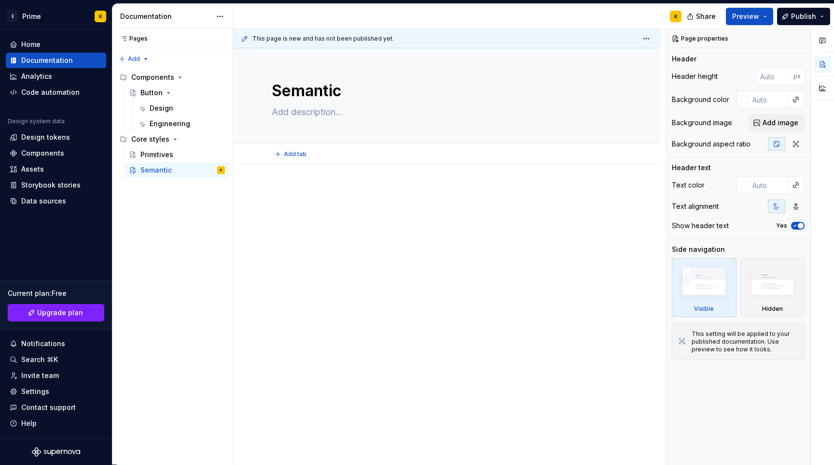
type textarea "*"
type textarea "Semantic"
click at [329, 210] on div at bounding box center [447, 206] width 351 height 37
click at [166, 151] on div "Primitives" at bounding box center [157, 155] width 33 height 10
click at [218, 136] on button "Page tree" at bounding box center [218, 139] width 14 height 14
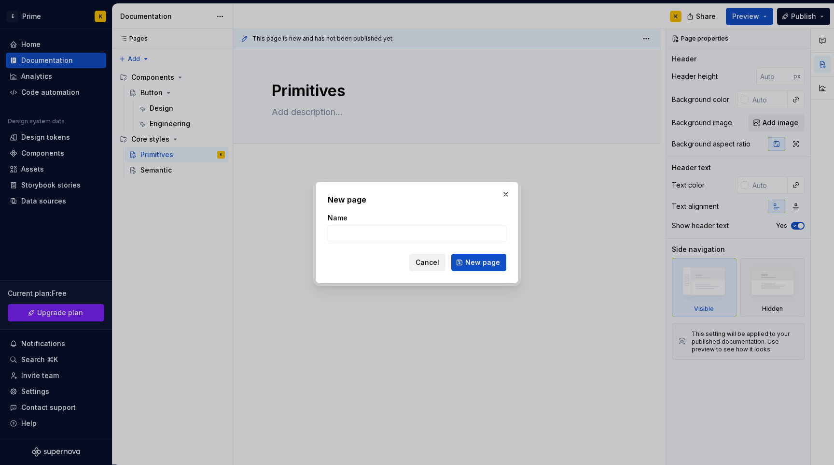
click at [421, 258] on span "Cancel" at bounding box center [428, 262] width 24 height 10
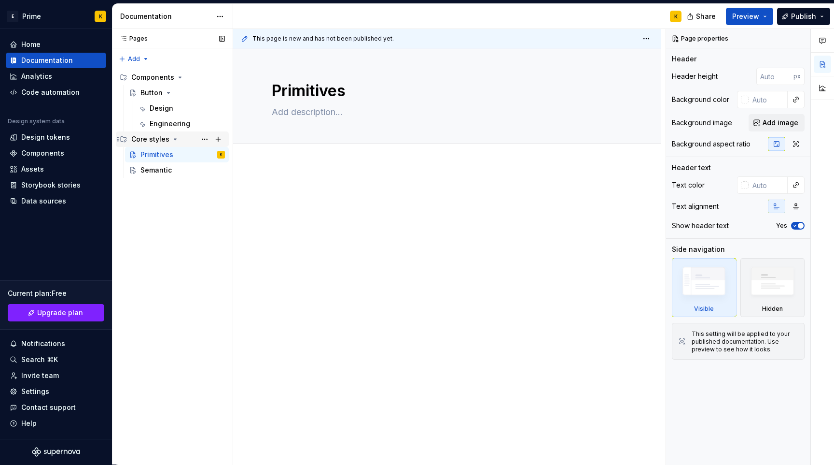
click at [156, 136] on div "Core styles" at bounding box center [150, 139] width 38 height 10
click at [158, 152] on div "Primitives" at bounding box center [157, 155] width 33 height 10
click at [303, 176] on div at bounding box center [447, 270] width 428 height 211
type textarea "*"
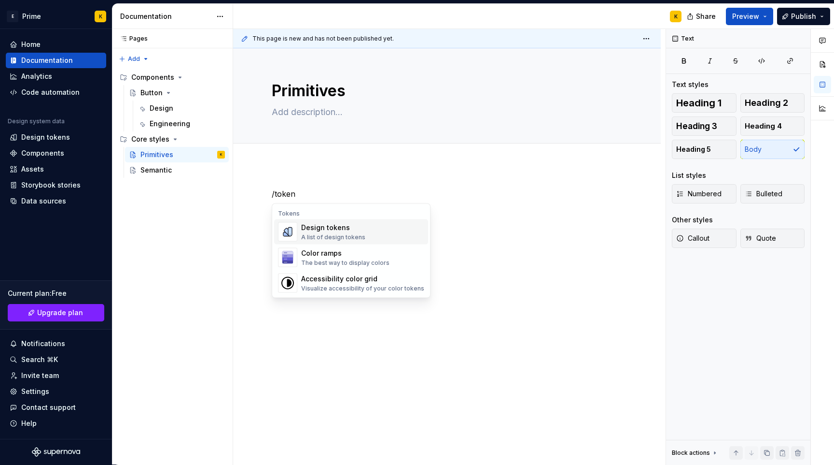
click at [342, 235] on div "A list of design tokens" at bounding box center [333, 237] width 64 height 8
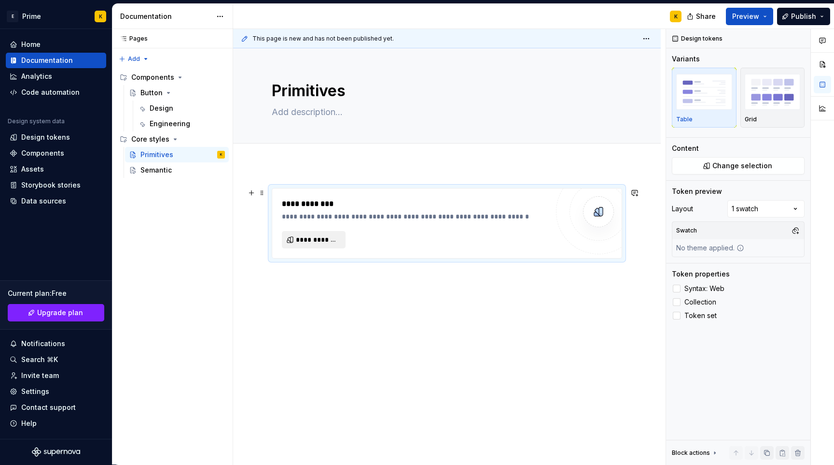
click at [326, 236] on span "**********" at bounding box center [317, 240] width 43 height 10
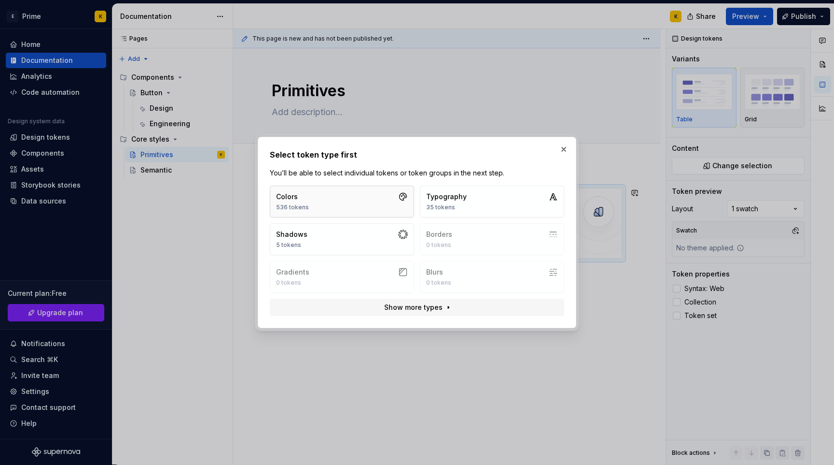
click at [352, 192] on button "Colors 536 tokens" at bounding box center [342, 201] width 144 height 32
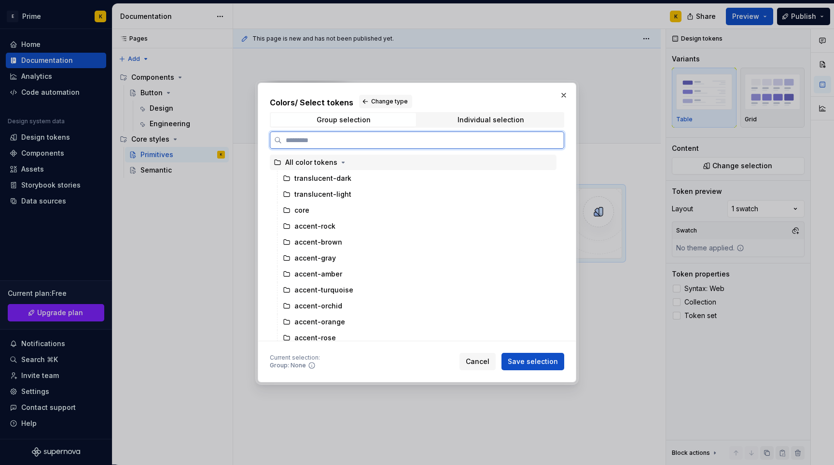
click at [277, 162] on icon at bounding box center [278, 162] width 8 height 8
click at [280, 164] on icon at bounding box center [278, 162] width 8 height 8
click at [285, 178] on icon at bounding box center [287, 178] width 8 height 8
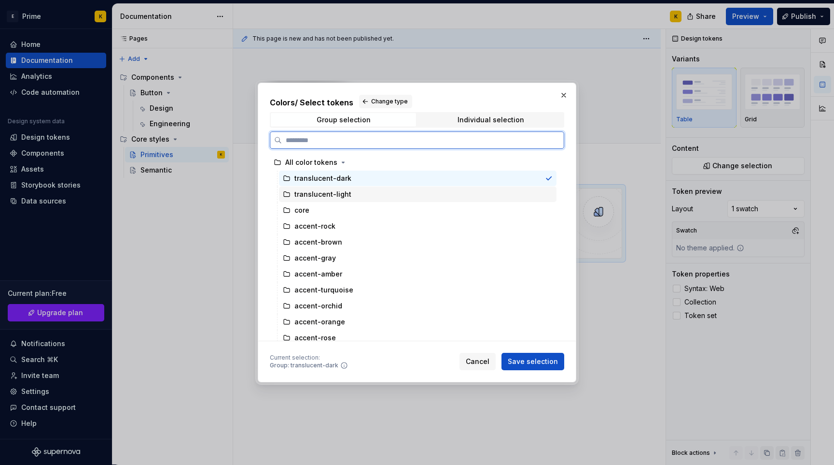
click at [288, 190] on div "translucent-light" at bounding box center [317, 194] width 69 height 10
click at [288, 180] on icon at bounding box center [287, 178] width 8 height 8
click at [285, 194] on icon at bounding box center [287, 194] width 8 height 8
click at [318, 181] on div "translucent-dark" at bounding box center [323, 178] width 57 height 10
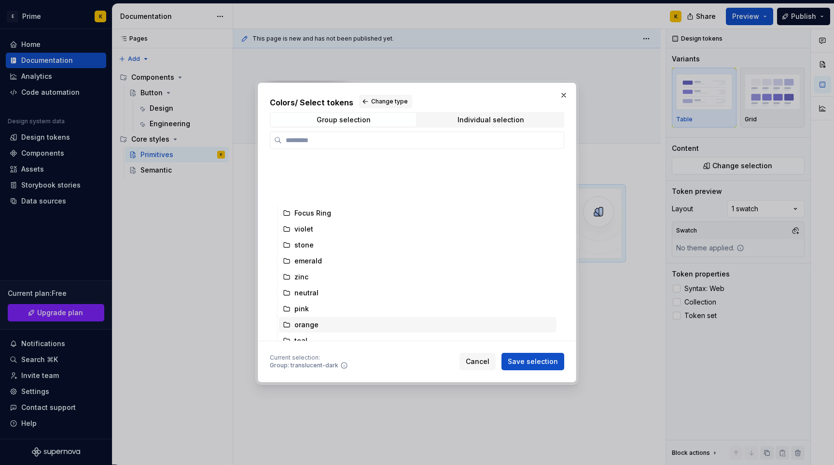
scroll to position [427, 0]
click at [491, 116] on div "Individual selection" at bounding box center [491, 120] width 67 height 8
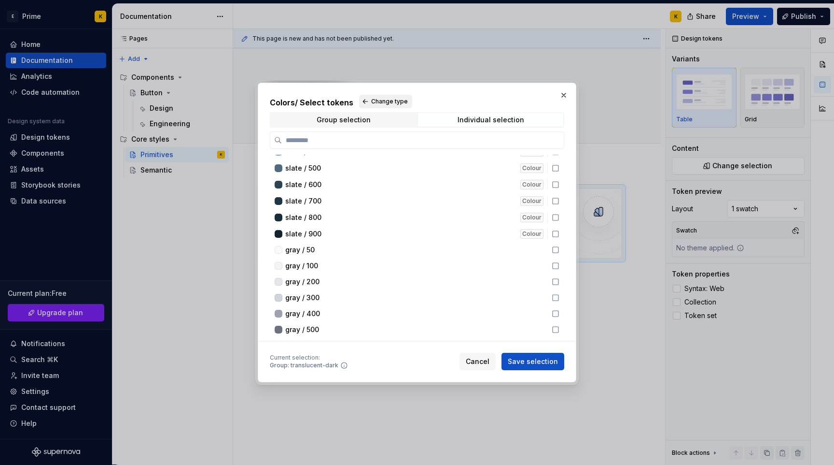
scroll to position [126, 0]
click at [358, 123] on div "Group selection" at bounding box center [344, 120] width 54 height 8
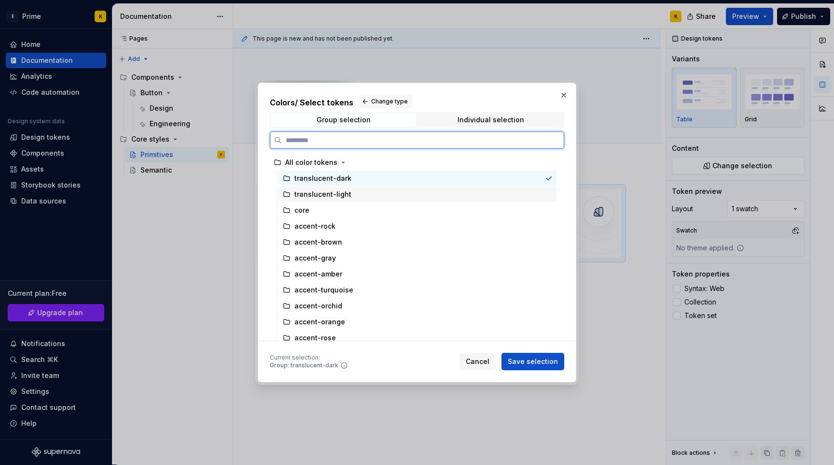
click at [317, 192] on div "translucent-light" at bounding box center [323, 194] width 57 height 10
click at [329, 177] on div "translucent-dark" at bounding box center [323, 178] width 57 height 10
click at [347, 193] on div "translucent-light" at bounding box center [418, 193] width 278 height 15
click at [349, 177] on div "translucent-dark" at bounding box center [418, 177] width 278 height 15
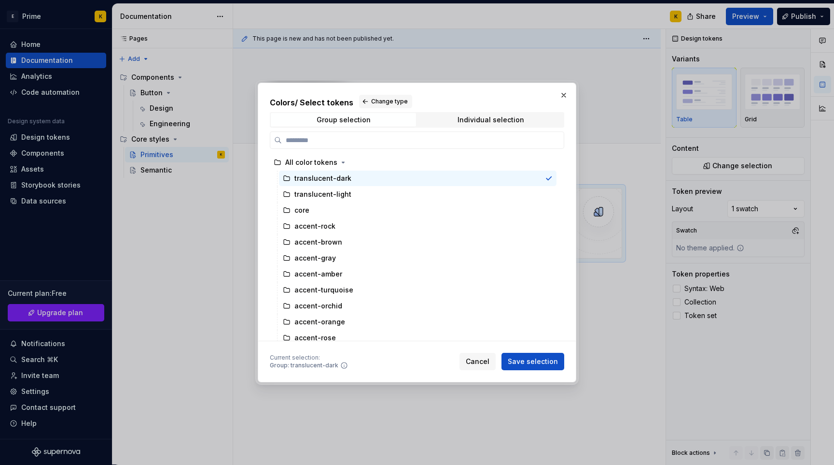
type textarea "*"
